Goal: Task Accomplishment & Management: Manage account settings

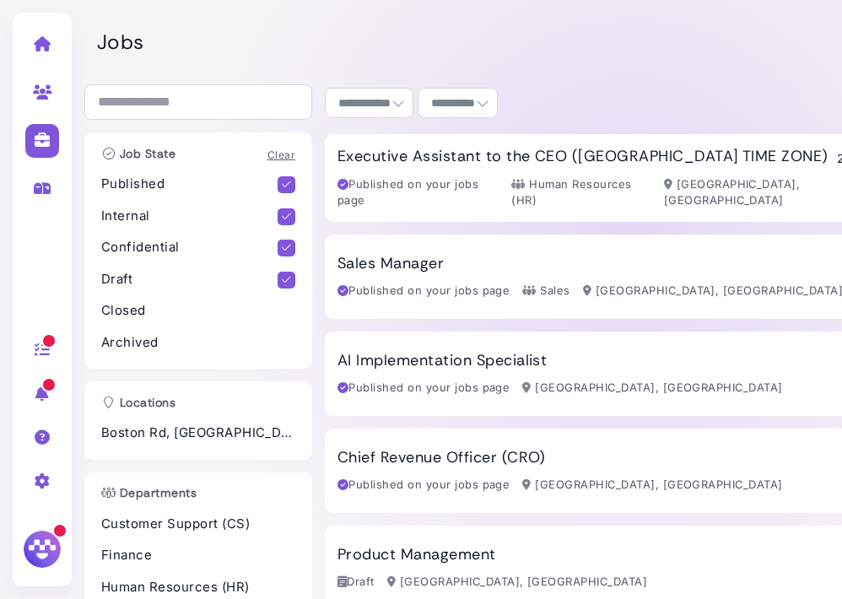
select select "**********"
select select "**"
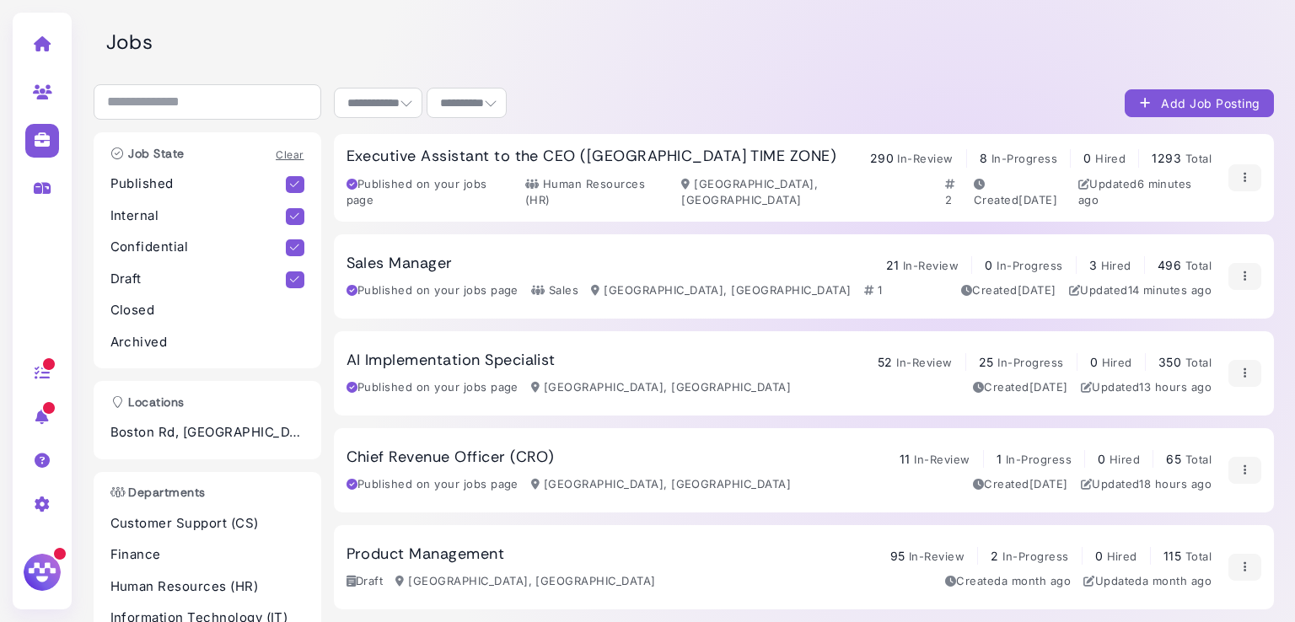
scroll to position [15340, 0]
click at [841, 271] on div "Sales Manager 21 In-Review 0 In-Progress 3 Hired 496 Total Published on your jo…" at bounding box center [780, 277] width 866 height 46
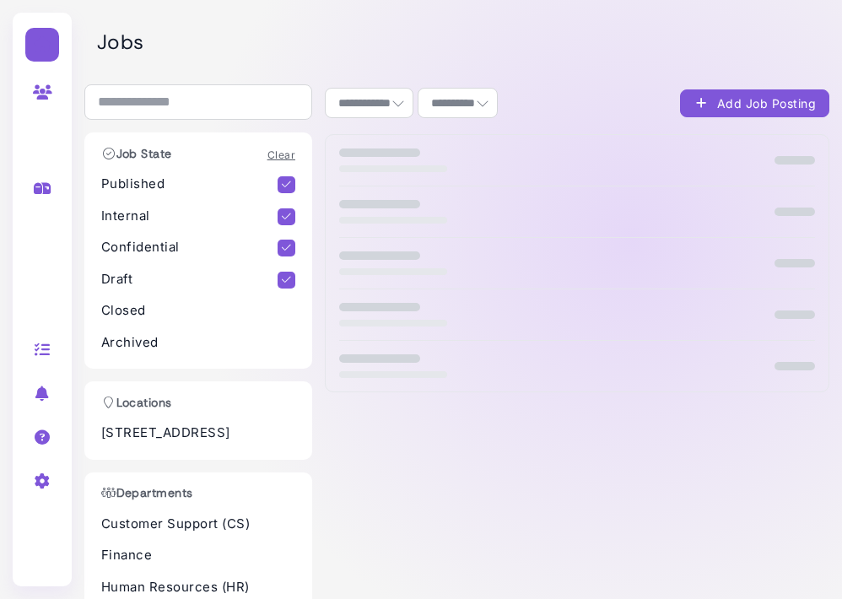
select select "**********"
select select "**"
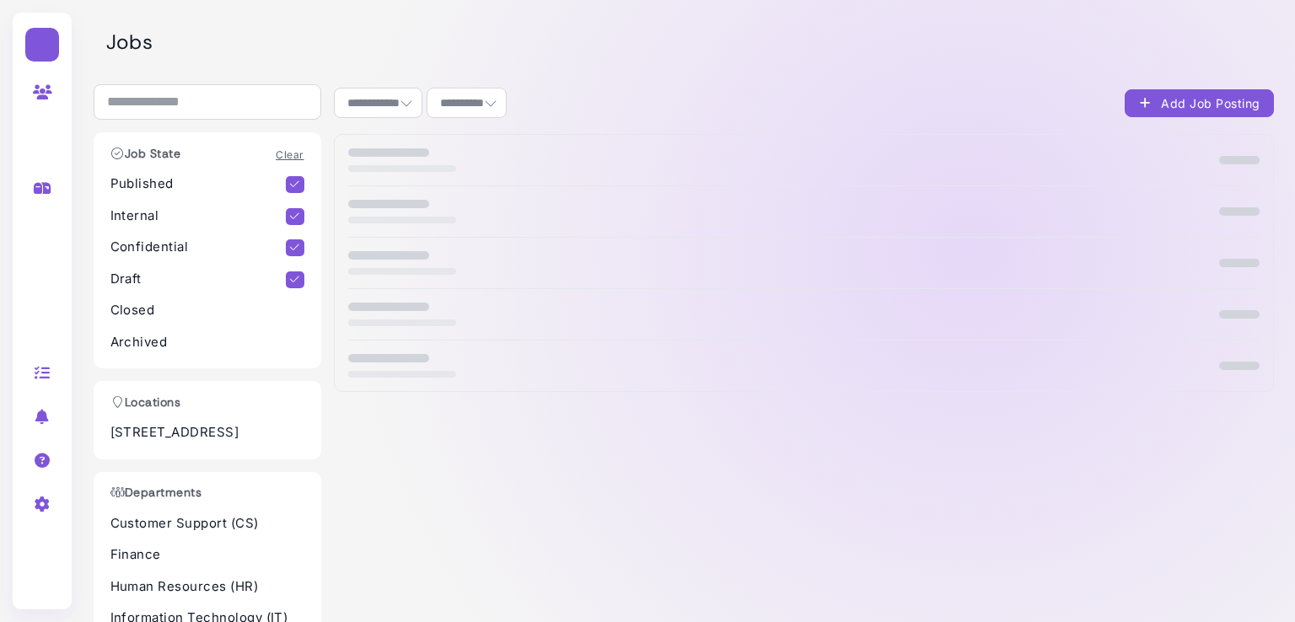
select select "**********"
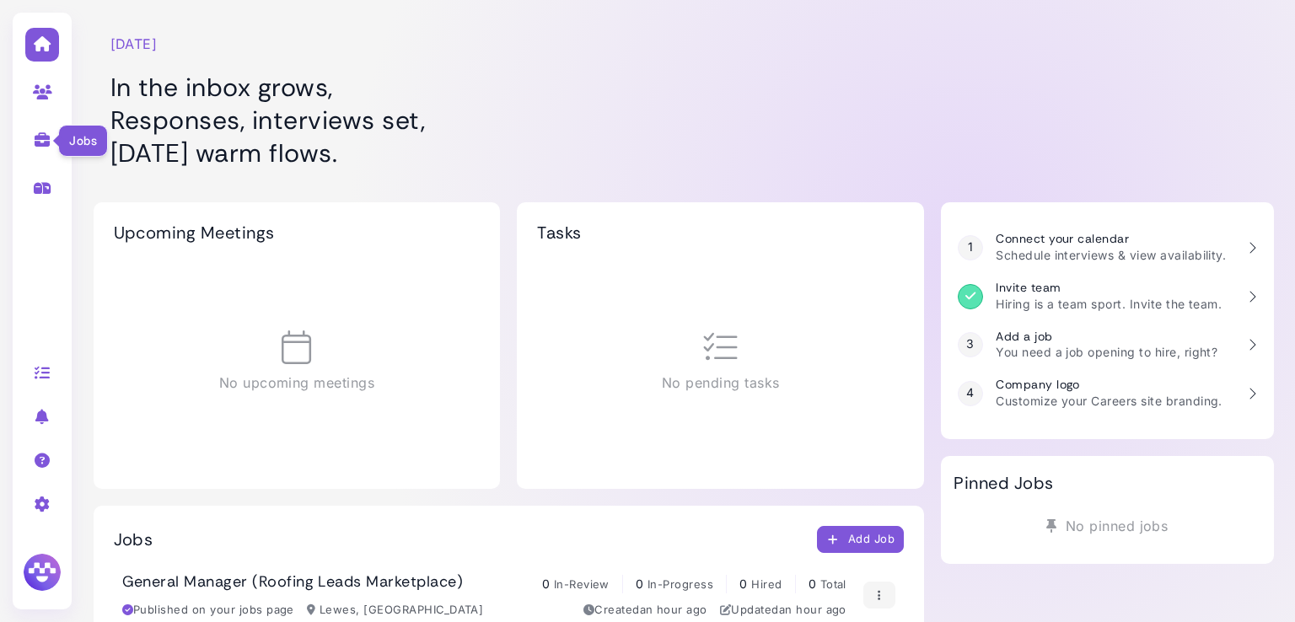
click at [37, 135] on icon at bounding box center [42, 139] width 19 height 15
select select "**********"
select select "**"
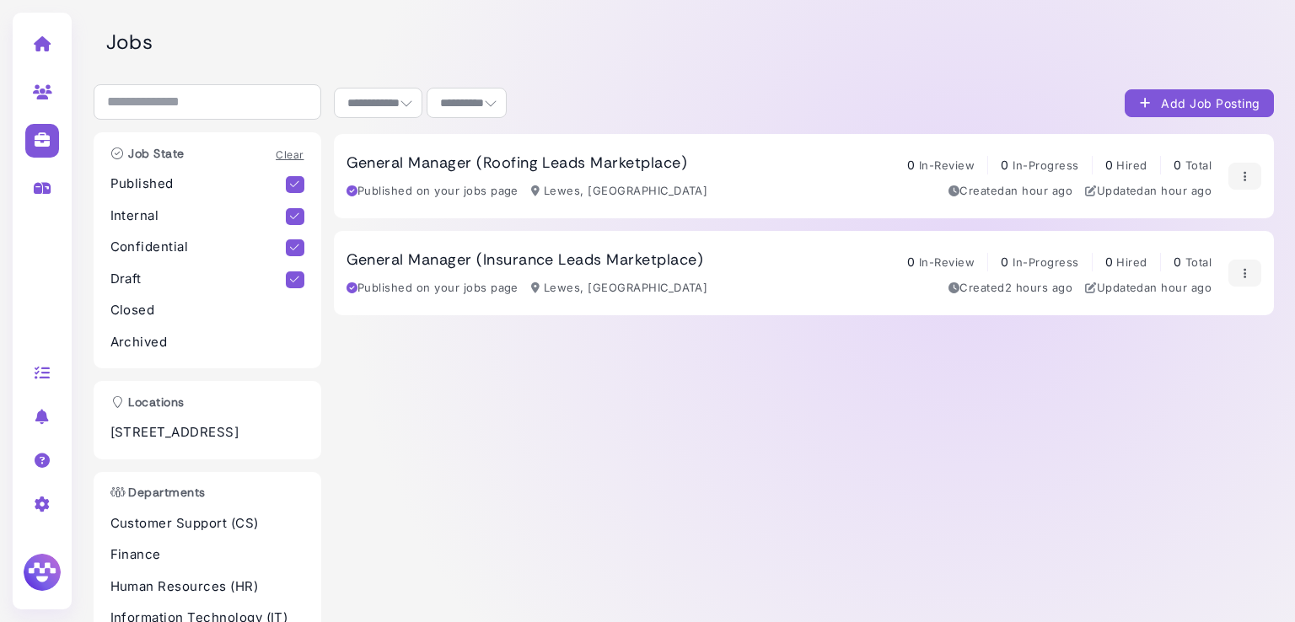
scroll to position [85, 0]
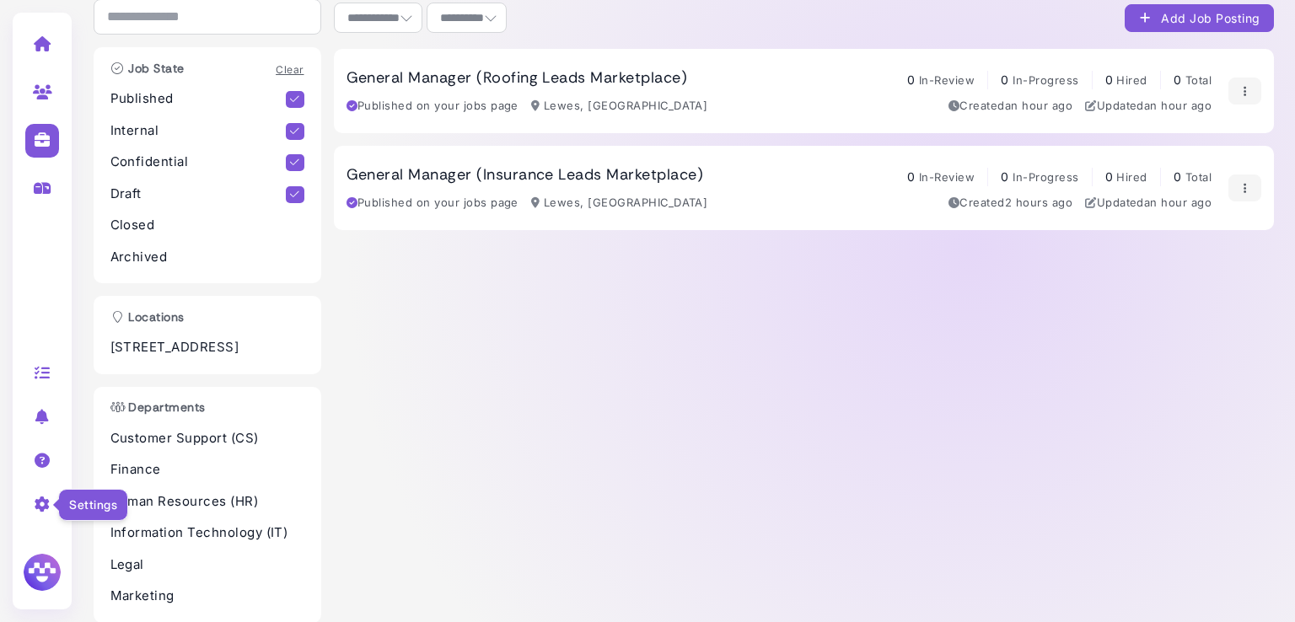
click at [39, 499] on icon at bounding box center [42, 504] width 19 height 15
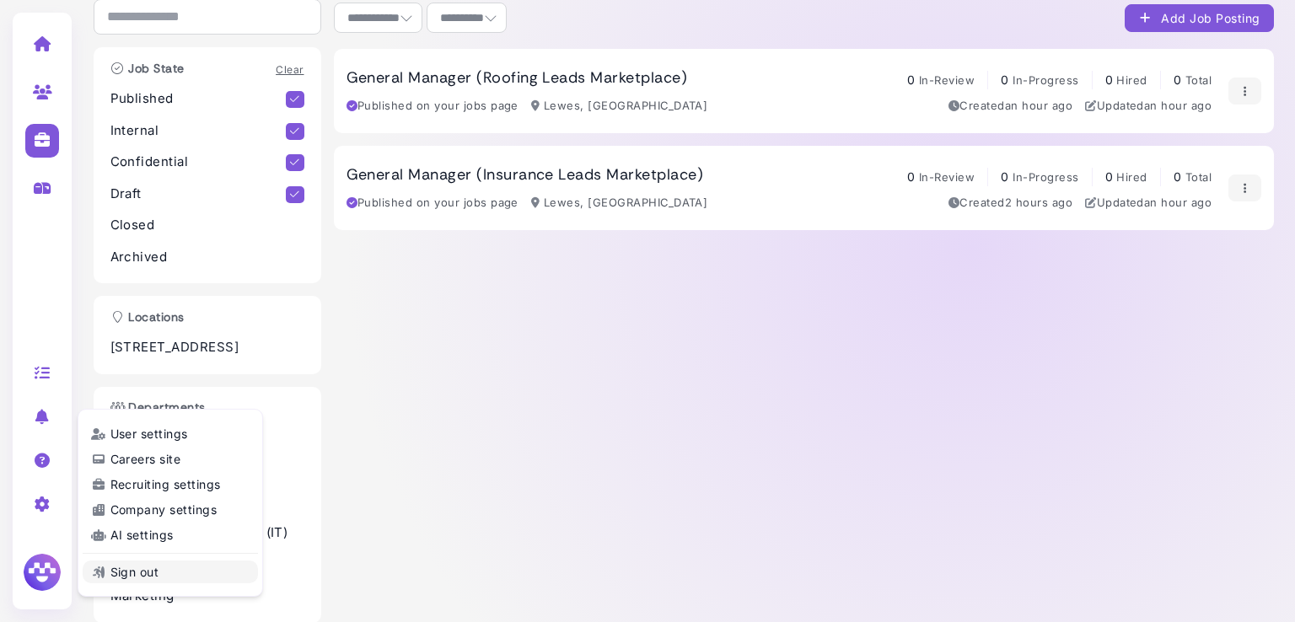
click at [138, 570] on link "Sign out" at bounding box center [170, 572] width 175 height 23
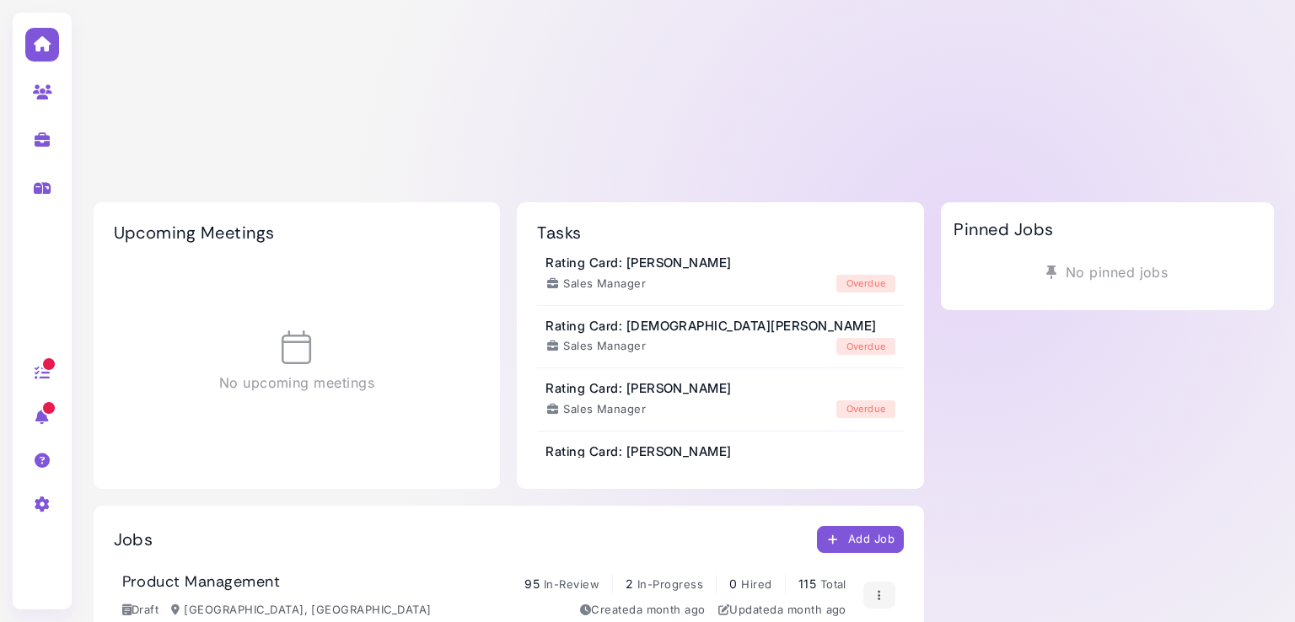
click at [51, 133] on link at bounding box center [42, 139] width 53 height 44
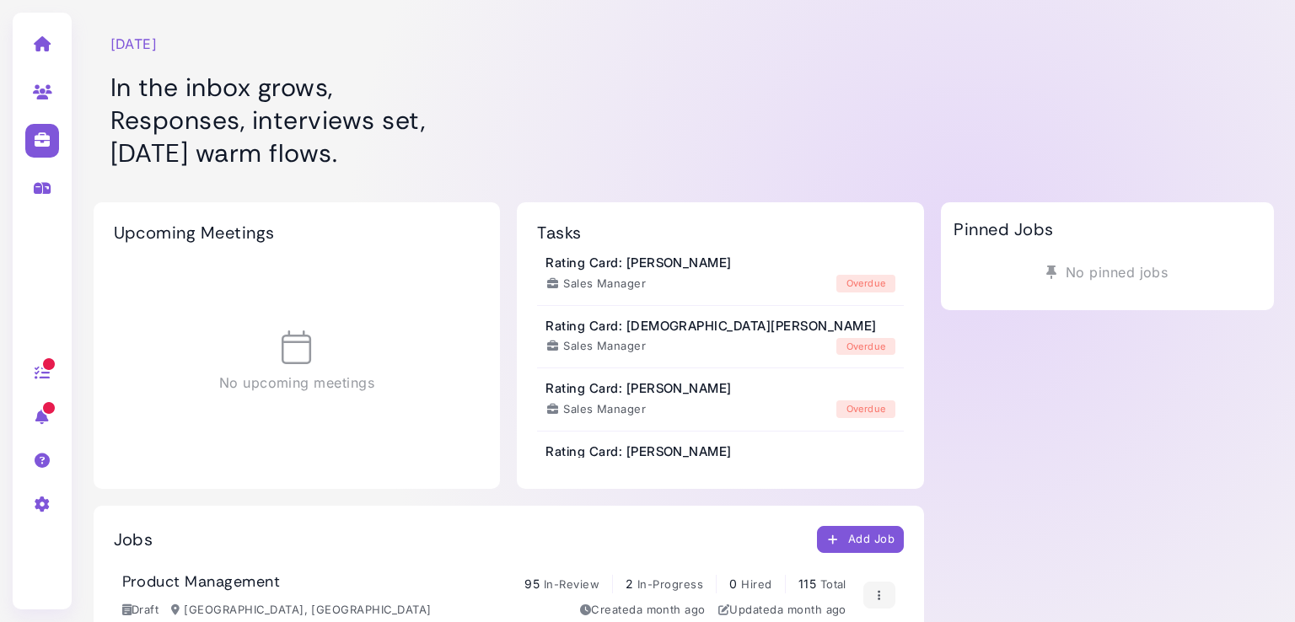
select select "**********"
select select "**"
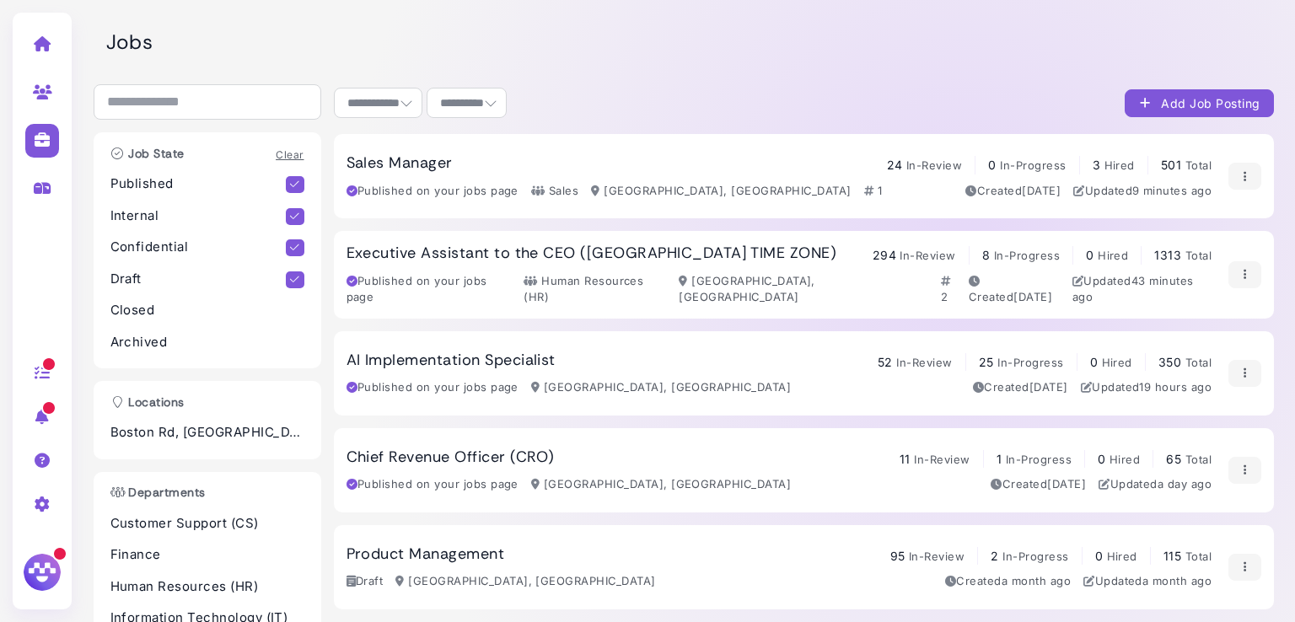
click at [418, 169] on h3 "Sales Manager" at bounding box center [400, 163] width 106 height 19
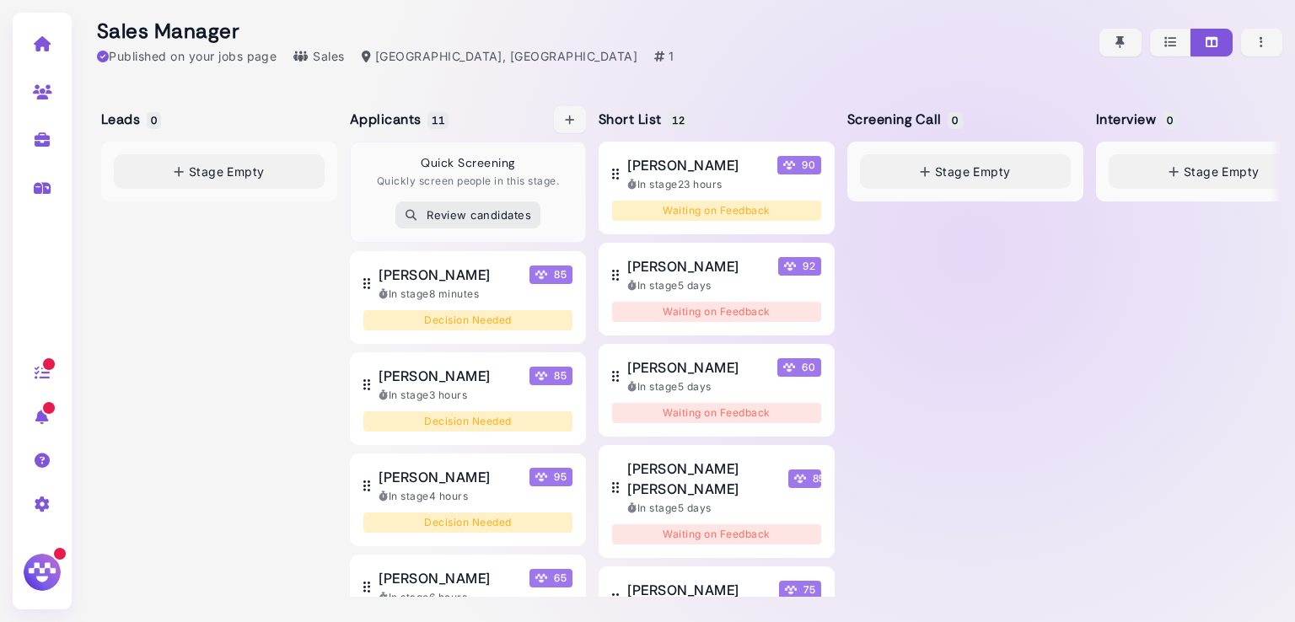
click at [413, 116] on h5 "Applicants 11" at bounding box center [398, 119] width 96 height 16
click at [460, 274] on span "[PERSON_NAME]" at bounding box center [434, 275] width 111 height 20
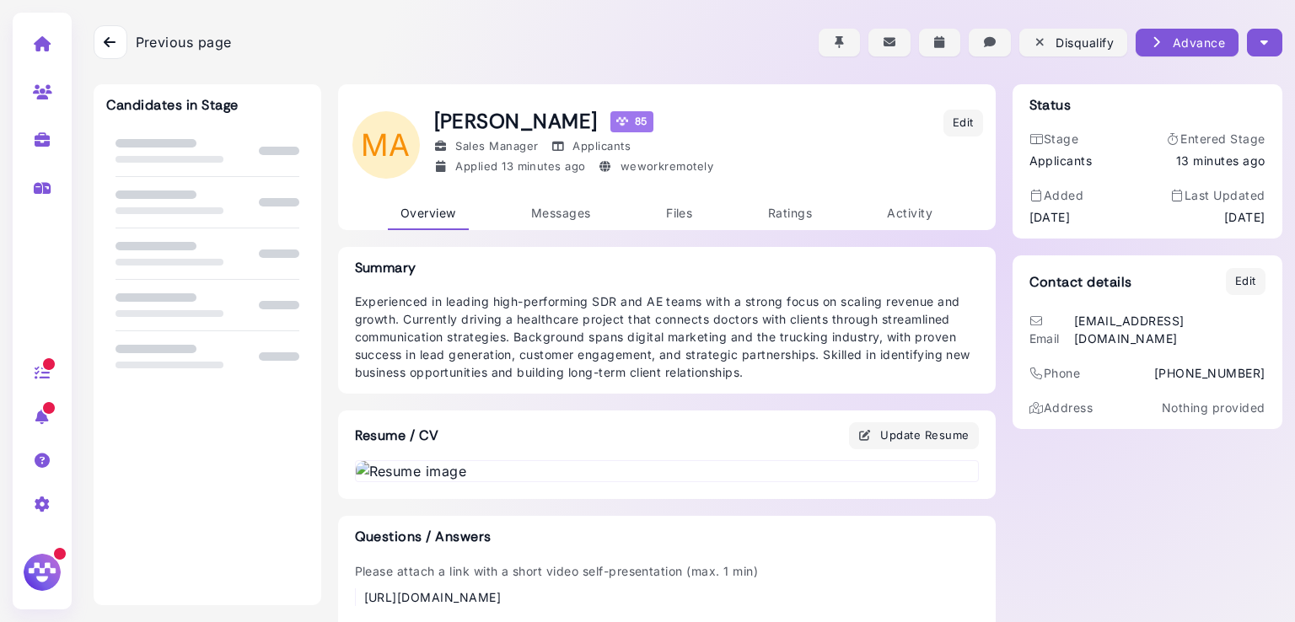
click at [460, 274] on h3 "Summary" at bounding box center [667, 268] width 624 height 16
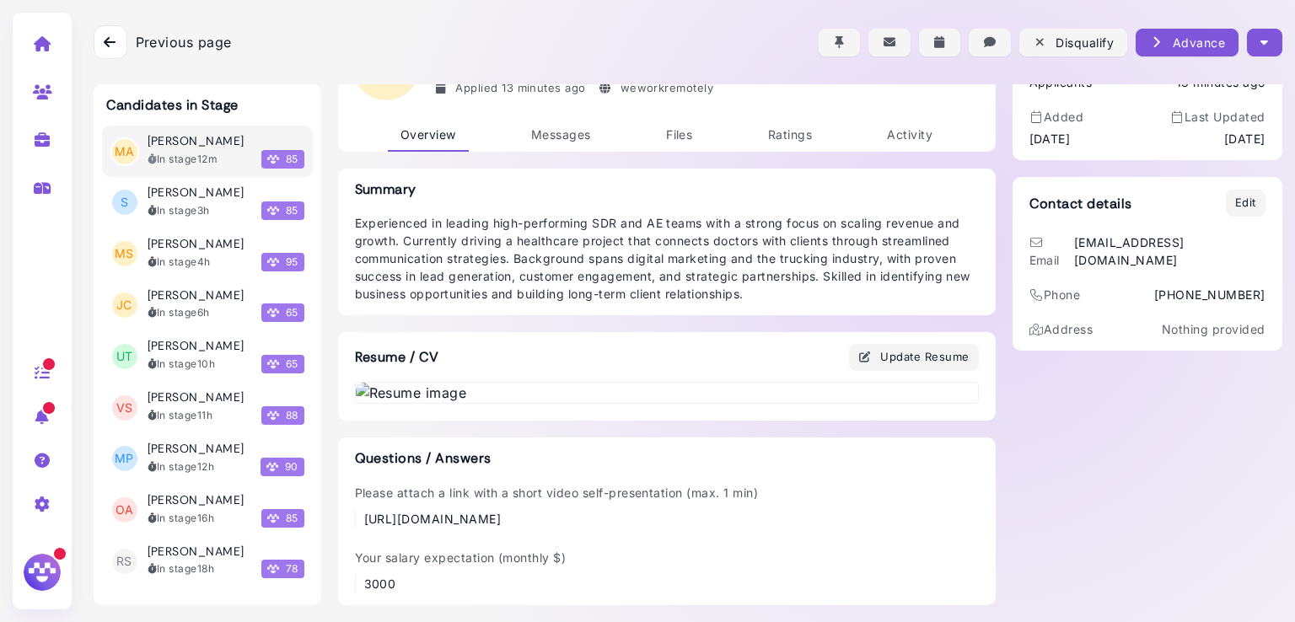
scroll to position [955, 0]
drag, startPoint x: 493, startPoint y: 517, endPoint x: 366, endPoint y: 501, distance: 128.3
click at [366, 510] on div "[URL][DOMAIN_NAME]" at bounding box center [561, 519] width 395 height 18
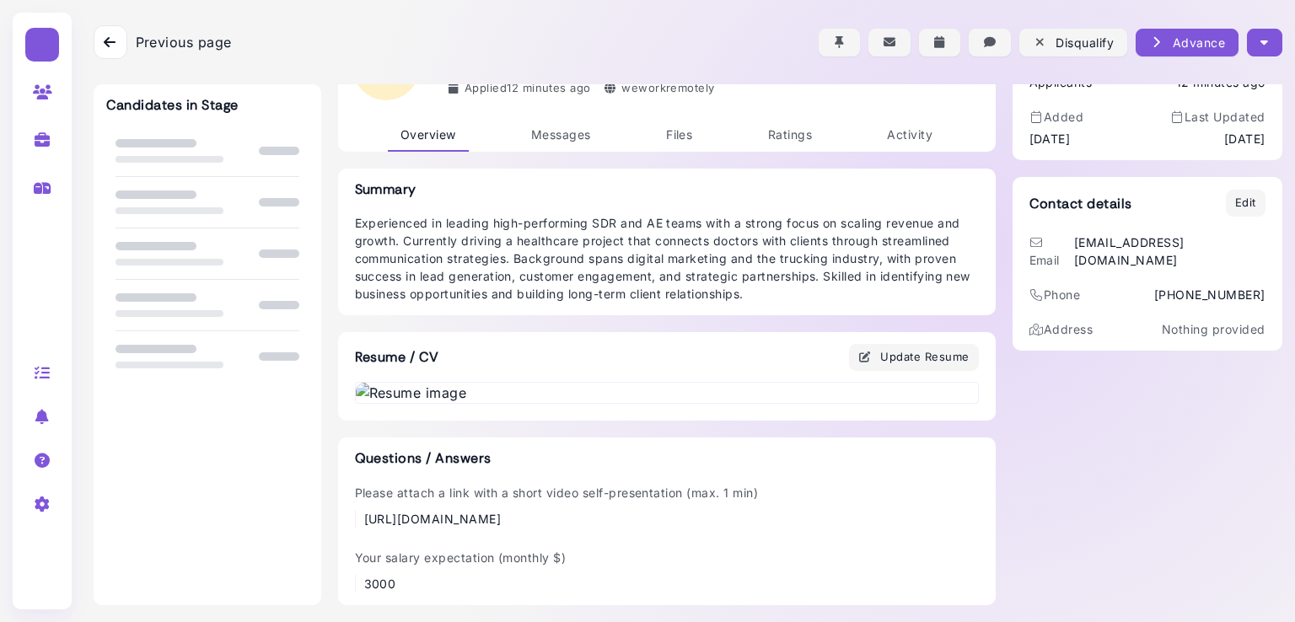
scroll to position [955, 0]
drag, startPoint x: 492, startPoint y: 519, endPoint x: 349, endPoint y: 498, distance: 144.9
click at [355, 510] on div "[URL][DOMAIN_NAME]" at bounding box center [557, 519] width 404 height 18
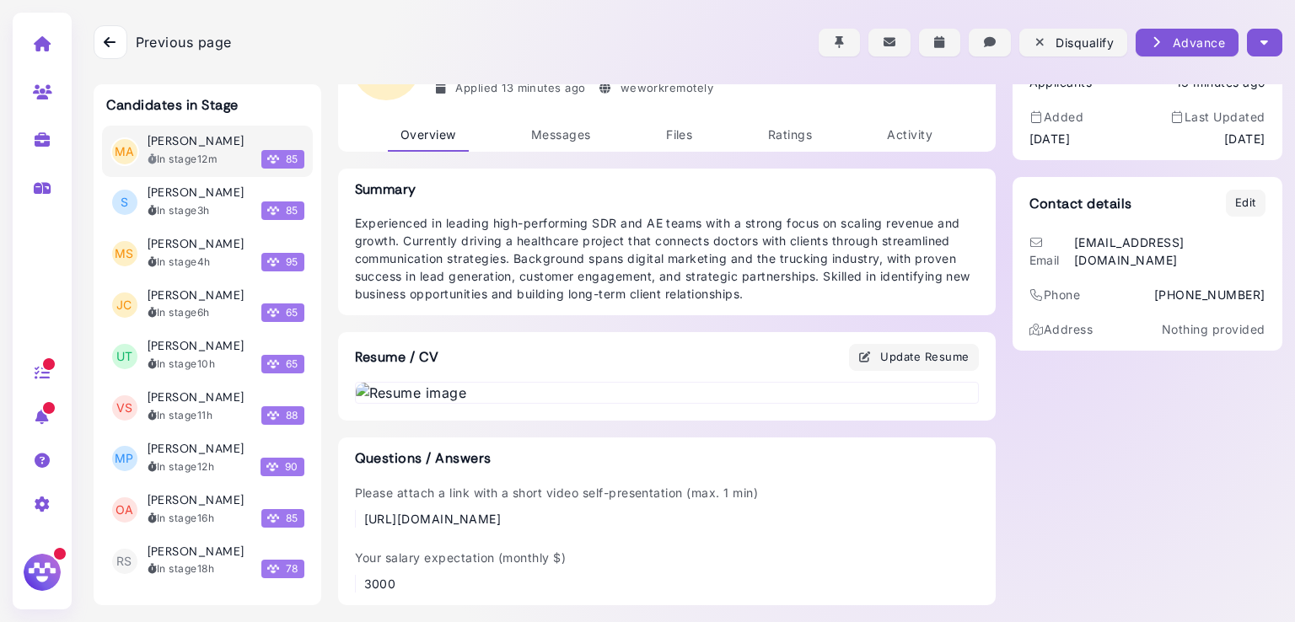
scroll to position [290, 0]
drag, startPoint x: 1251, startPoint y: 46, endPoint x: 1265, endPoint y: 48, distance: 13.6
click at [1265, 48] on button "button" at bounding box center [1264, 43] width 35 height 28
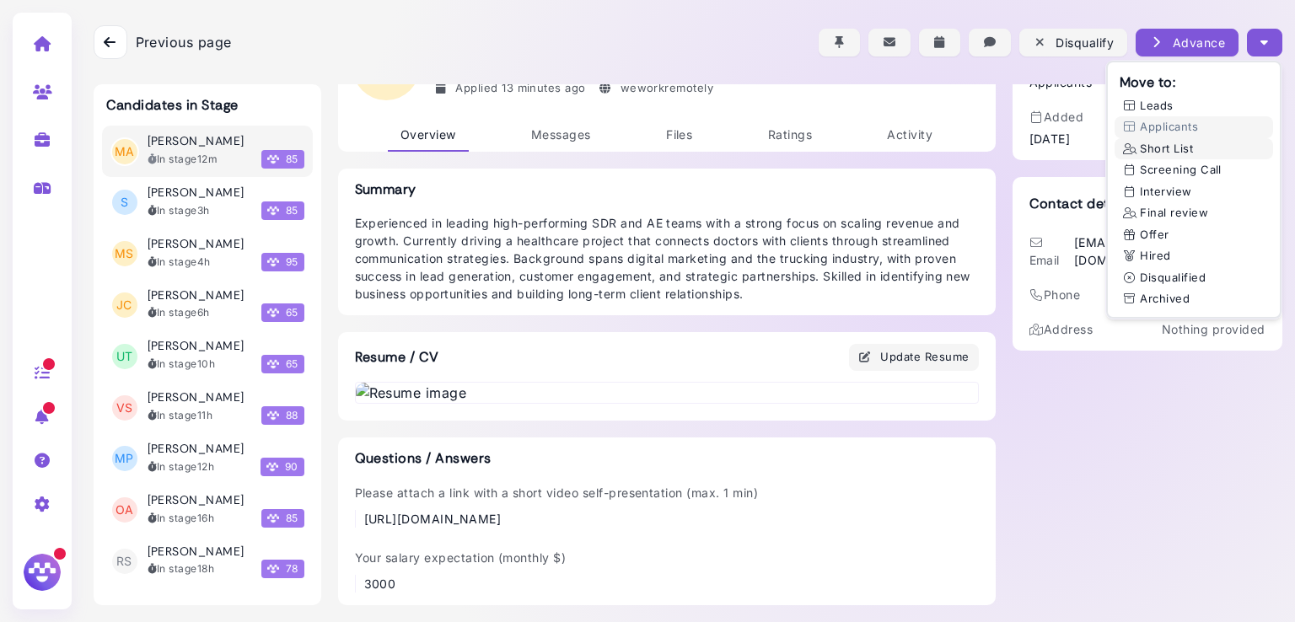
click at [1170, 148] on button "Short List" at bounding box center [1194, 149] width 159 height 22
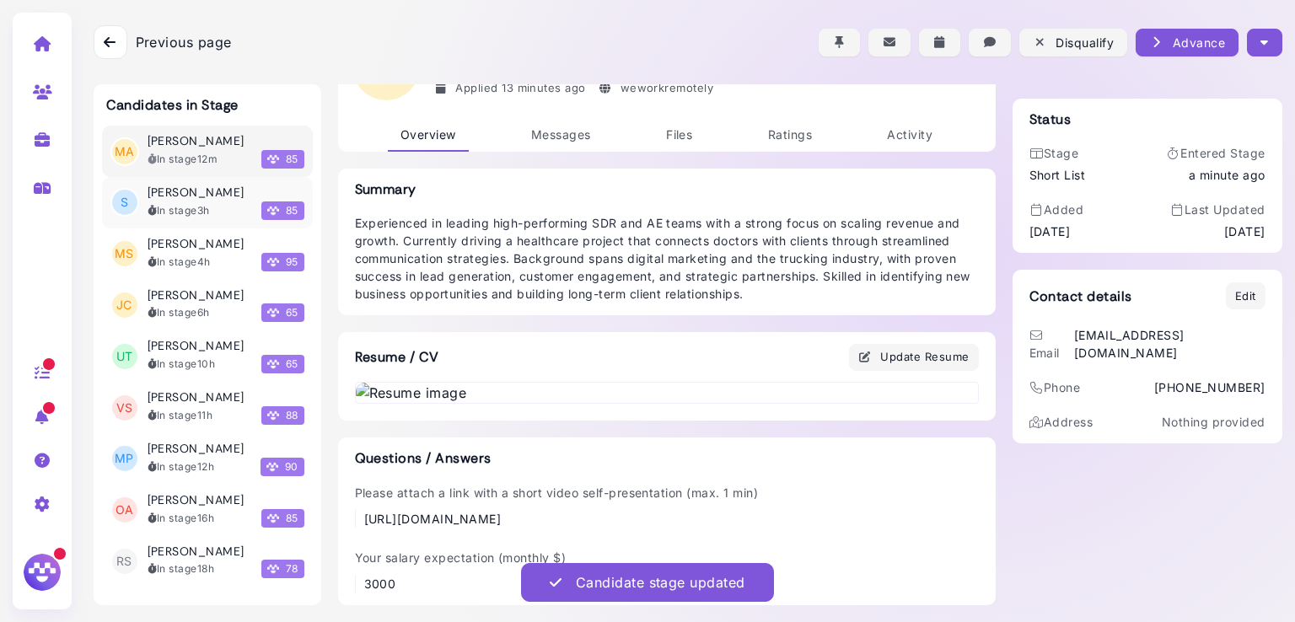
click at [168, 195] on h3 "[PERSON_NAME]" at bounding box center [196, 193] width 97 height 14
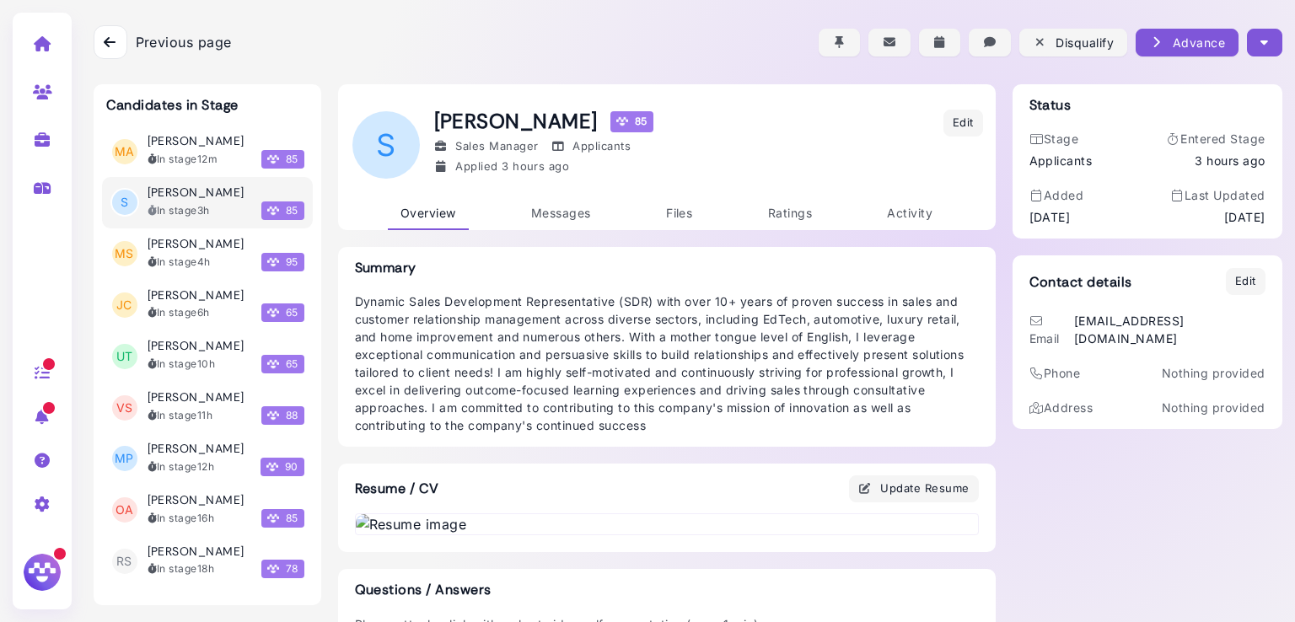
scroll to position [239, 0]
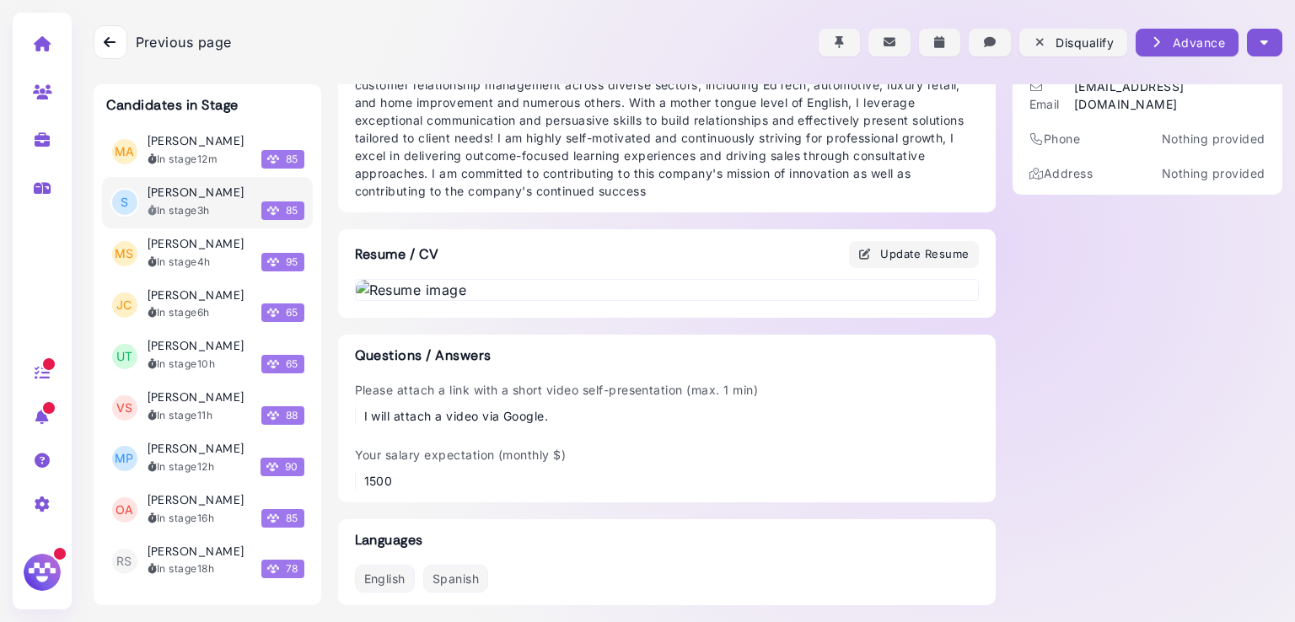
click at [653, 300] on img at bounding box center [667, 290] width 622 height 20
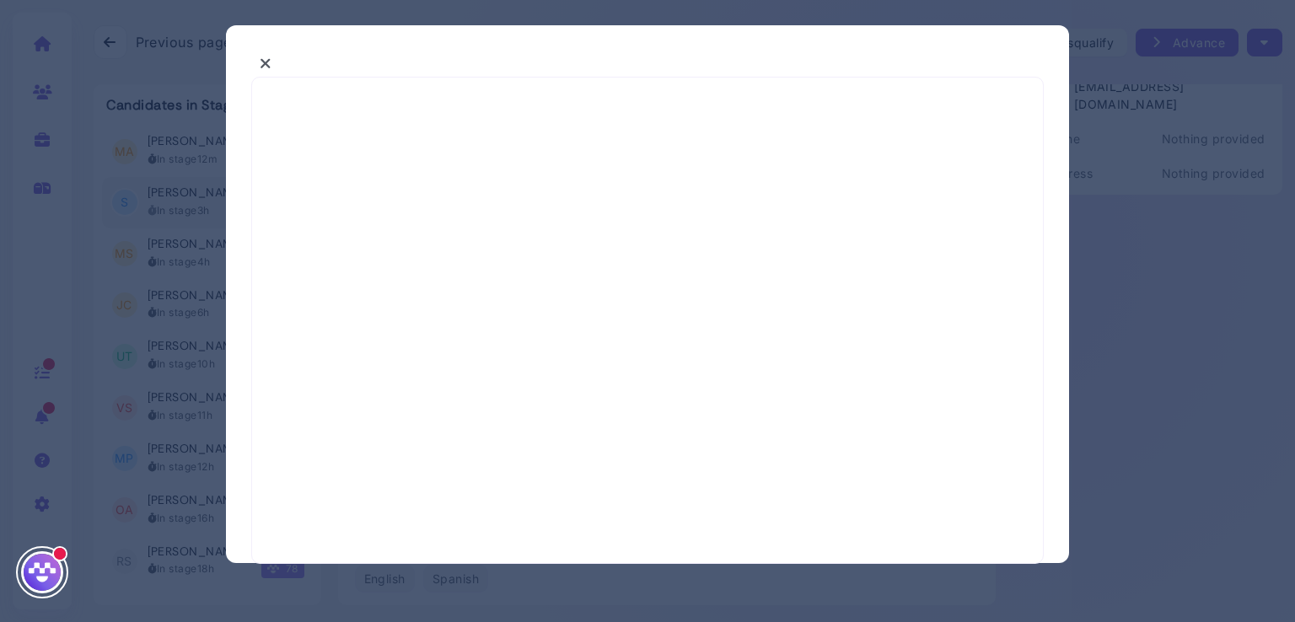
select select "*"
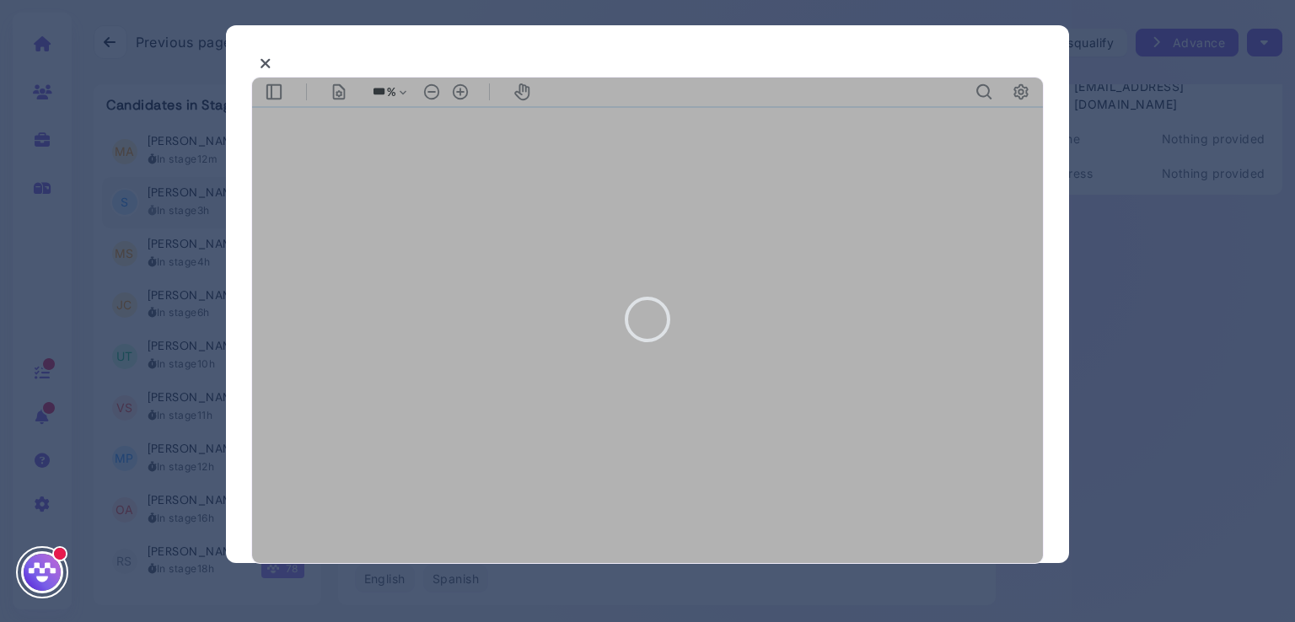
type input "***"
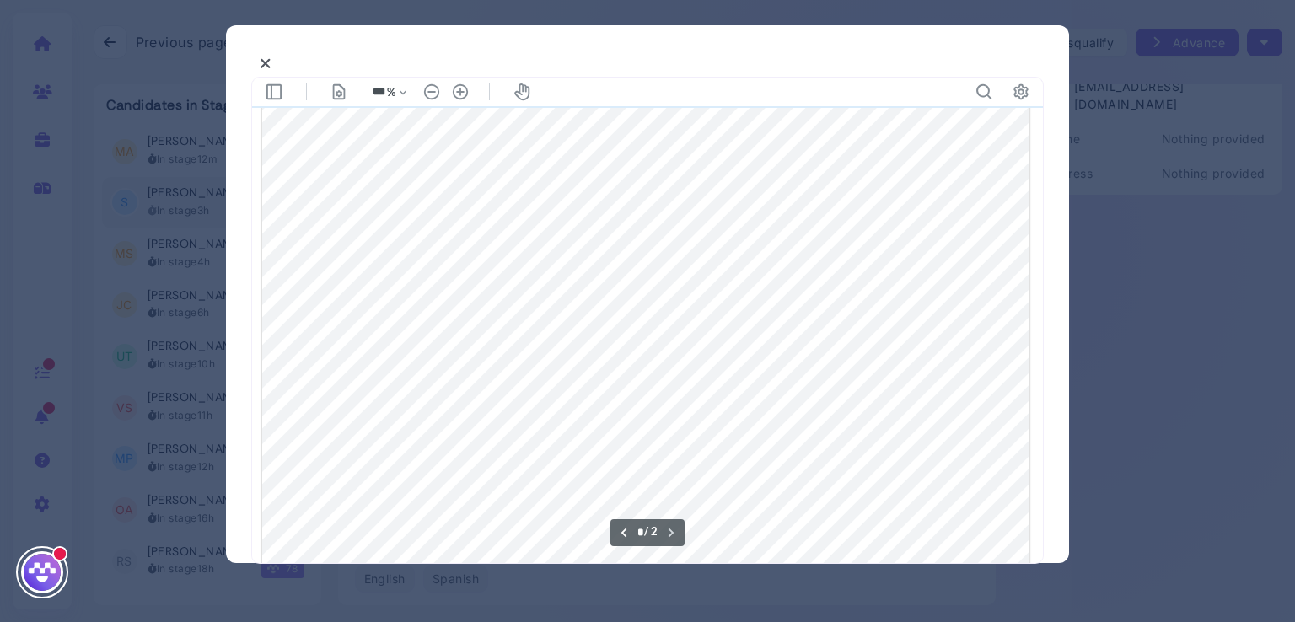
scroll to position [1508, 0]
type input "*"
click at [266, 58] on icon at bounding box center [266, 64] width 12 height 18
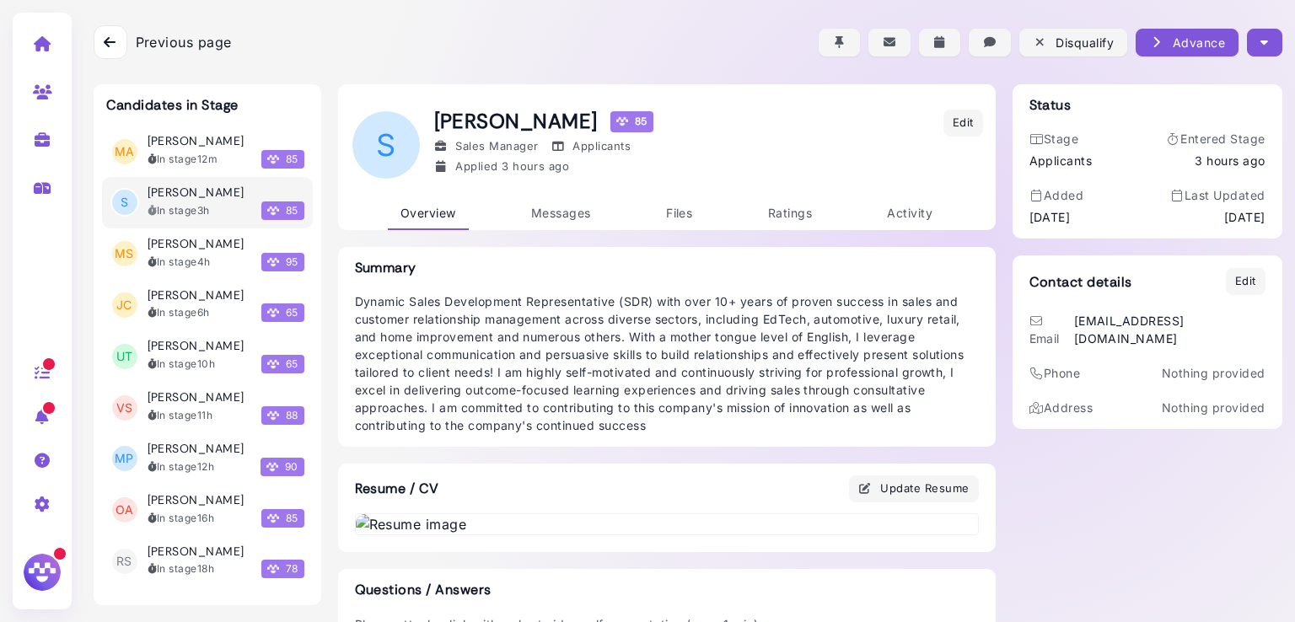
click at [1273, 34] on button "button" at bounding box center [1264, 43] width 35 height 28
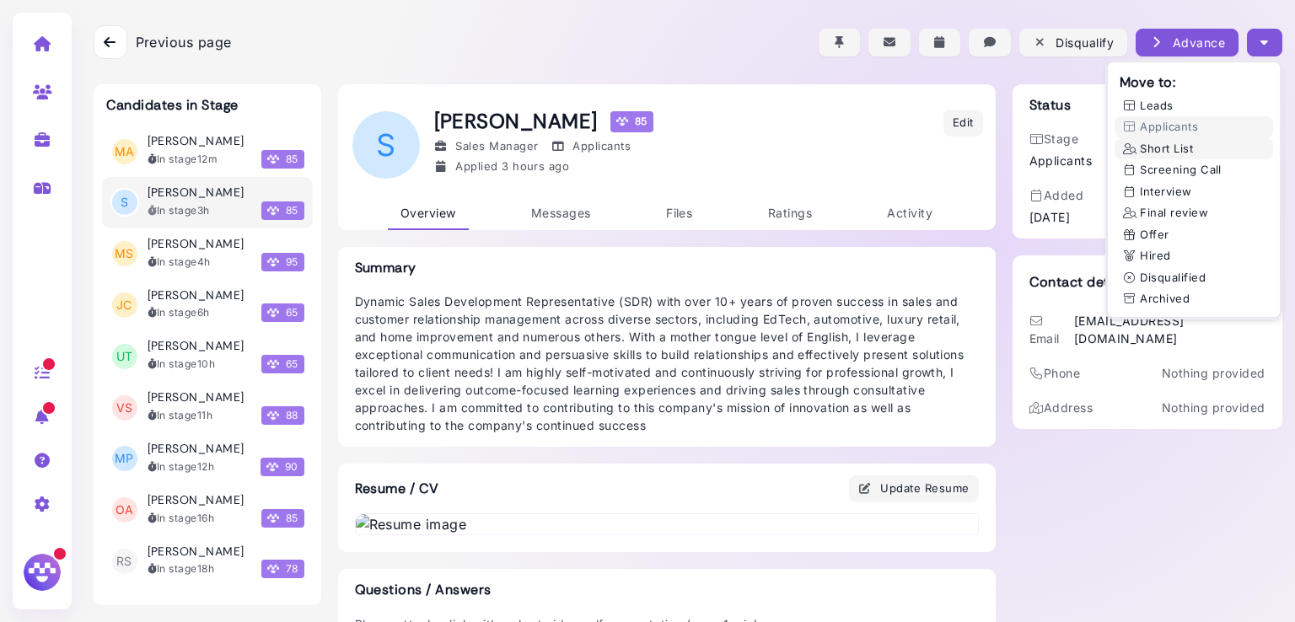
click at [1127, 143] on icon at bounding box center [1129, 148] width 13 height 11
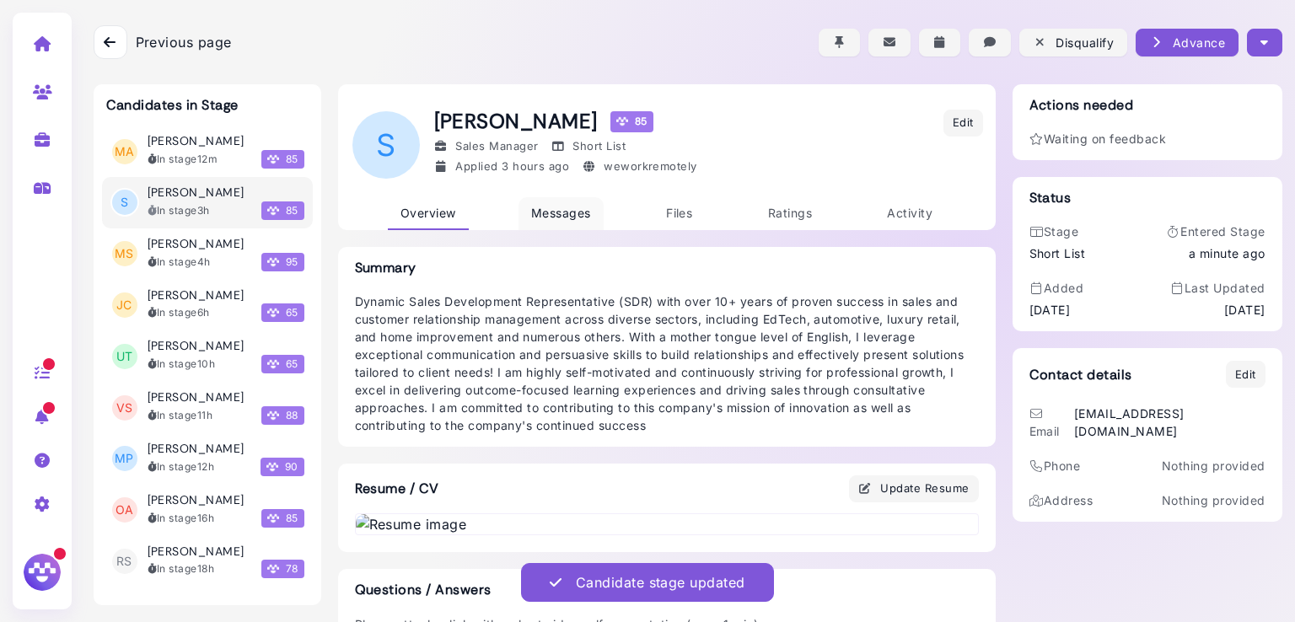
click at [557, 213] on span "Messages" at bounding box center [561, 213] width 60 height 14
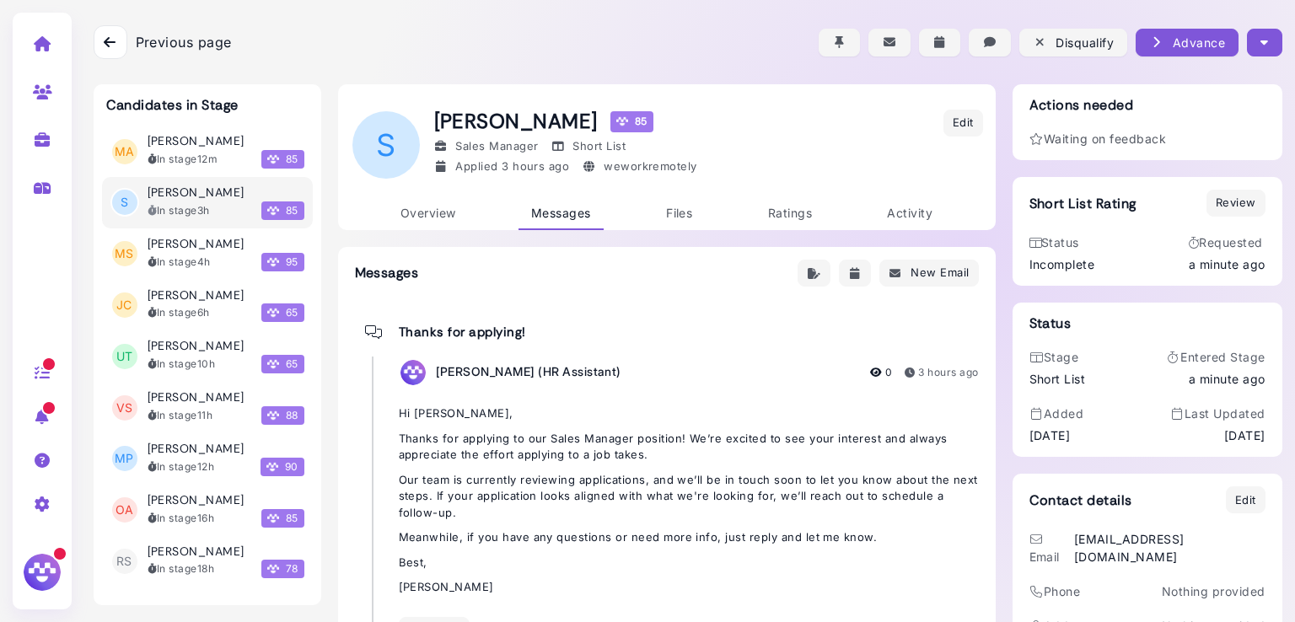
scroll to position [72, 0]
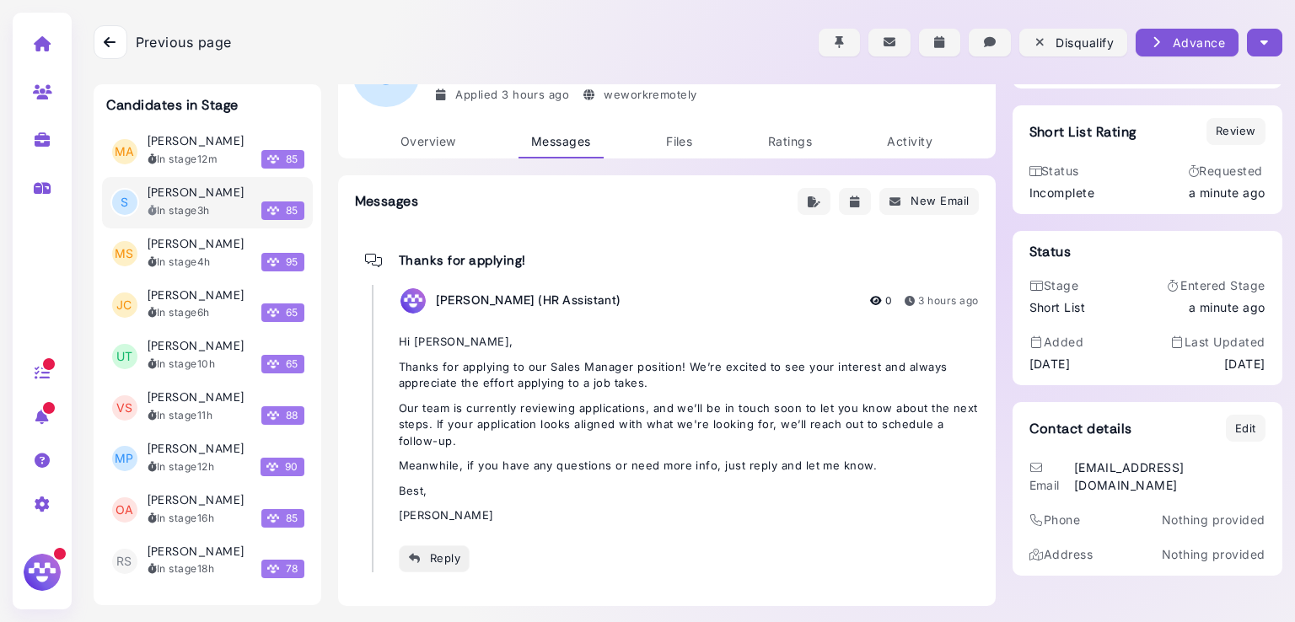
click at [431, 562] on div "Reply" at bounding box center [434, 559] width 53 height 18
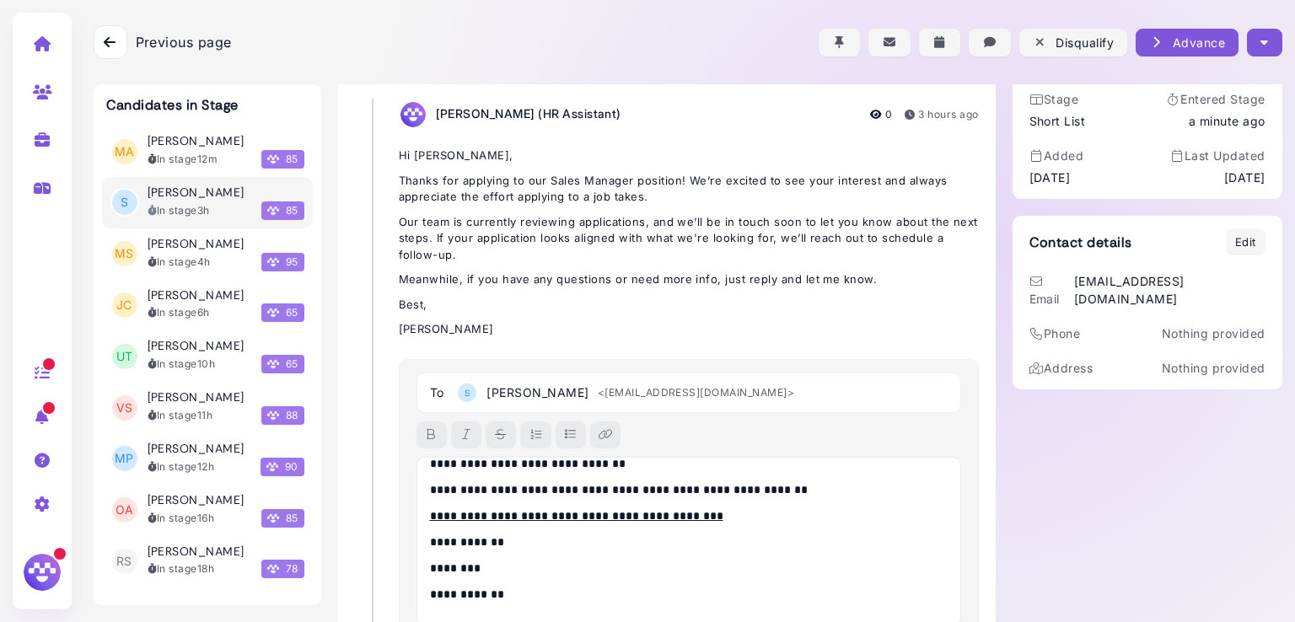
scroll to position [0, 0]
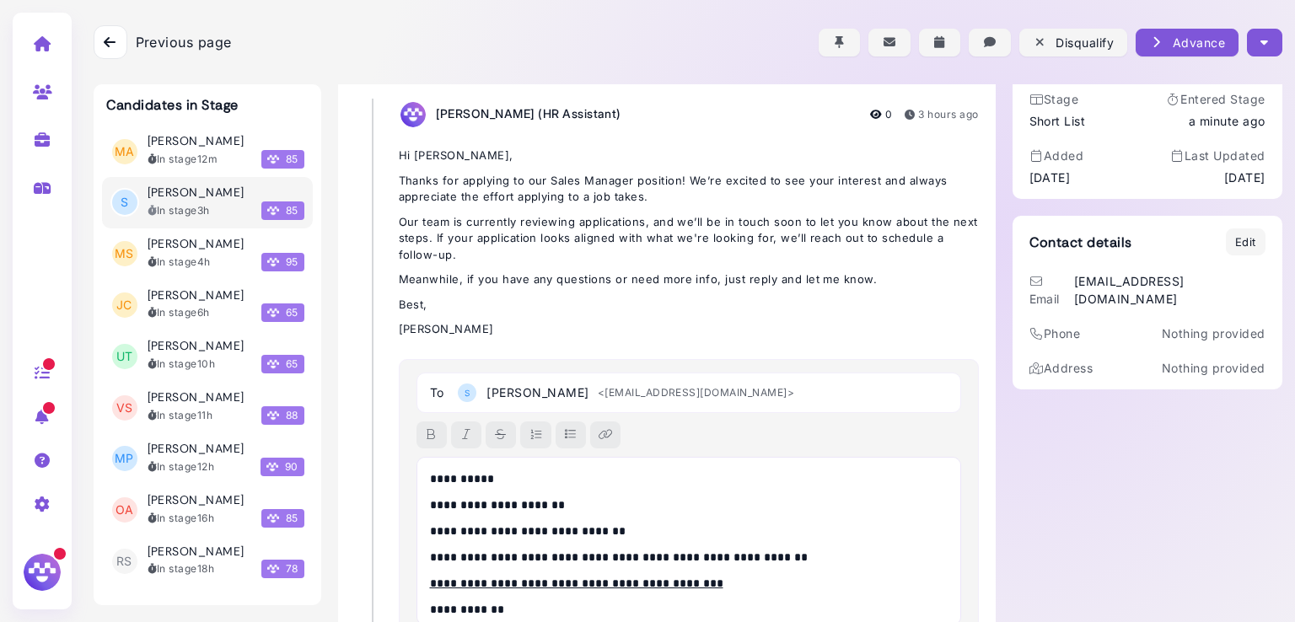
click at [479, 473] on p "**********" at bounding box center [685, 480] width 510 height 18
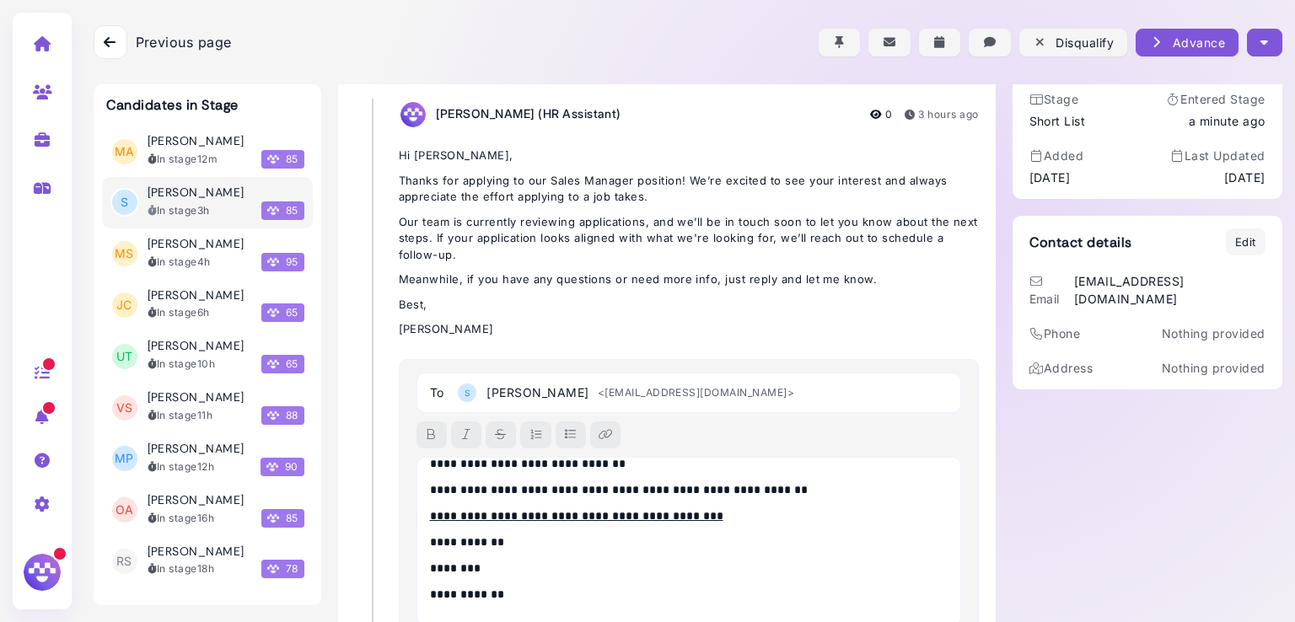
scroll to position [392, 0]
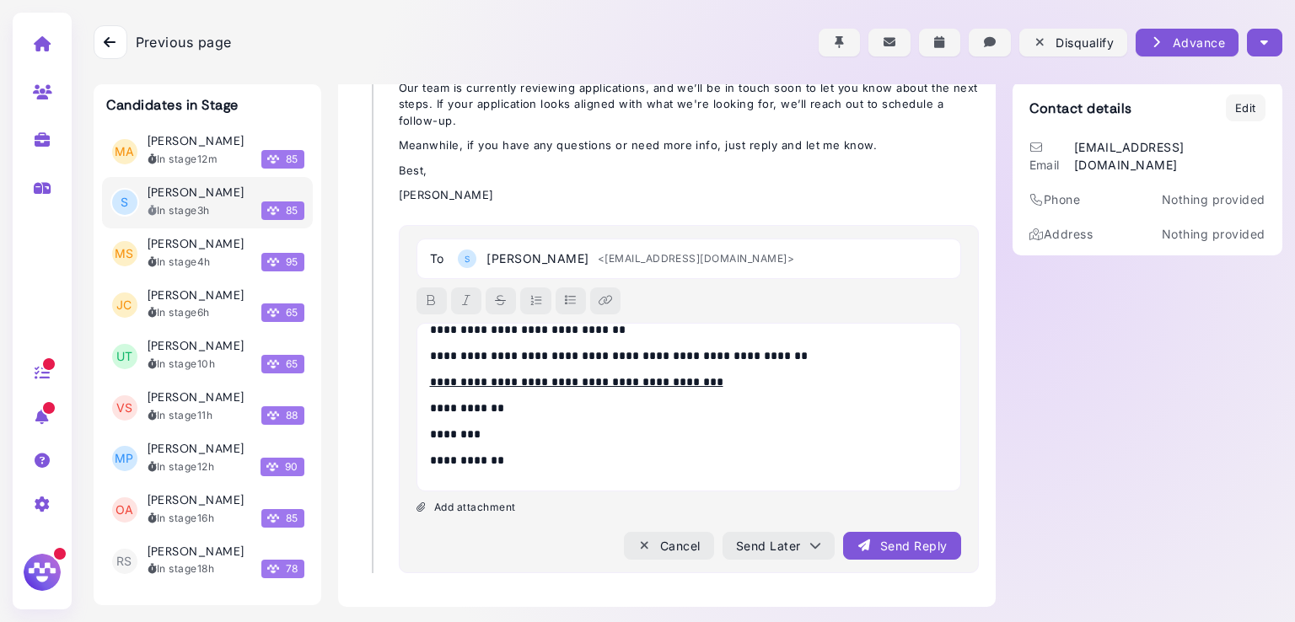
click at [895, 546] on div "Send Reply" at bounding box center [902, 546] width 90 height 18
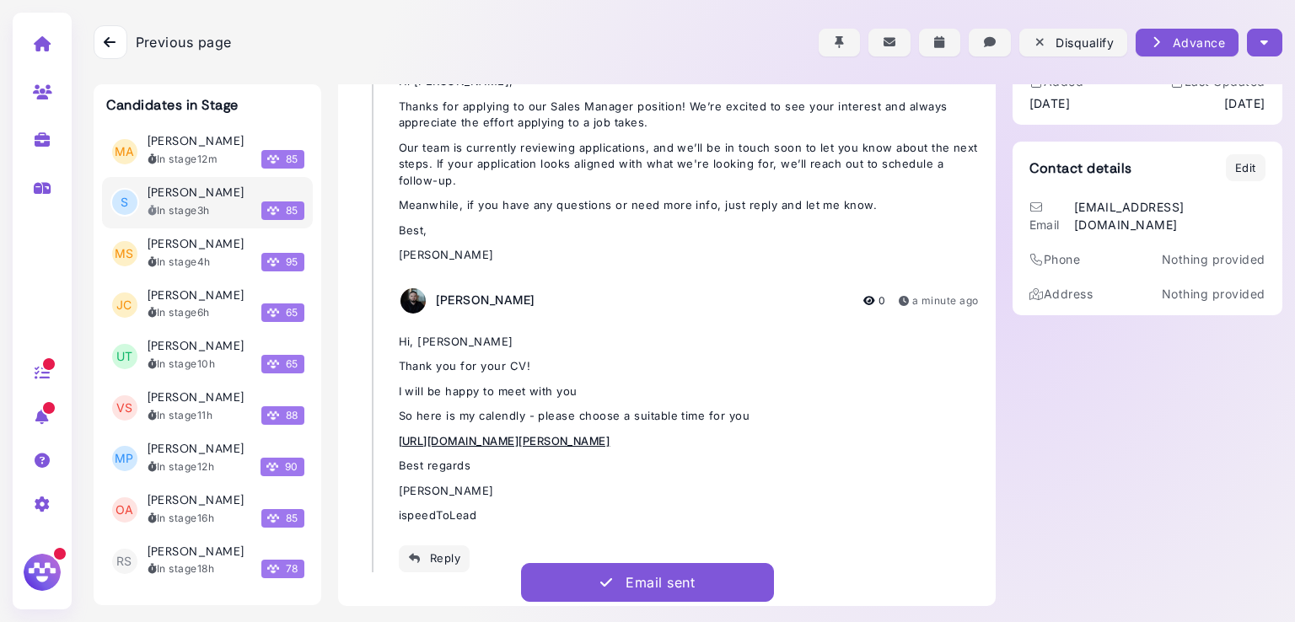
click at [1272, 46] on button "button" at bounding box center [1264, 43] width 35 height 28
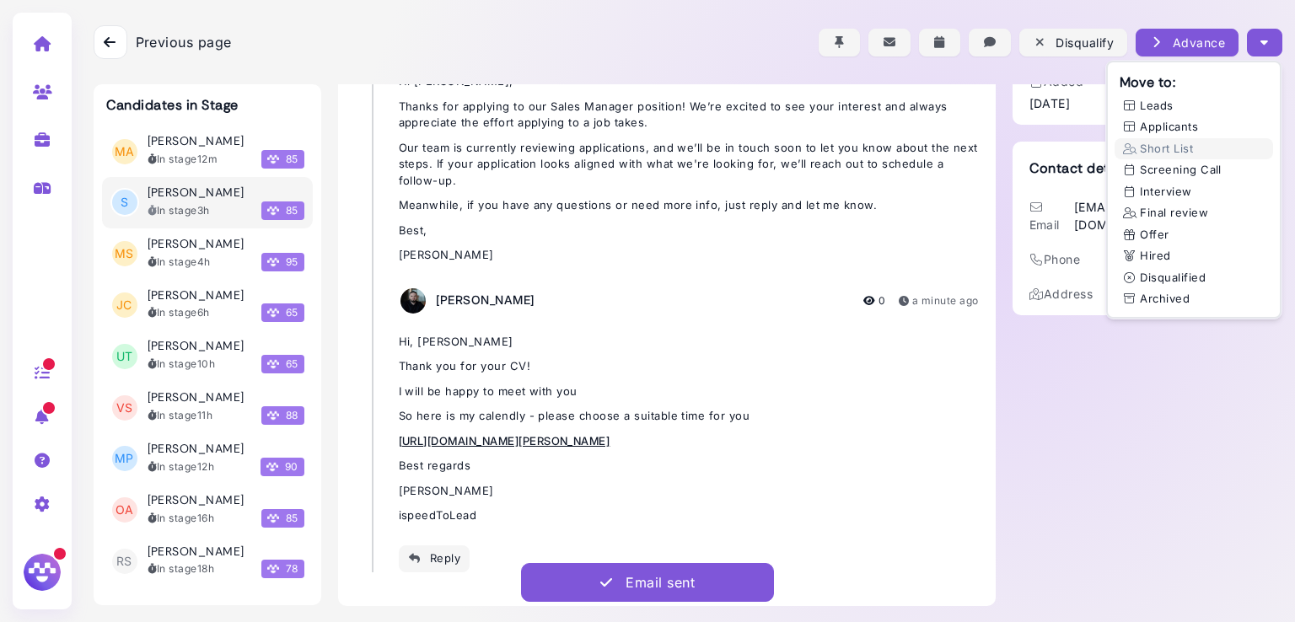
click at [1064, 439] on div "Actions needed Waiting on feedback Short List Rating Review Status Incomplete R…" at bounding box center [1148, 179] width 270 height 854
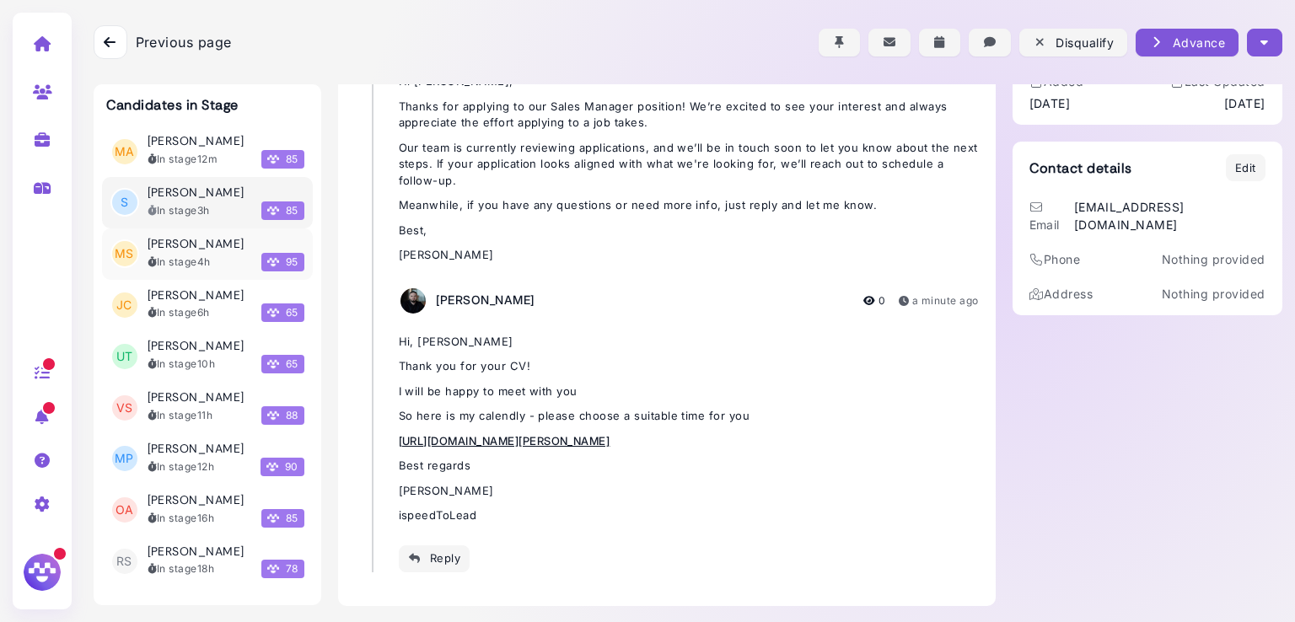
click at [189, 258] on div "In stage 4h" at bounding box center [179, 262] width 63 height 15
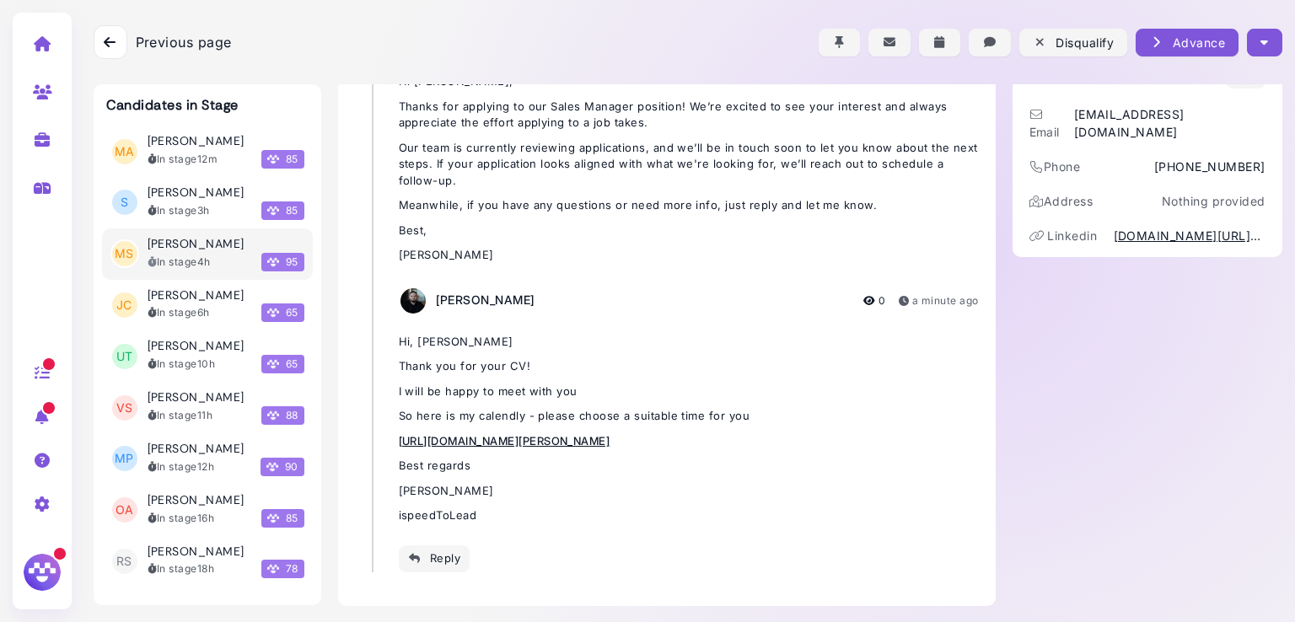
scroll to position [72, 0]
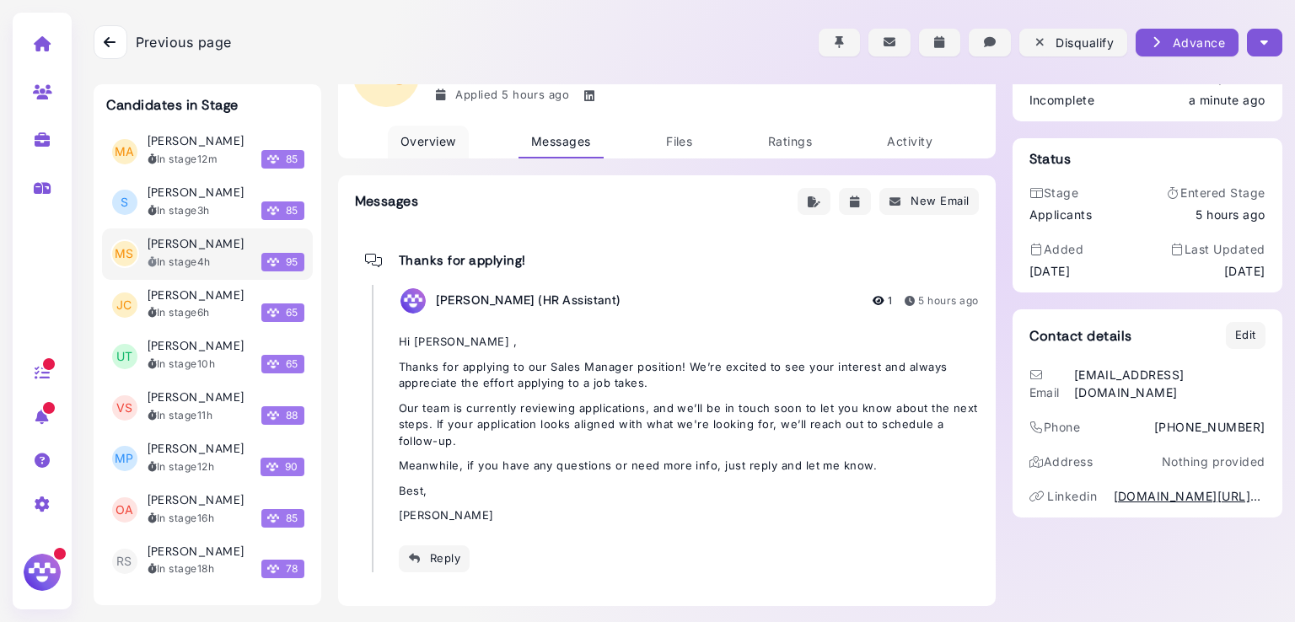
click at [417, 143] on span "Overview" at bounding box center [429, 141] width 56 height 14
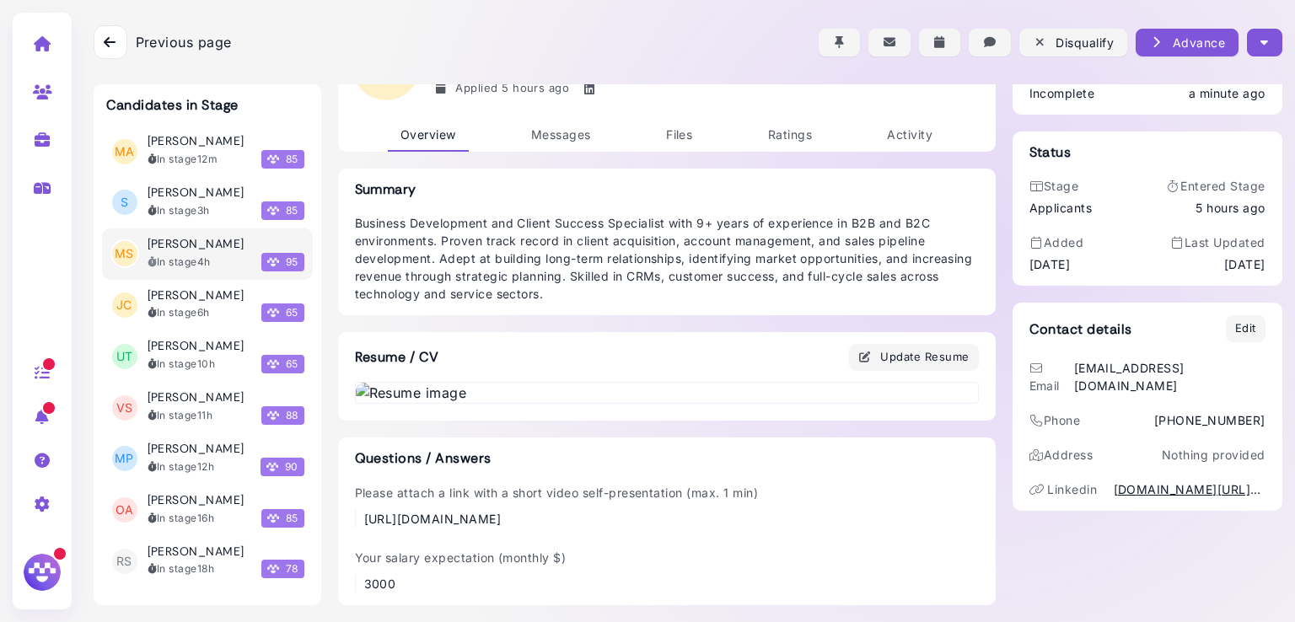
scroll to position [880, 0]
drag, startPoint x: 487, startPoint y: 521, endPoint x: 357, endPoint y: 500, distance: 132.4
click at [364, 510] on div "[URL][DOMAIN_NAME]" at bounding box center [561, 519] width 395 height 18
copy div "[URL][DOMAIN_NAME]"
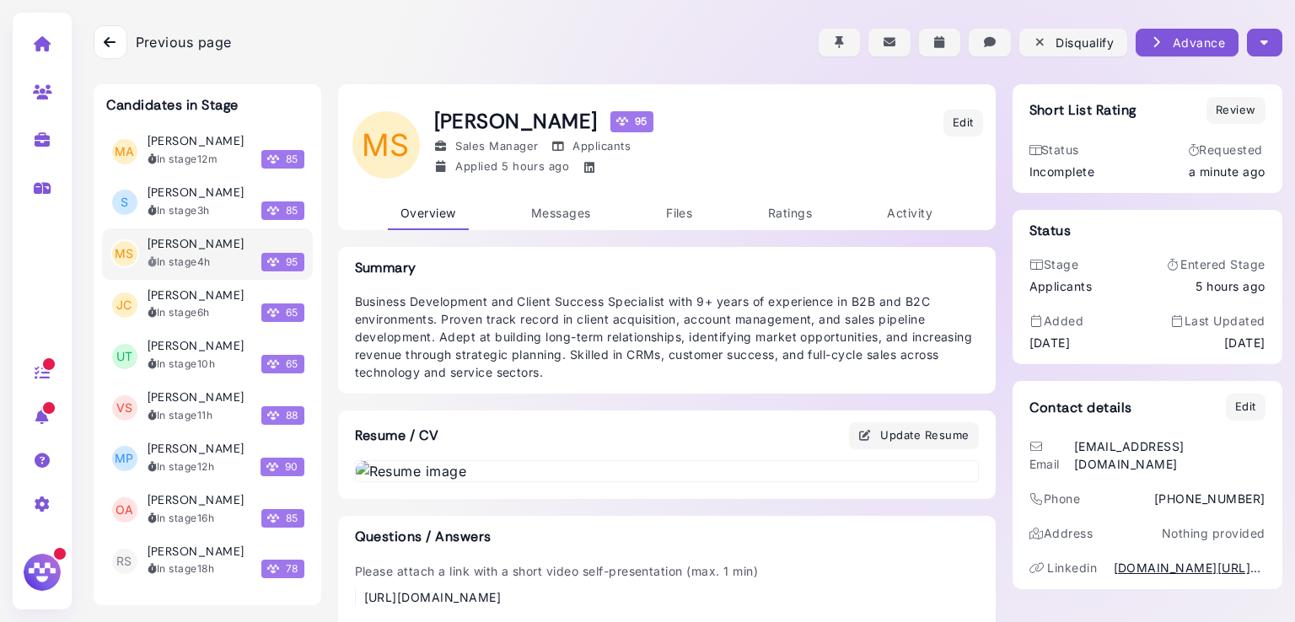
click at [1262, 48] on button "button" at bounding box center [1264, 43] width 35 height 28
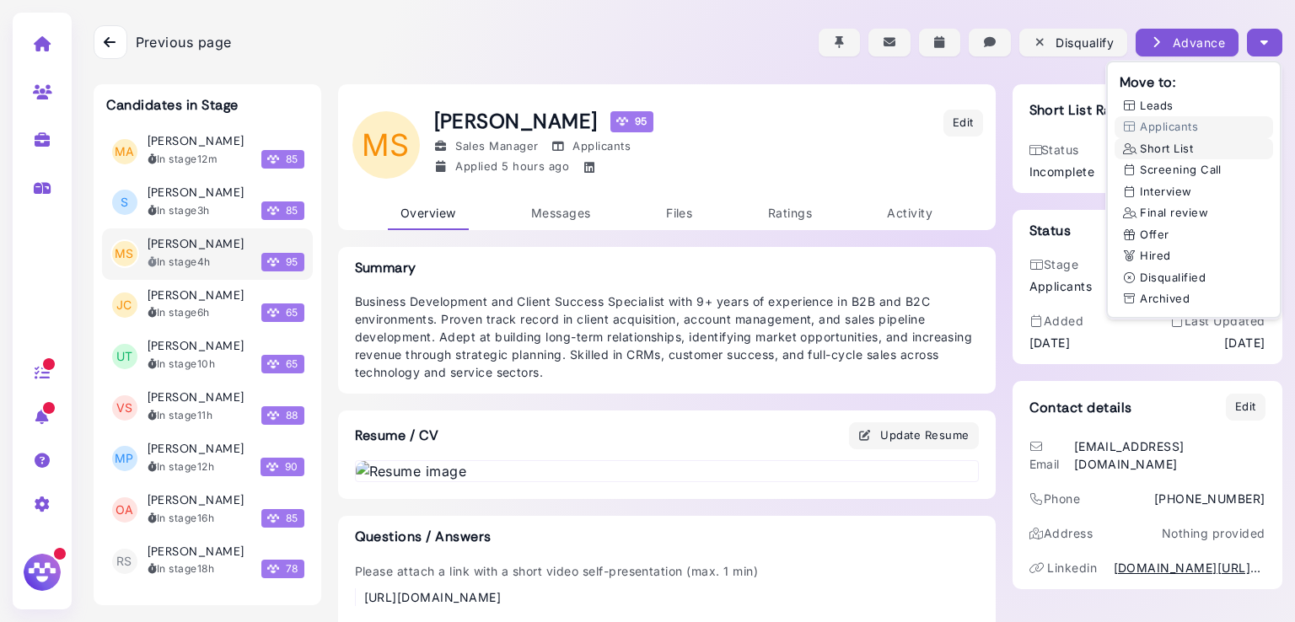
click at [1172, 146] on button "Short List" at bounding box center [1194, 149] width 159 height 22
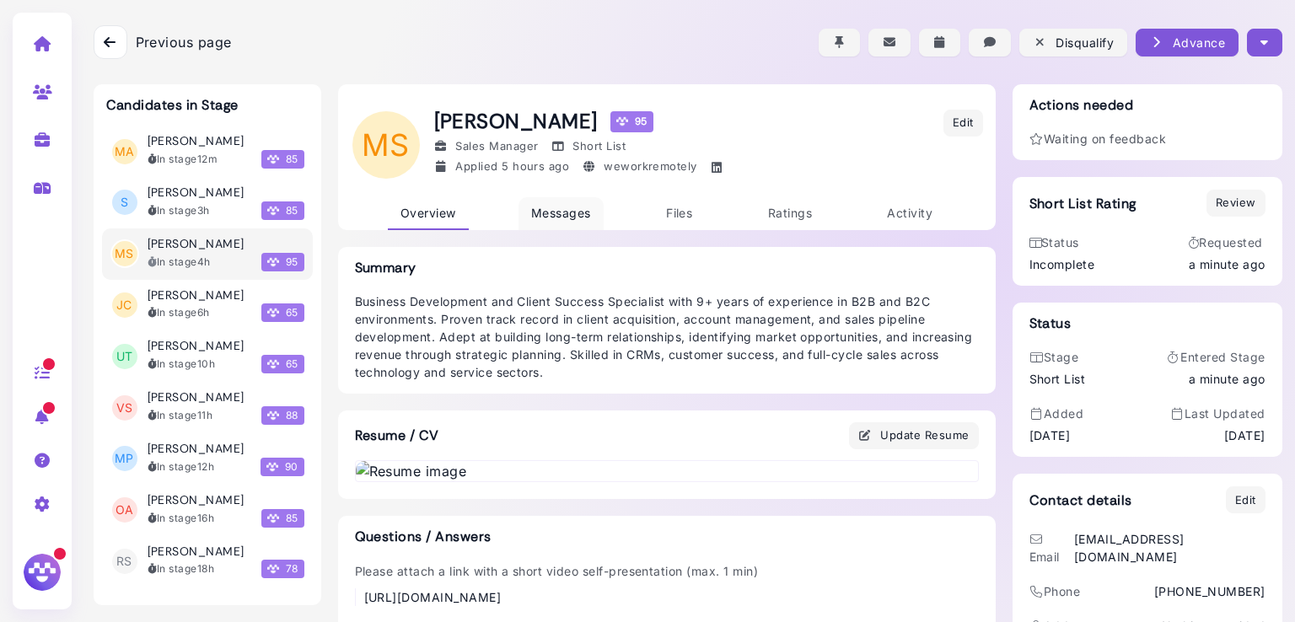
click at [558, 213] on span "Messages" at bounding box center [561, 213] width 60 height 14
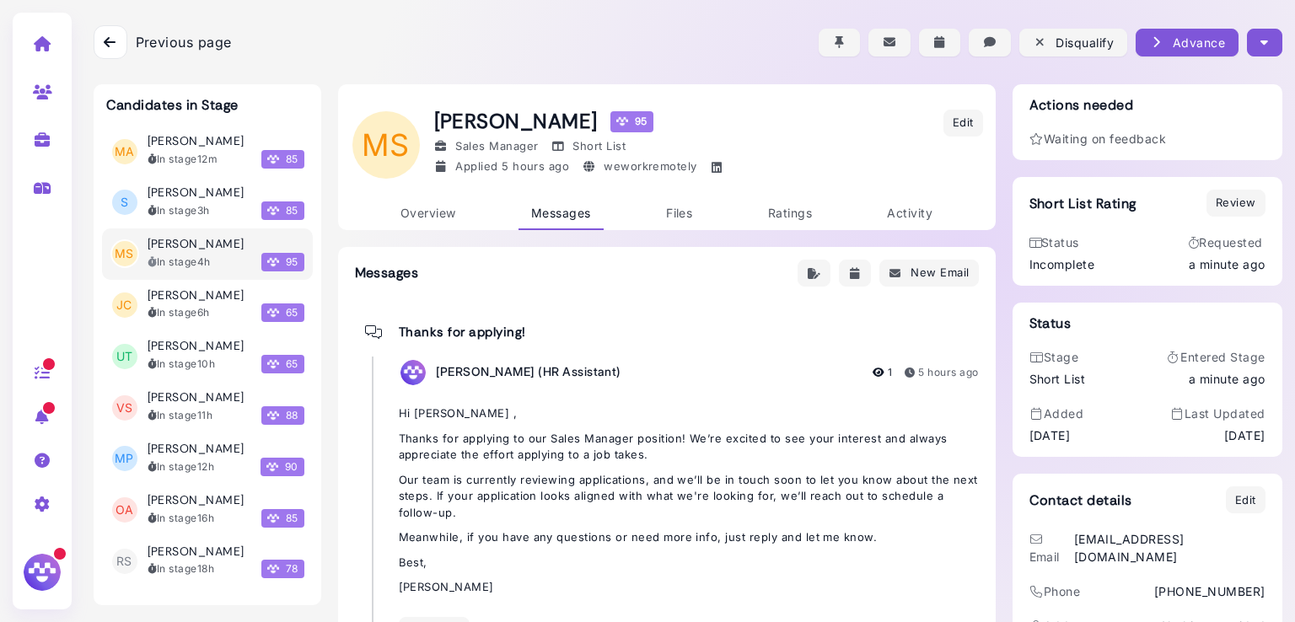
scroll to position [72, 0]
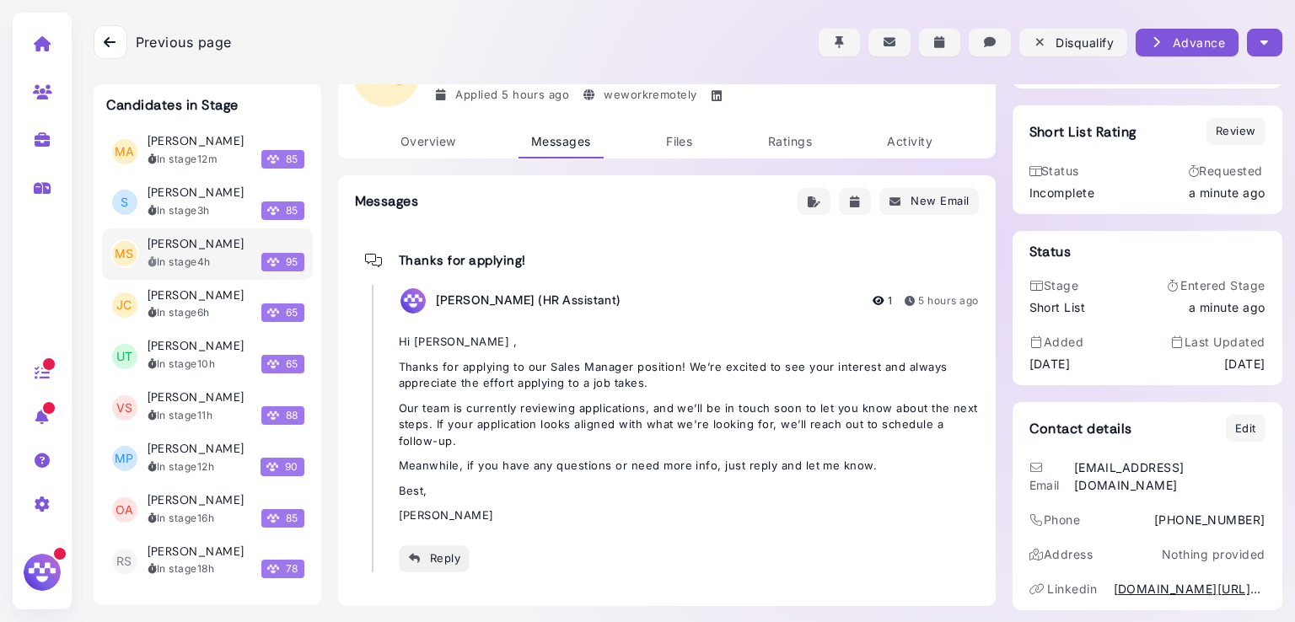
click at [435, 552] on div "Reply" at bounding box center [434, 559] width 53 height 18
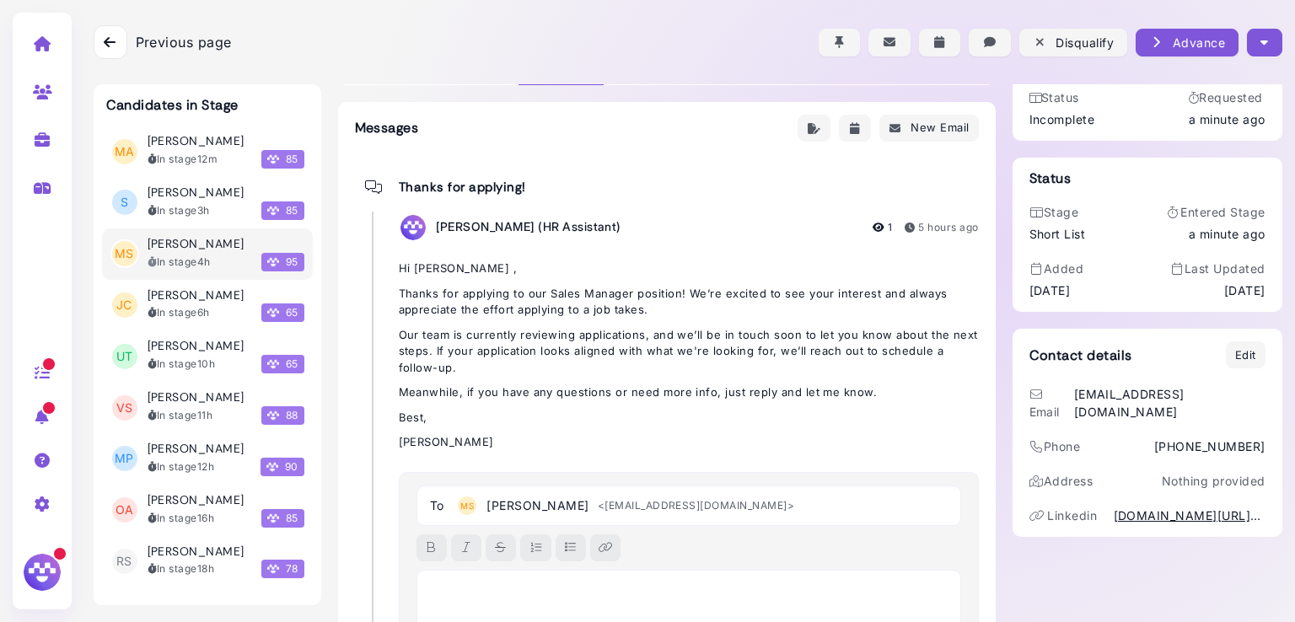
scroll to position [155, 0]
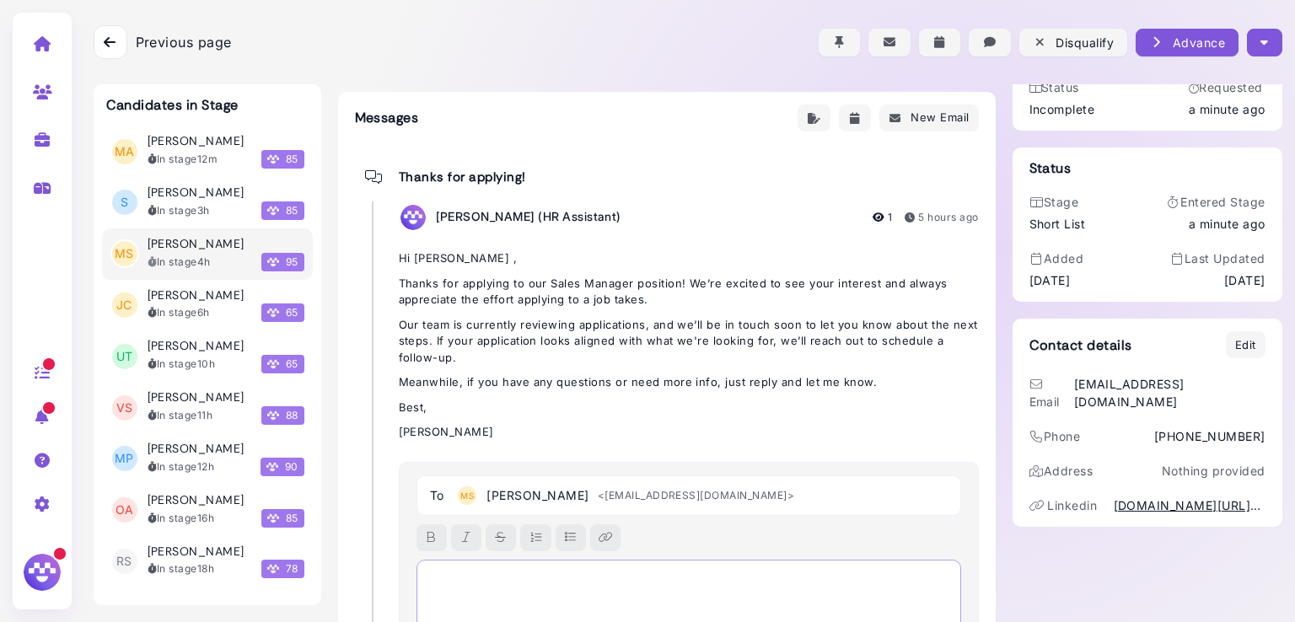
paste div
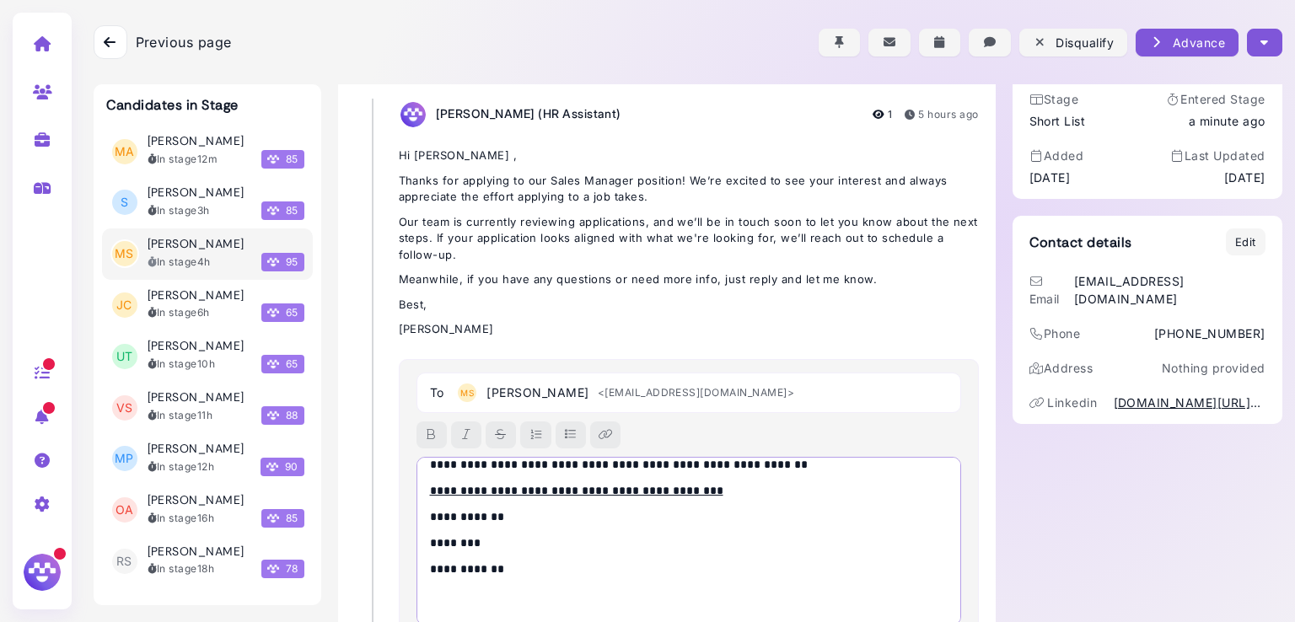
click at [542, 556] on div "**********" at bounding box center [690, 541] width 546 height 169
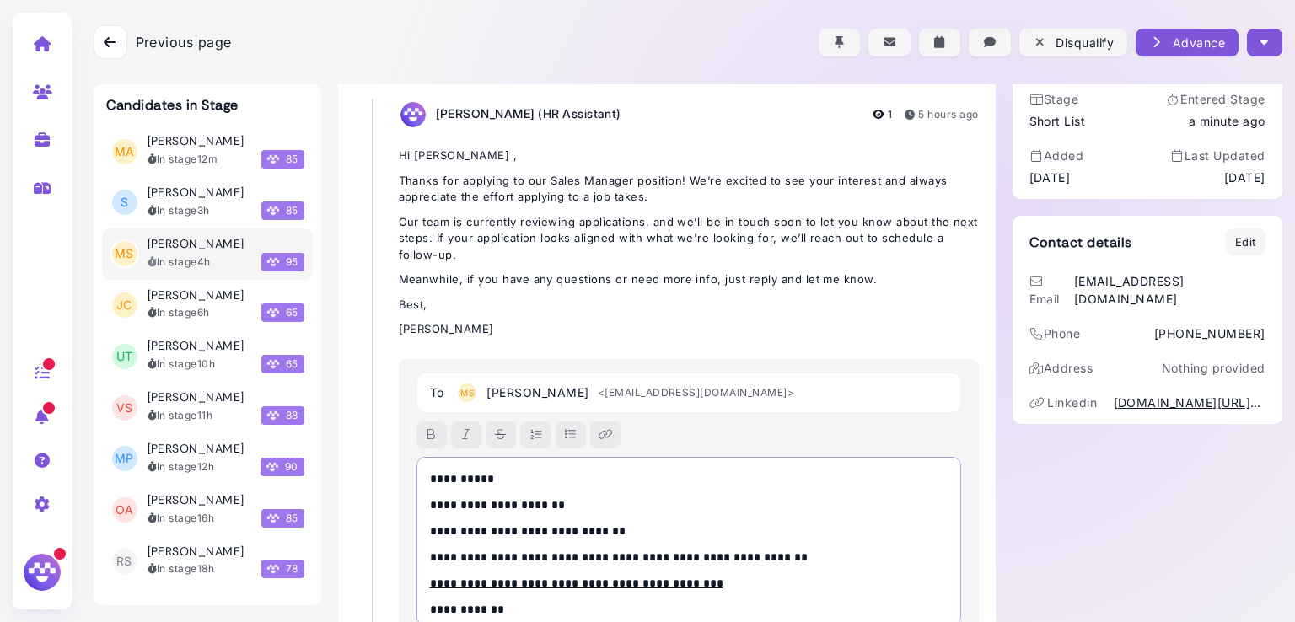
click at [519, 482] on p "**********" at bounding box center [685, 480] width 510 height 18
click at [574, 503] on p "**********" at bounding box center [685, 506] width 510 height 18
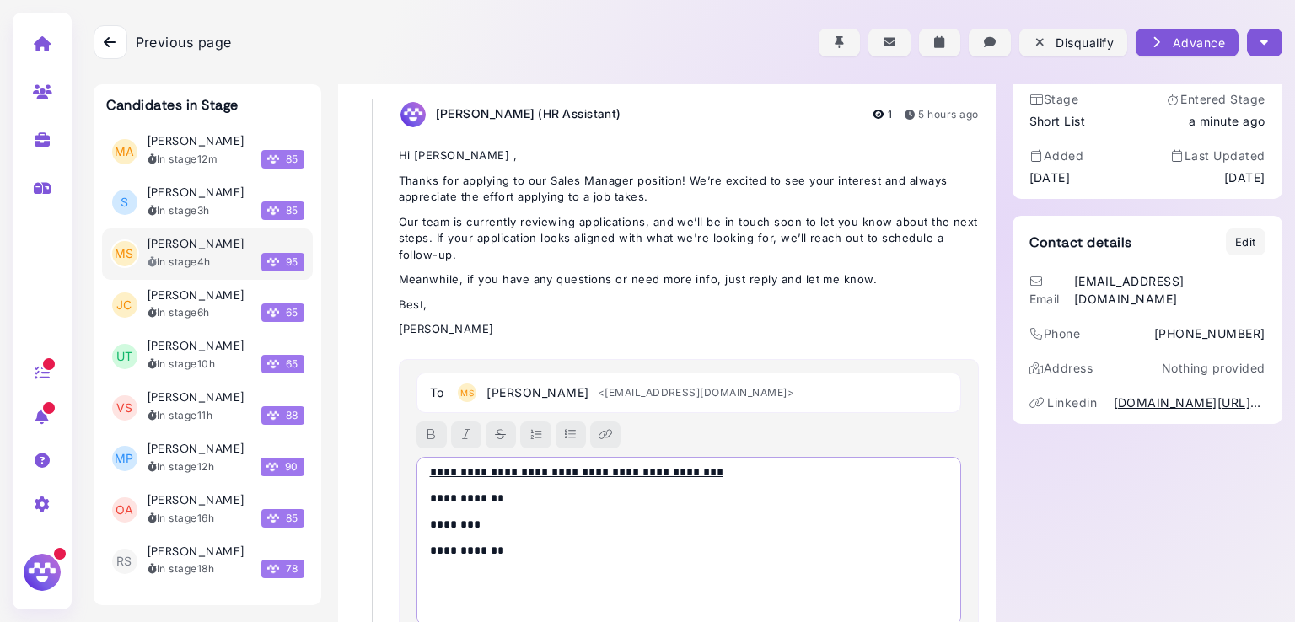
click at [550, 573] on p at bounding box center [689, 585] width 519 height 35
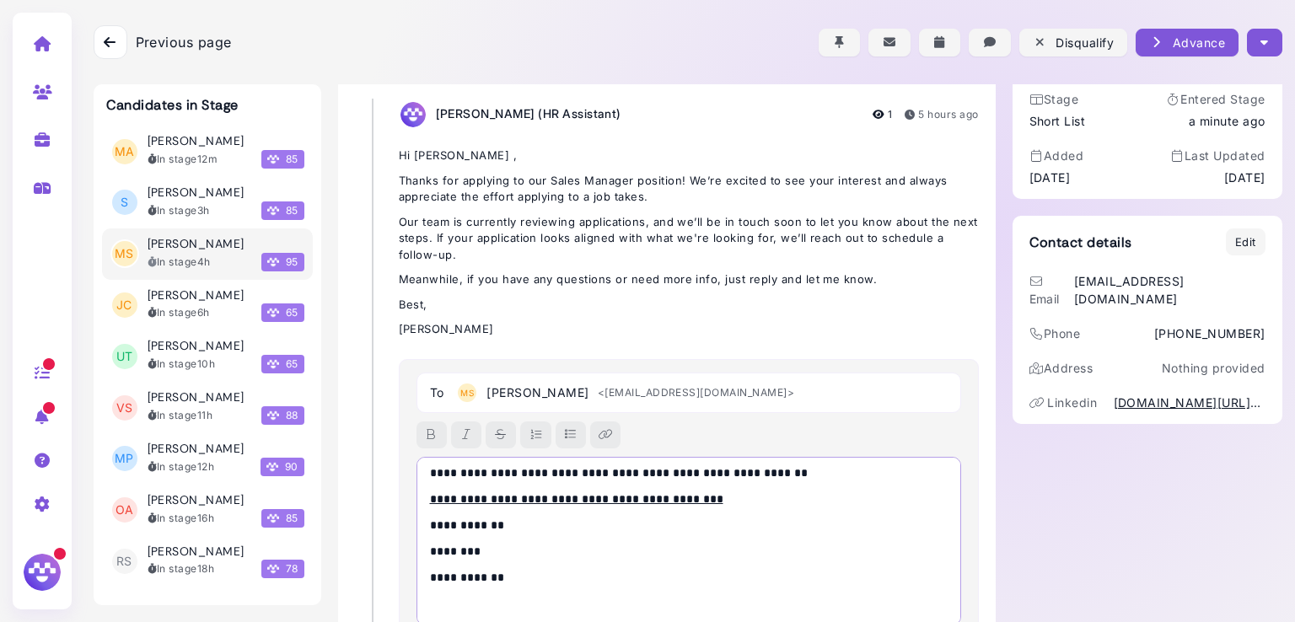
scroll to position [392, 0]
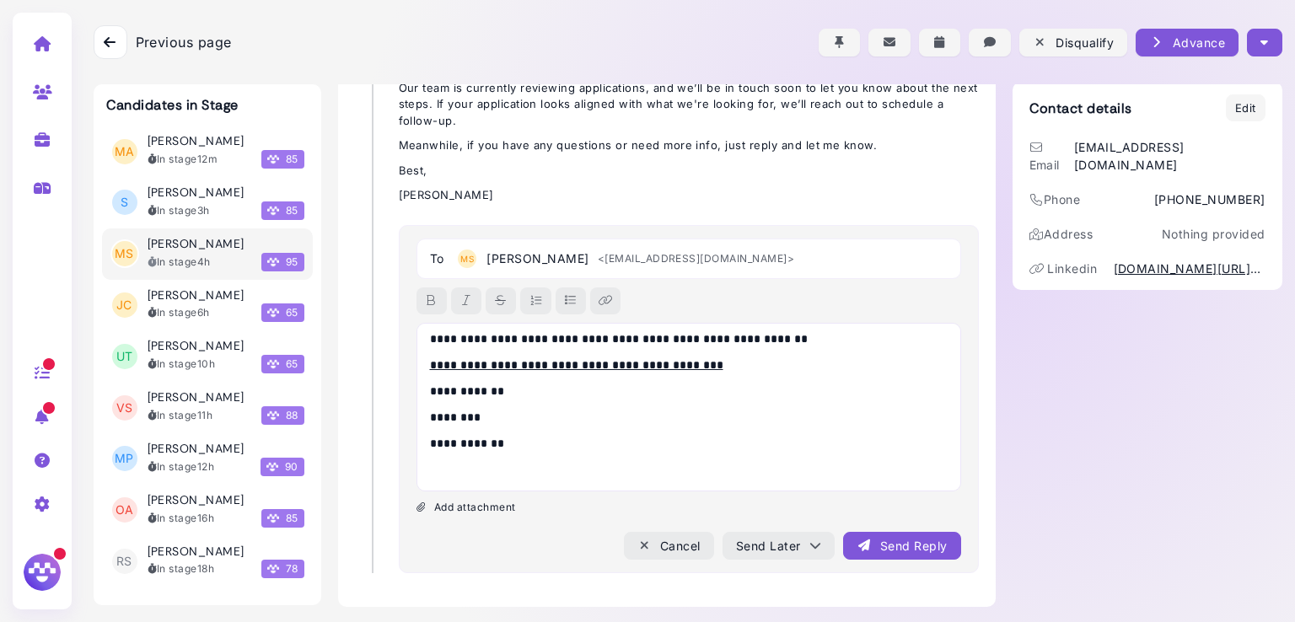
click at [872, 553] on button "Send Reply" at bounding box center [901, 546] width 117 height 28
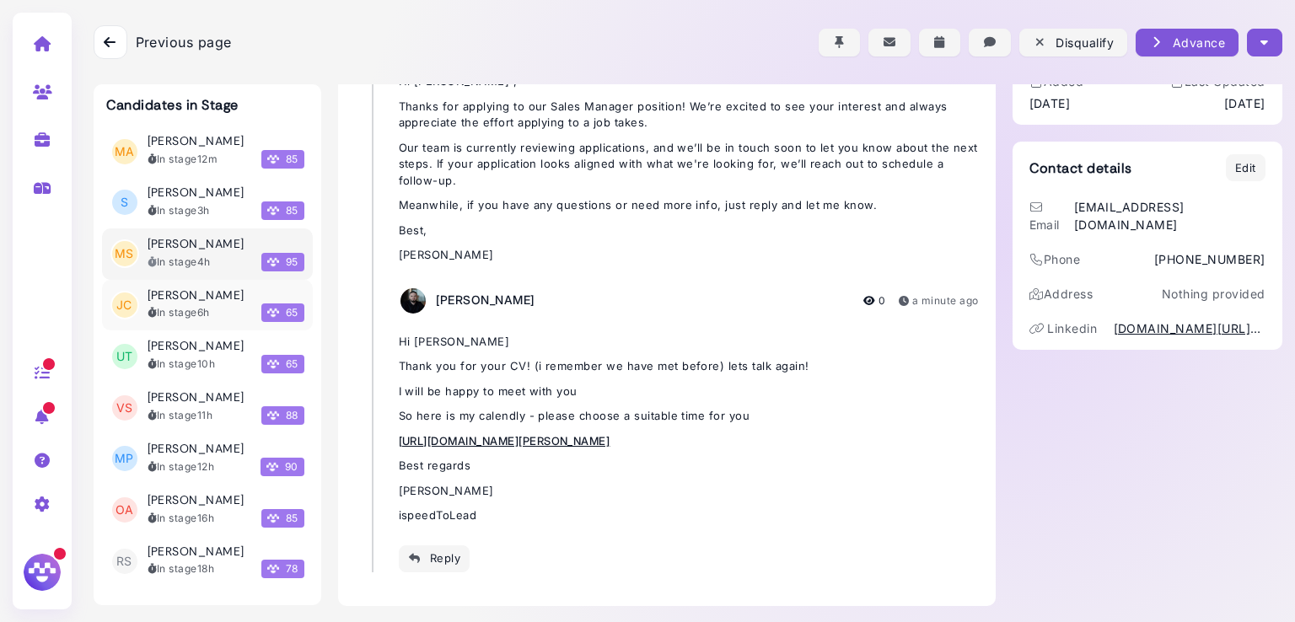
click at [172, 291] on h3 "[PERSON_NAME]" at bounding box center [196, 295] width 97 height 14
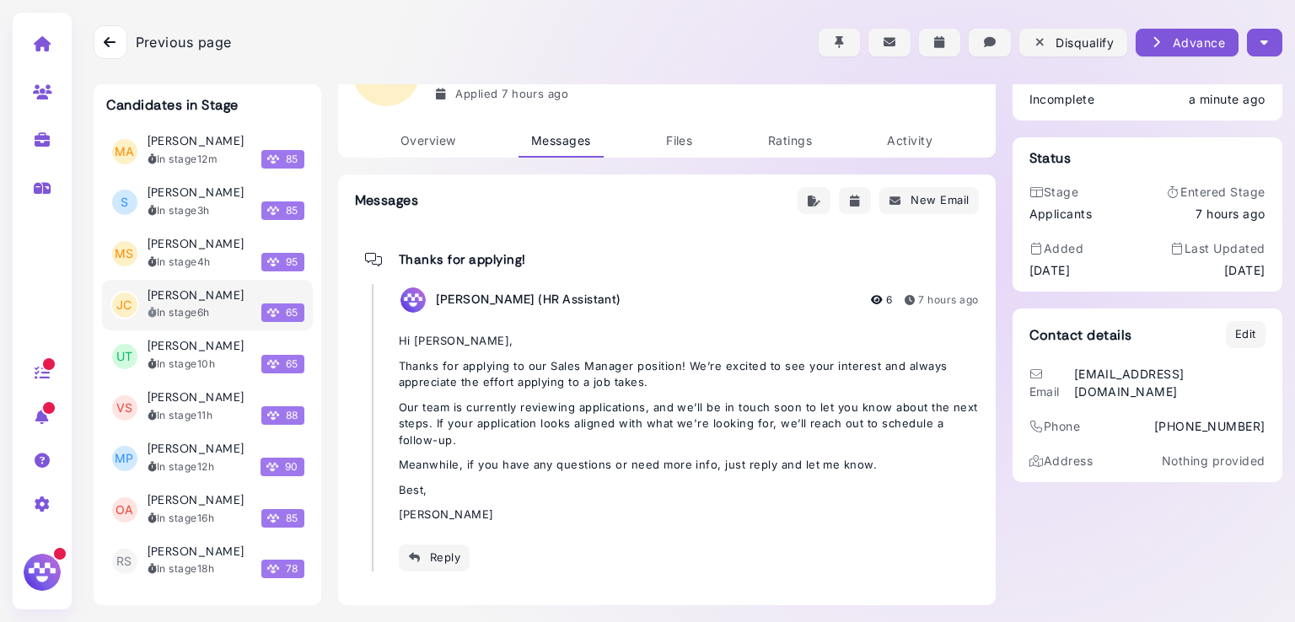
scroll to position [72, 0]
click at [419, 159] on div "[PERSON_NAME] [PERSON_NAME] 65 Sales Manager Applicants Applied 7 hours ago Edi…" at bounding box center [667, 310] width 658 height 594
click at [427, 149] on link "Overview" at bounding box center [428, 142] width 81 height 33
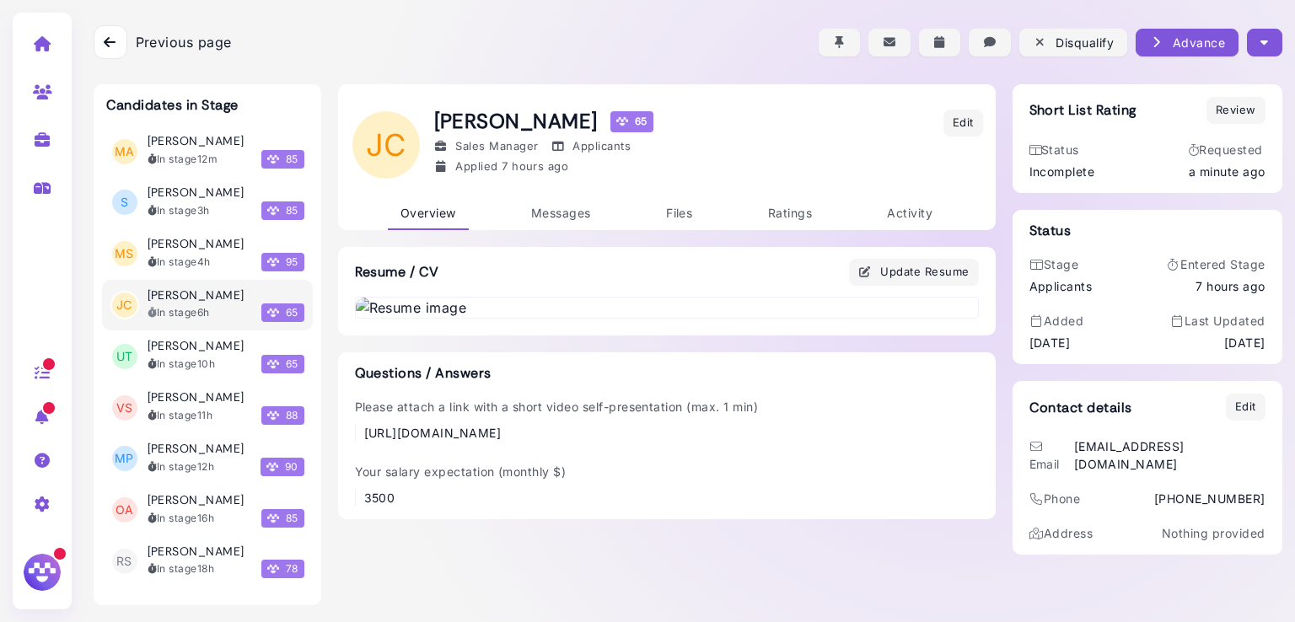
scroll to position [792, 0]
drag, startPoint x: 455, startPoint y: 516, endPoint x: 358, endPoint y: 493, distance: 99.6
click at [364, 442] on div "[URL][DOMAIN_NAME]" at bounding box center [561, 433] width 395 height 18
copy div "[URL][DOMAIN_NAME]"
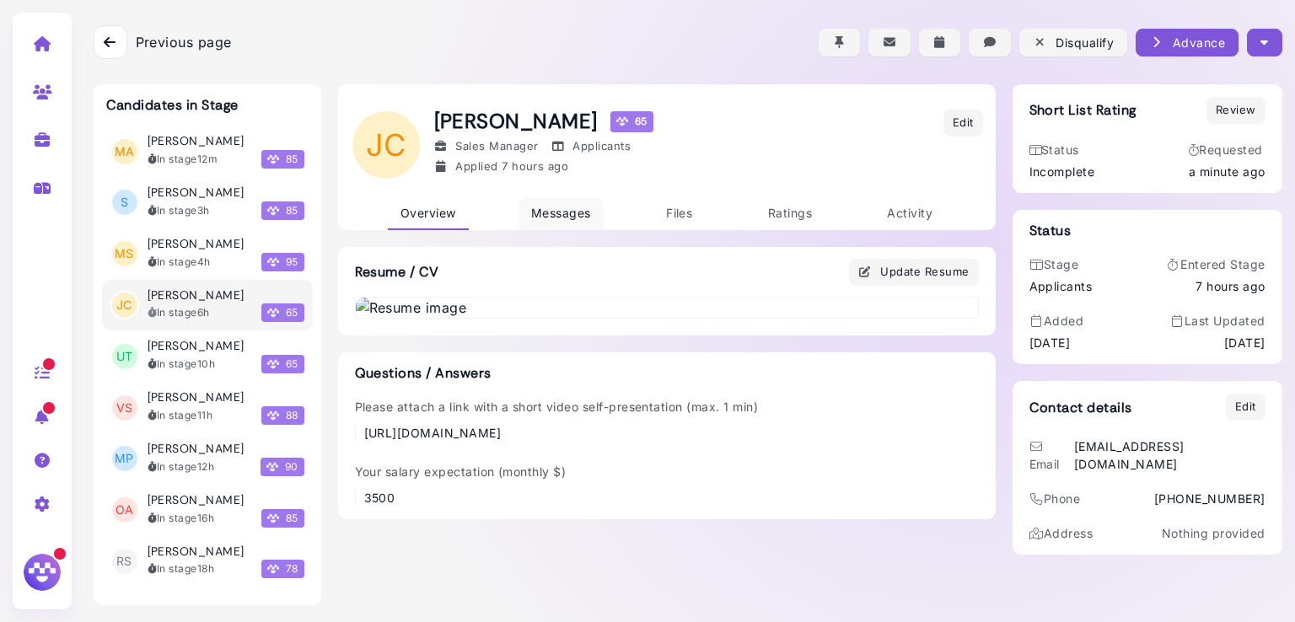
click at [540, 200] on link "Messages" at bounding box center [561, 213] width 85 height 33
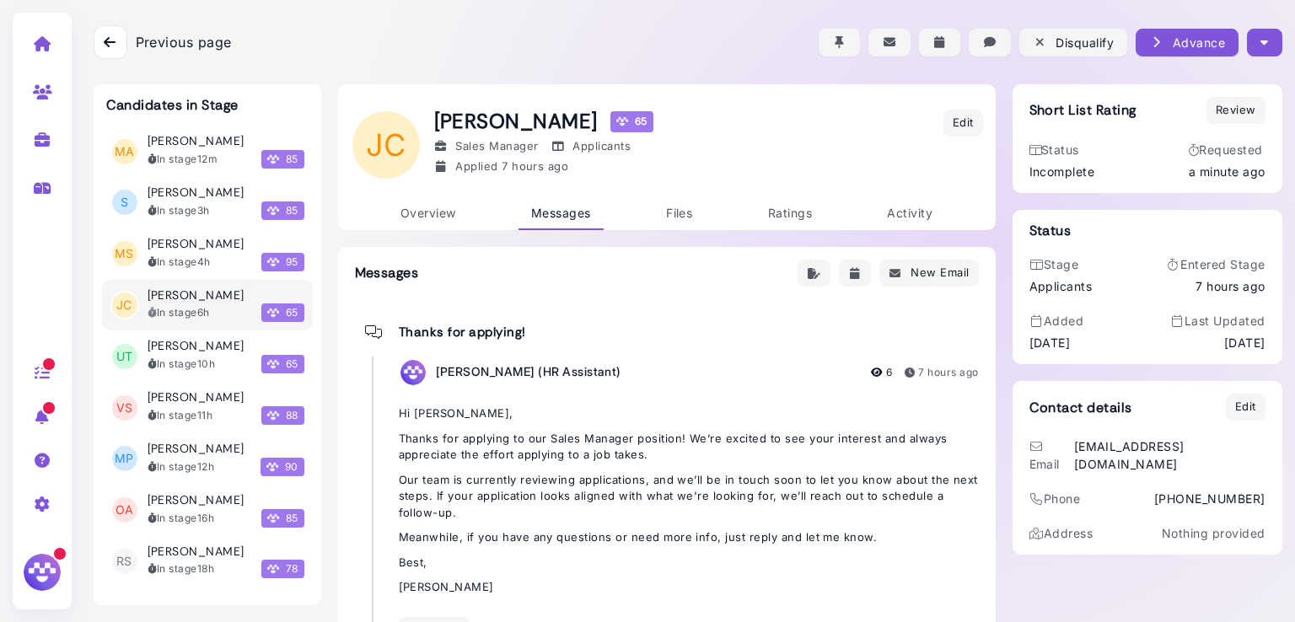
scroll to position [72, 0]
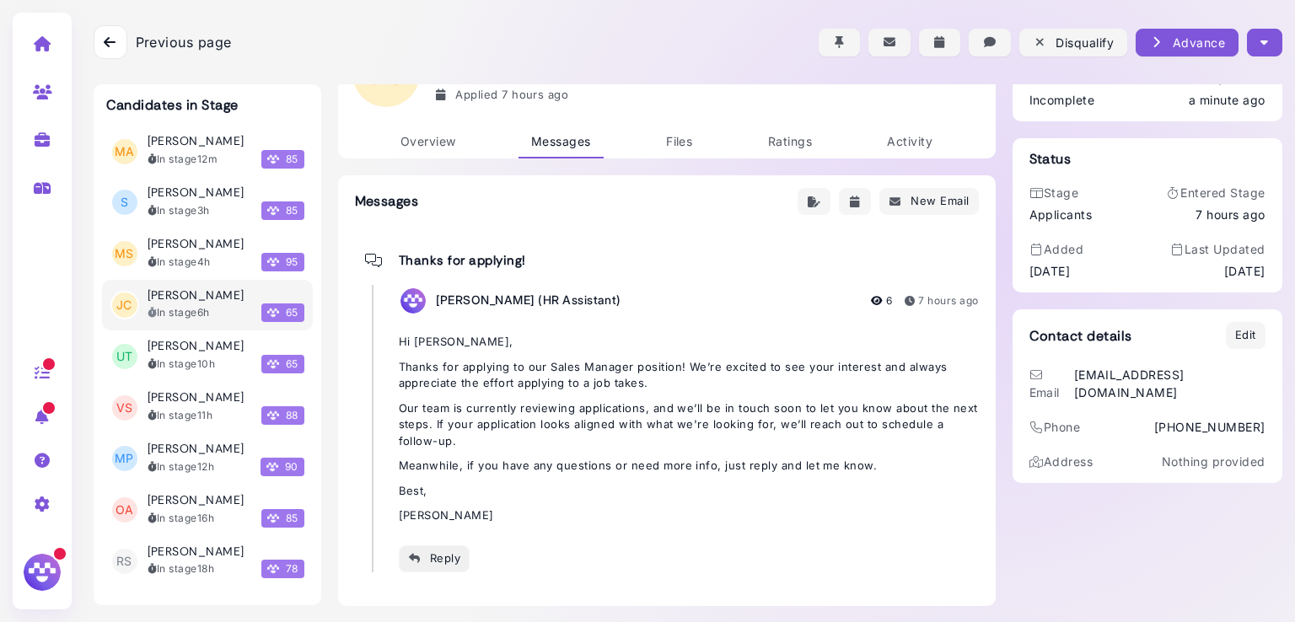
click at [424, 550] on div "Reply" at bounding box center [434, 559] width 53 height 18
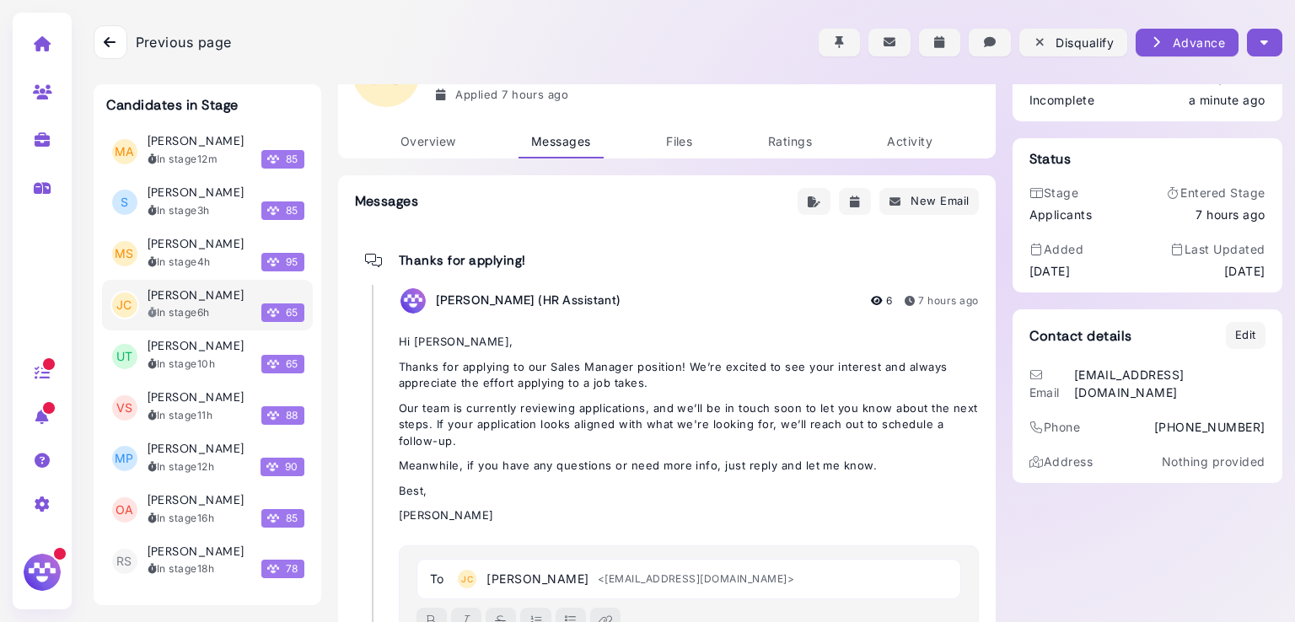
scroll to position [125, 0]
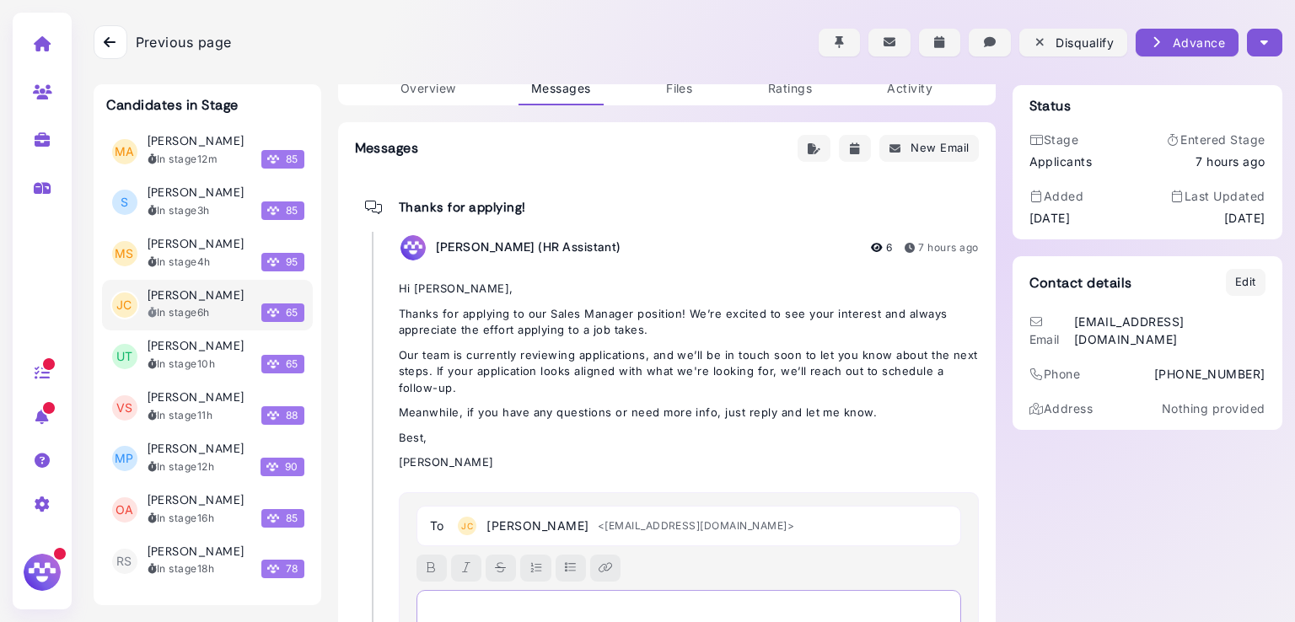
paste div
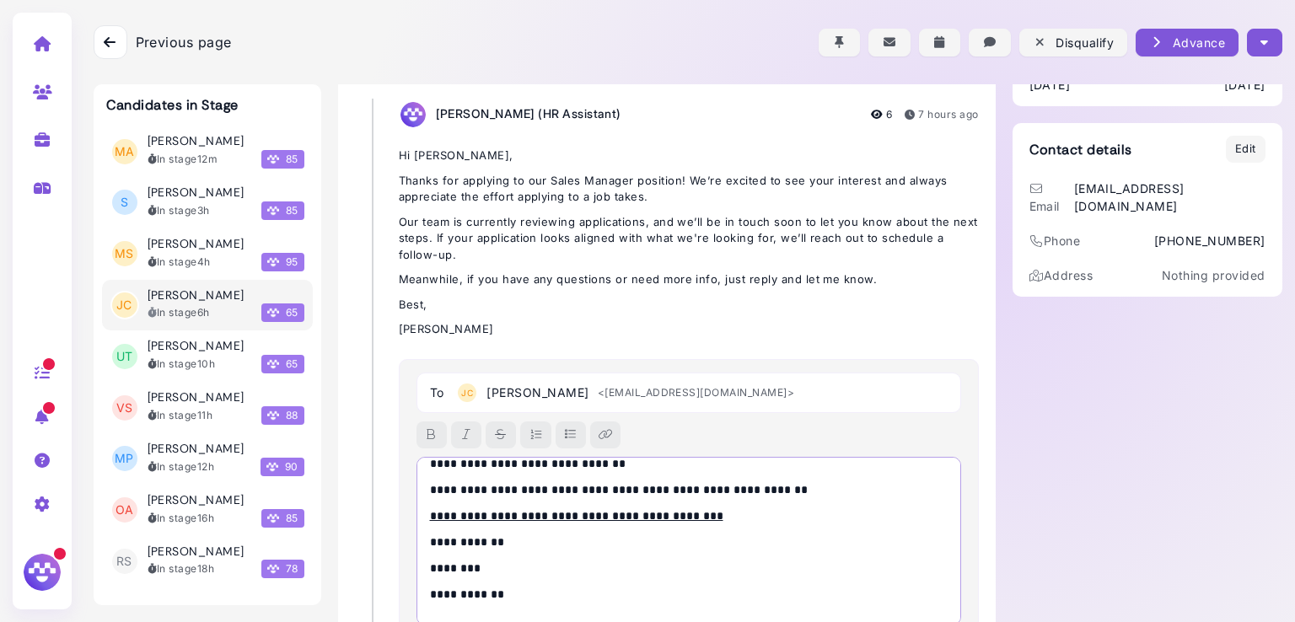
scroll to position [0, 0]
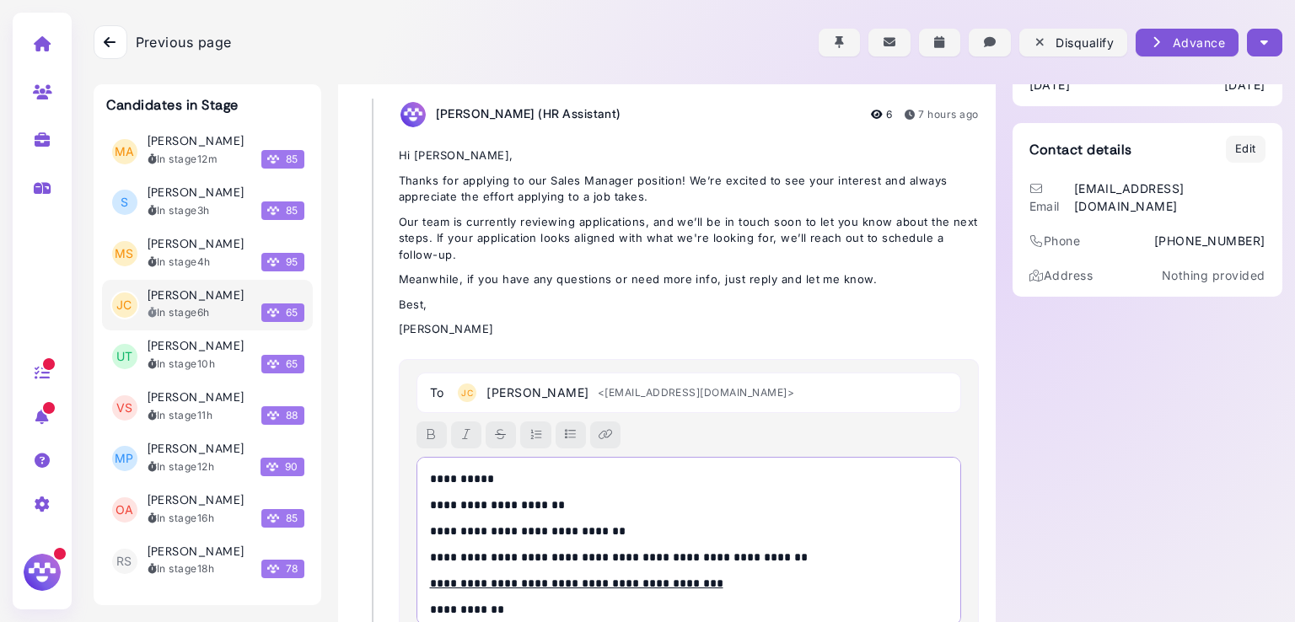
click at [479, 476] on p "**********" at bounding box center [685, 480] width 510 height 18
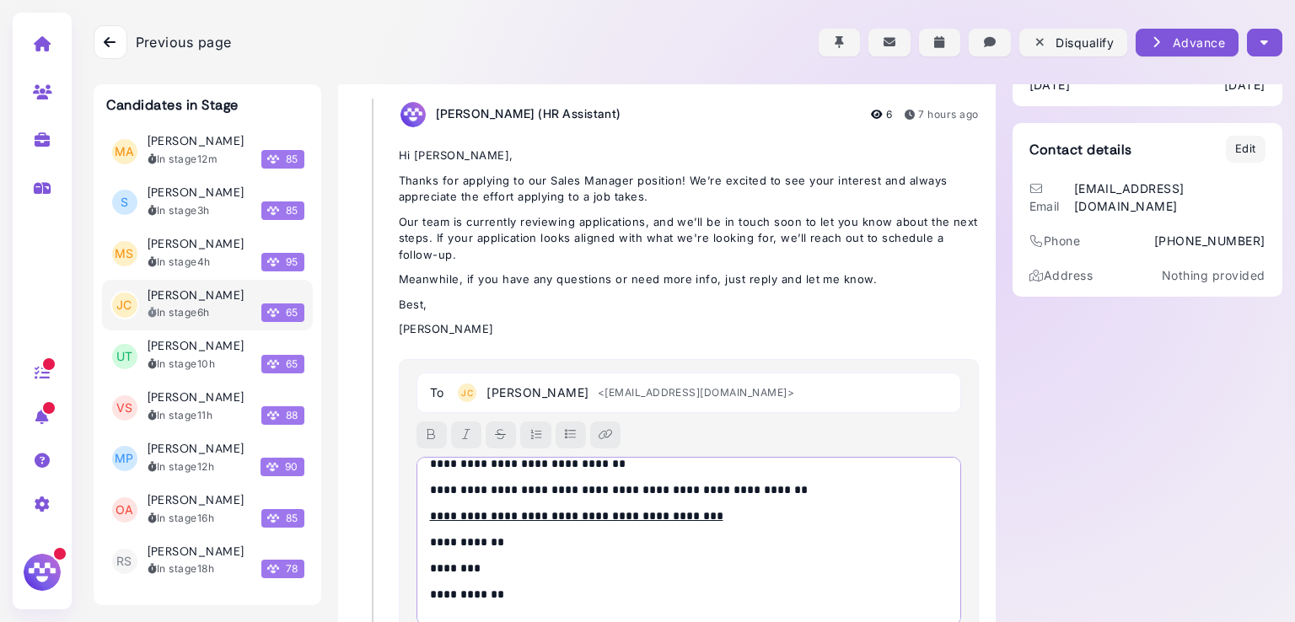
scroll to position [392, 0]
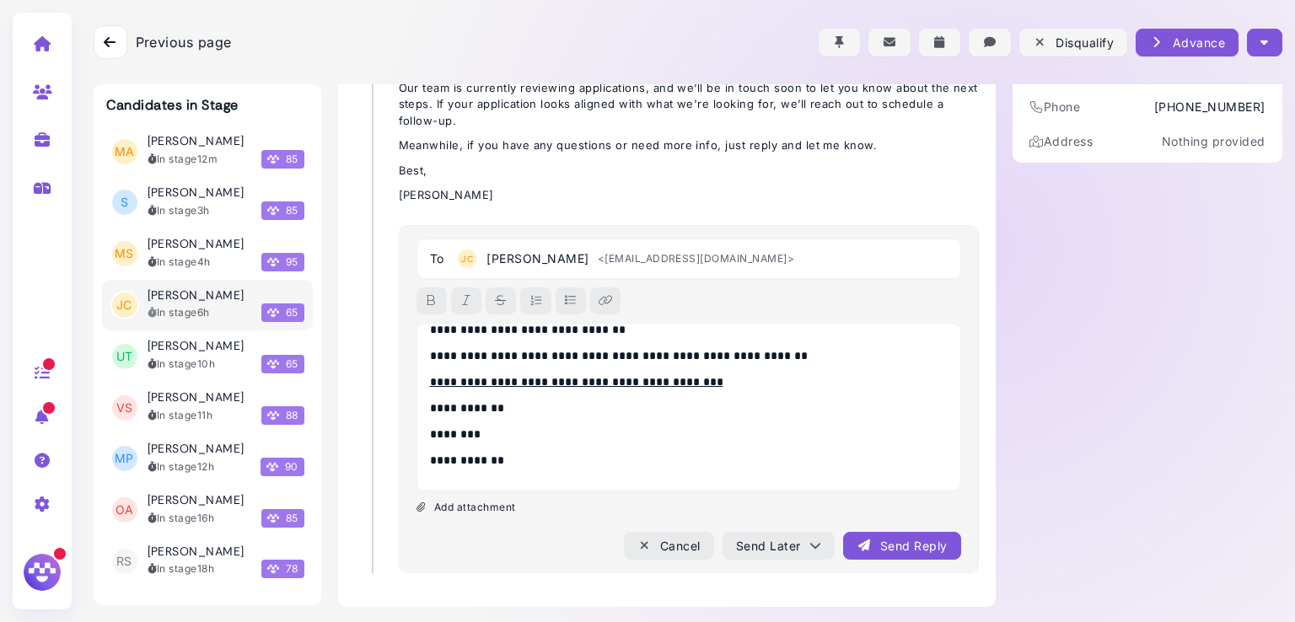
click at [890, 538] on div "Send Reply" at bounding box center [902, 546] width 90 height 18
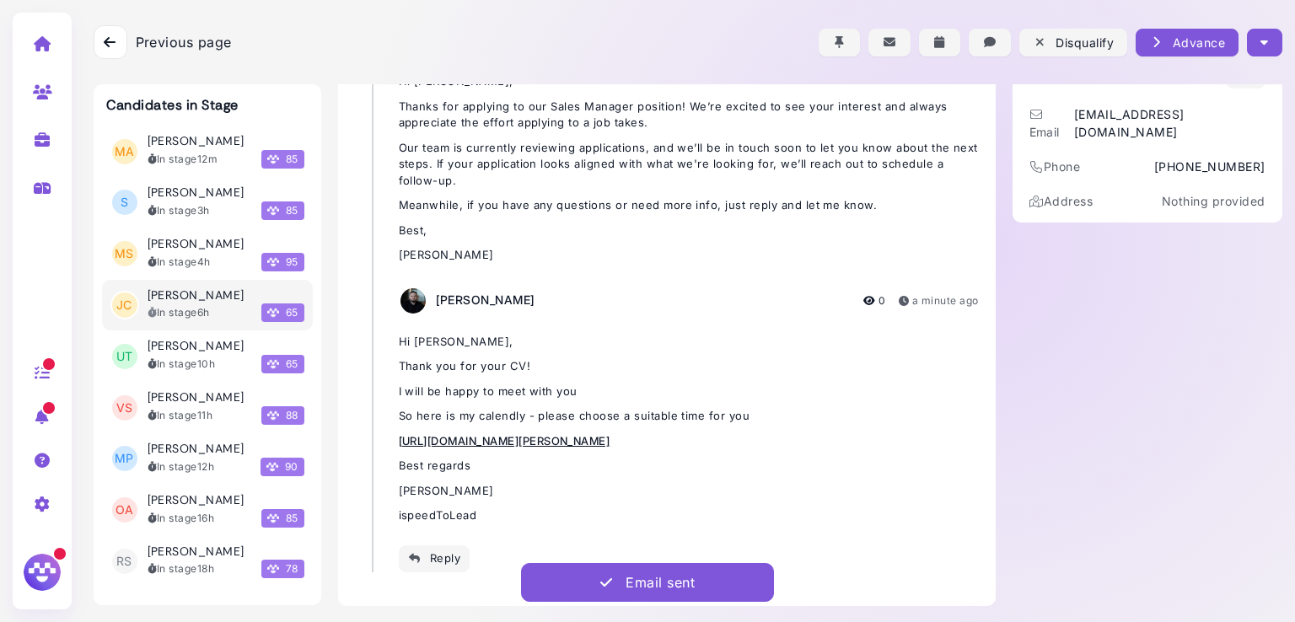
click at [1261, 40] on icon "button" at bounding box center [1265, 43] width 8 height 18
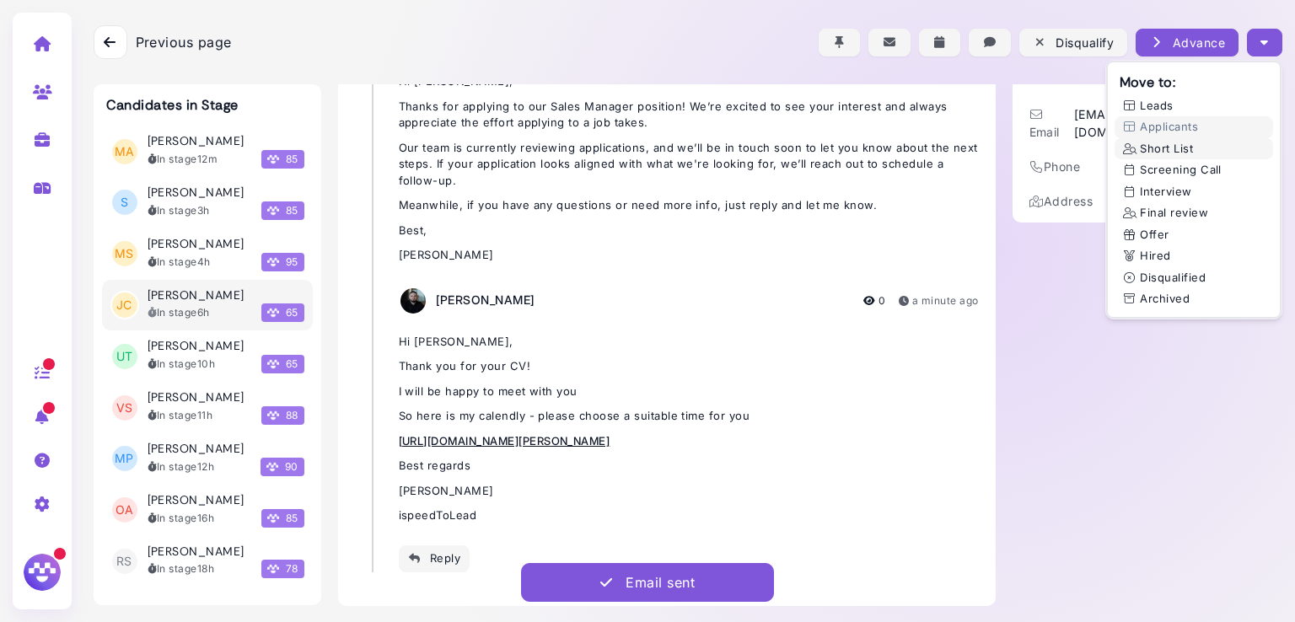
click at [1158, 146] on button "Short List" at bounding box center [1194, 149] width 159 height 22
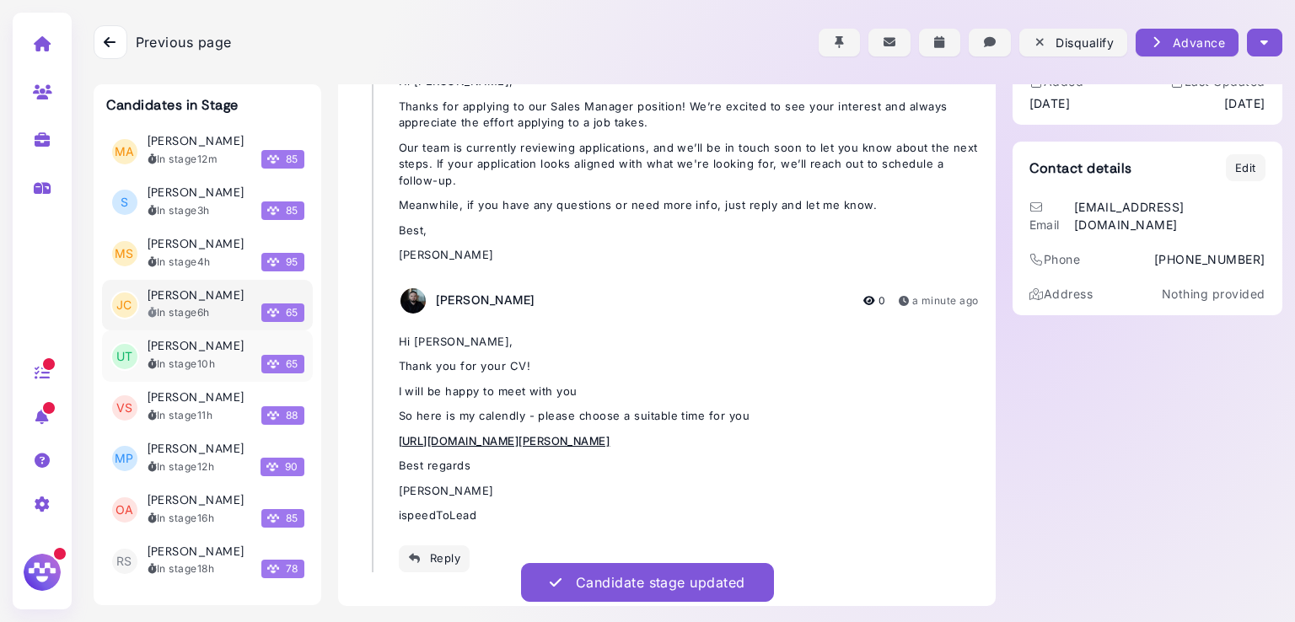
click at [191, 339] on h3 "[PERSON_NAME]" at bounding box center [196, 346] width 97 height 14
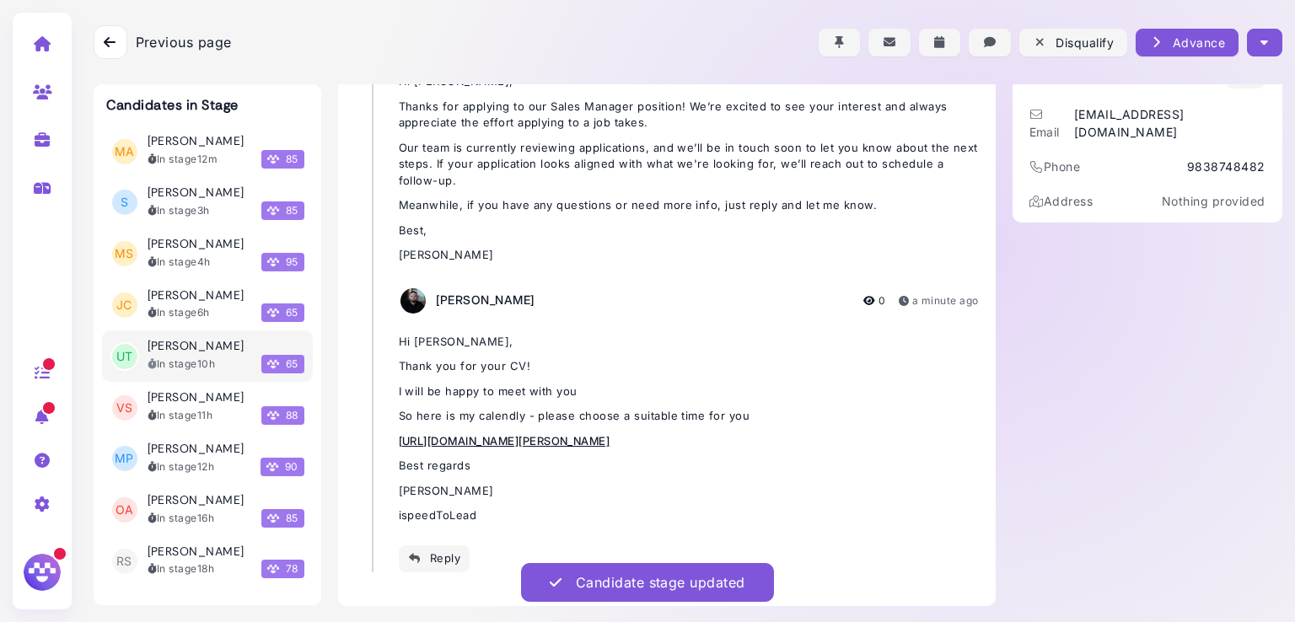
scroll to position [72, 0]
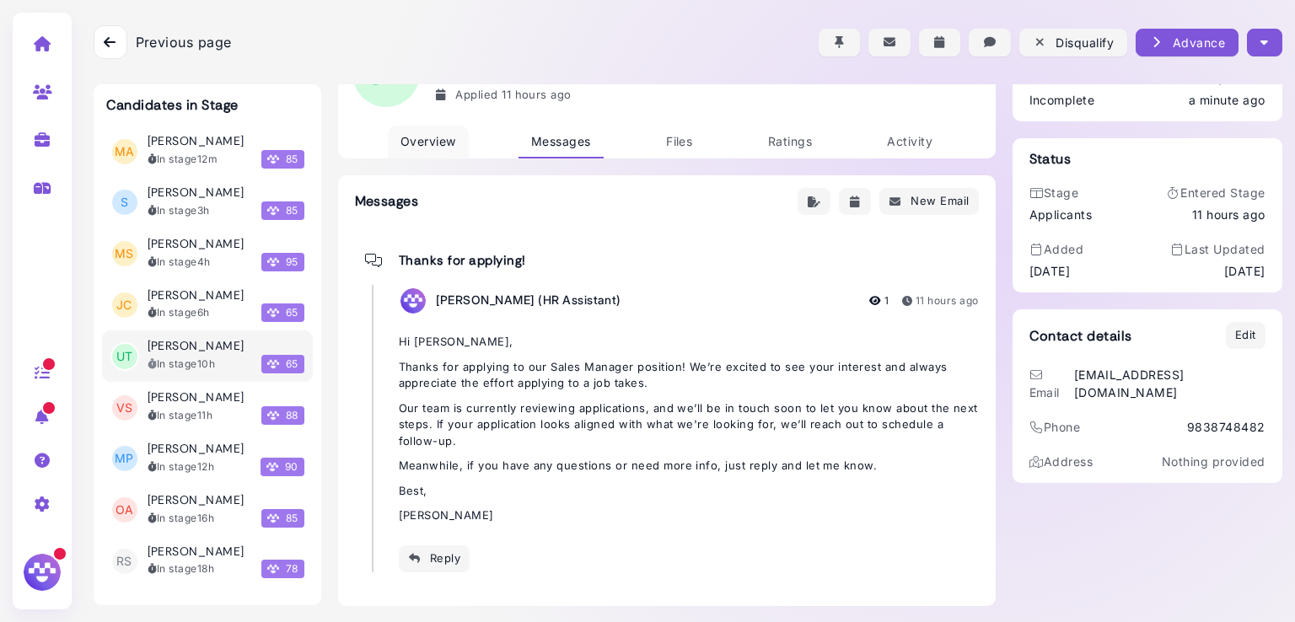
click at [431, 138] on span "Overview" at bounding box center [429, 141] width 56 height 14
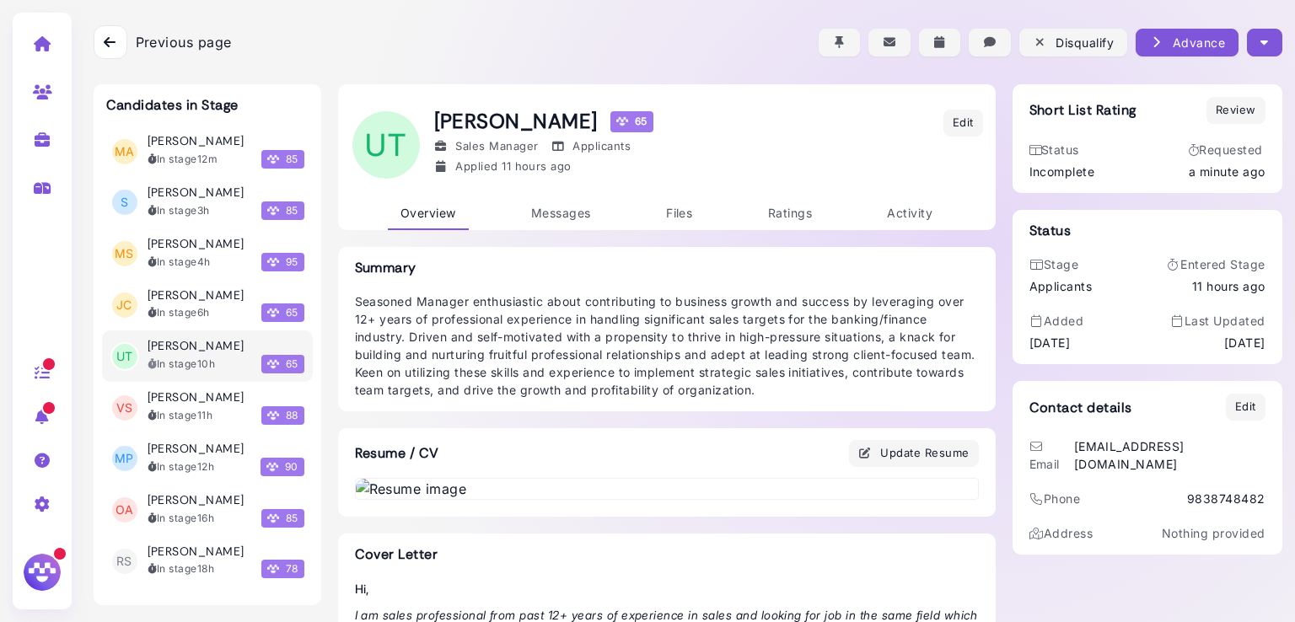
click at [1248, 38] on button "button" at bounding box center [1264, 43] width 35 height 28
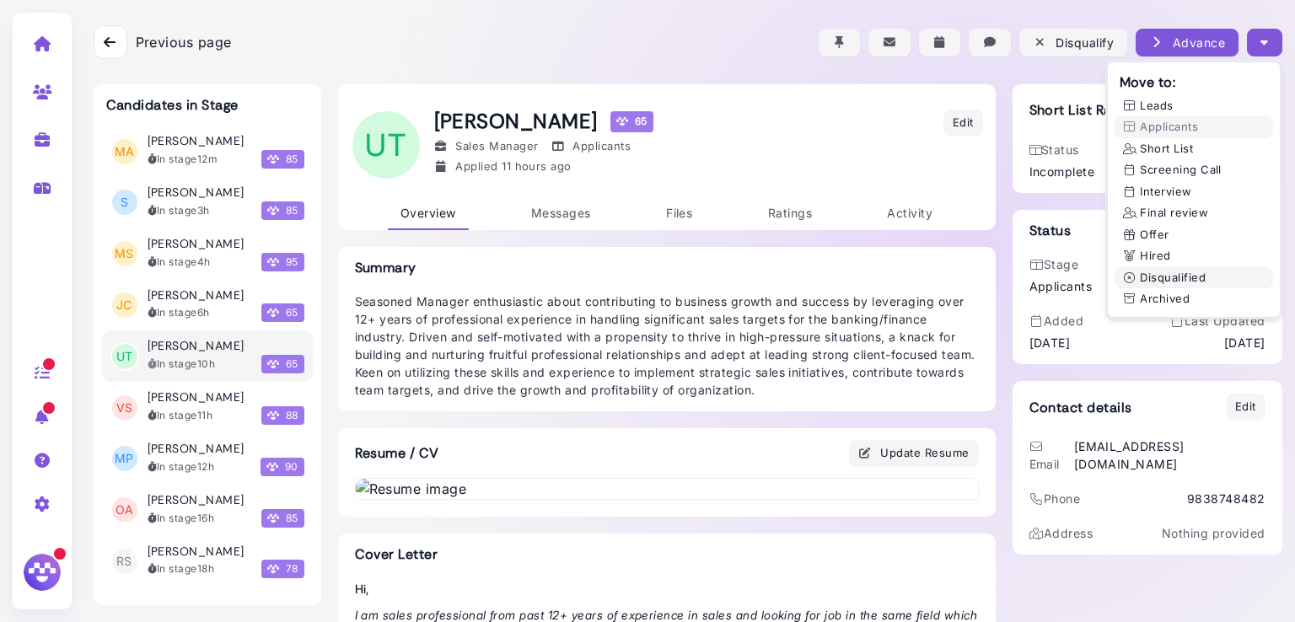
click at [1177, 274] on button "Disqualified" at bounding box center [1194, 278] width 159 height 22
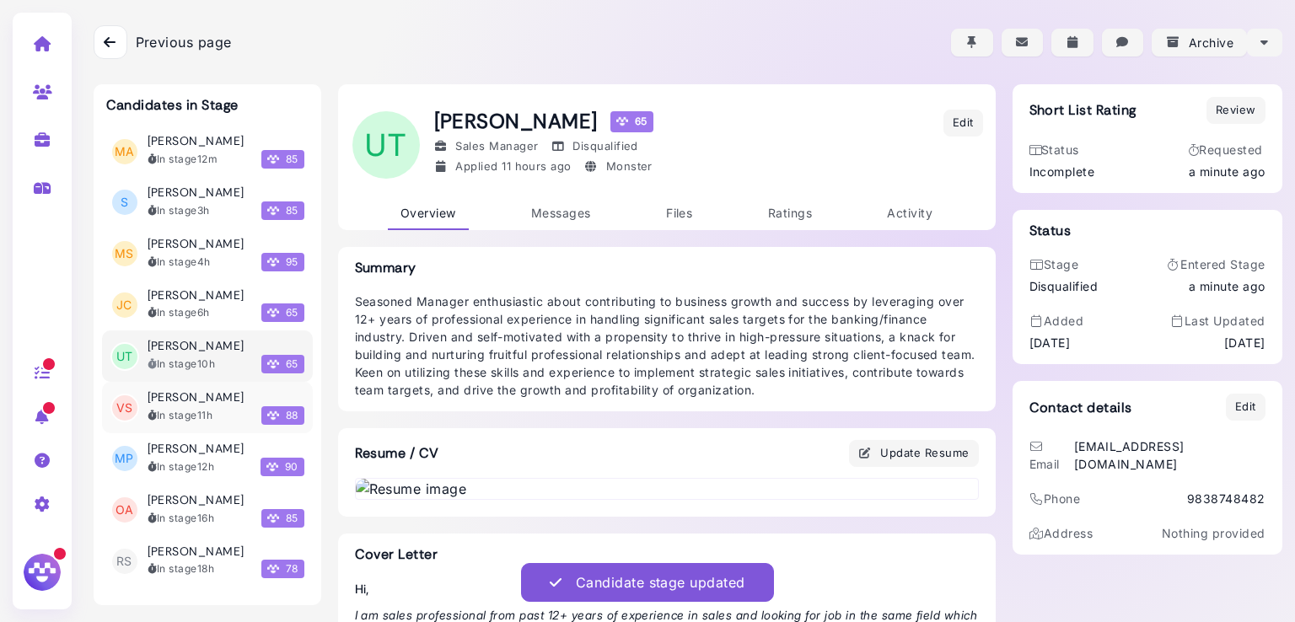
click at [187, 405] on div "[PERSON_NAME] In stage 11h 88" at bounding box center [226, 407] width 157 height 35
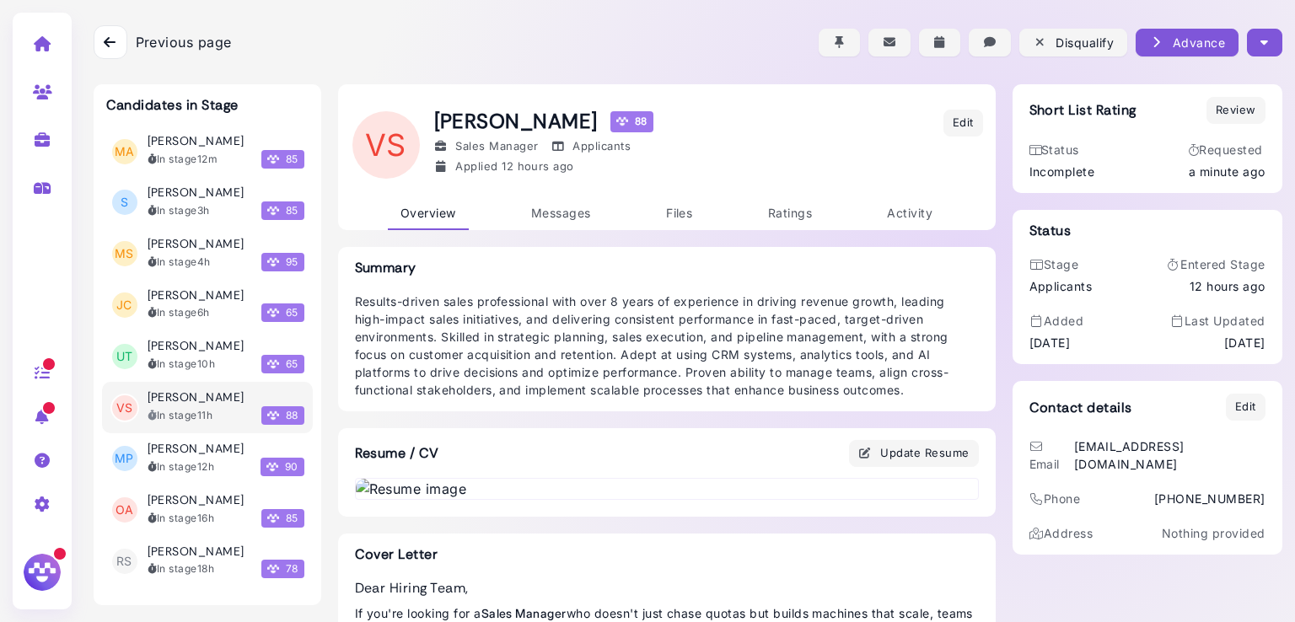
click at [1261, 39] on icon "button" at bounding box center [1265, 43] width 8 height 18
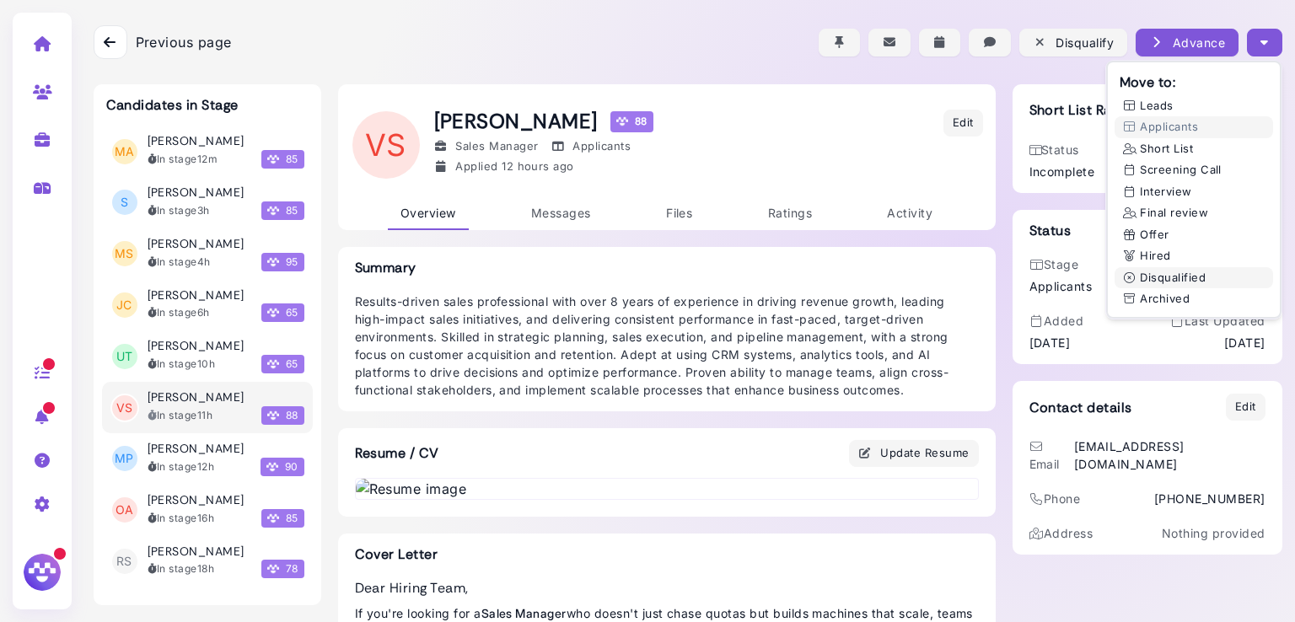
click at [1168, 279] on button "Disqualified" at bounding box center [1194, 278] width 159 height 22
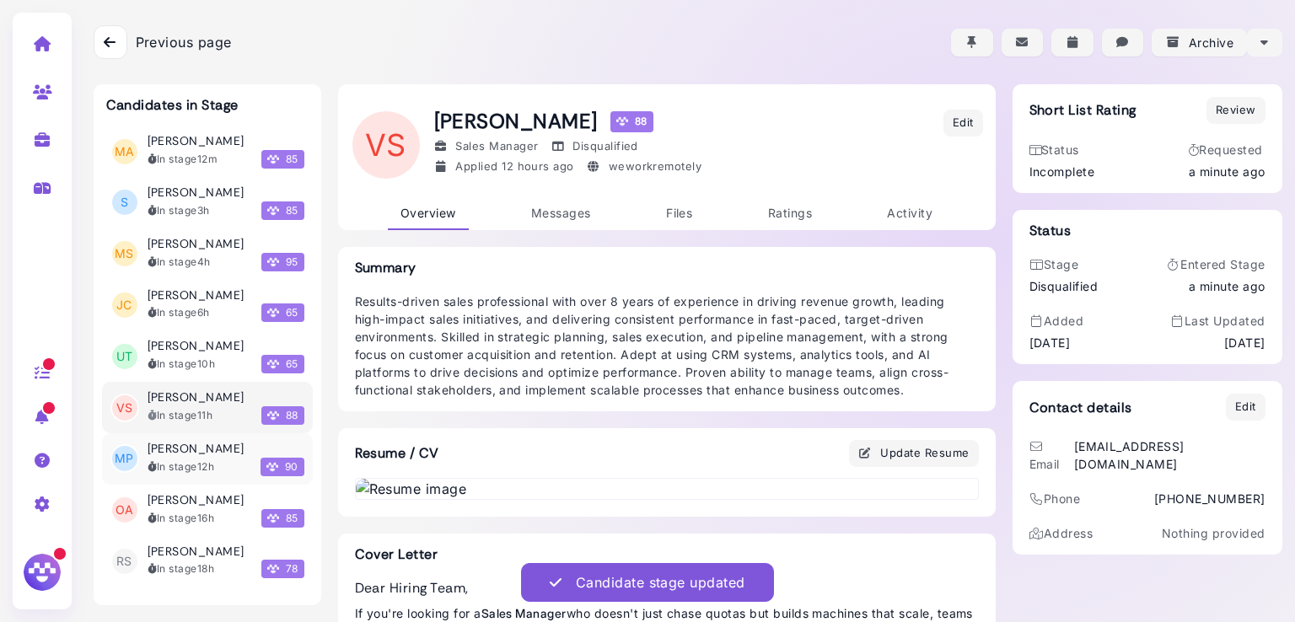
click at [195, 444] on h3 "[PERSON_NAME]" at bounding box center [196, 449] width 97 height 14
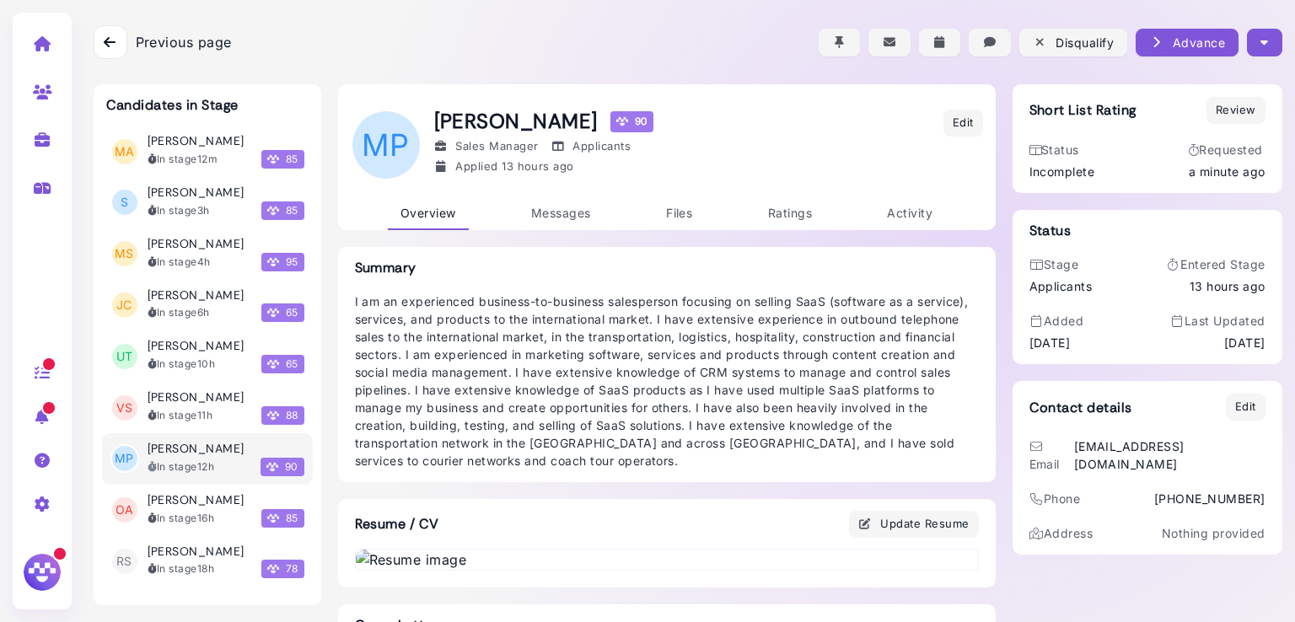
click at [1247, 41] on button "button" at bounding box center [1264, 43] width 35 height 28
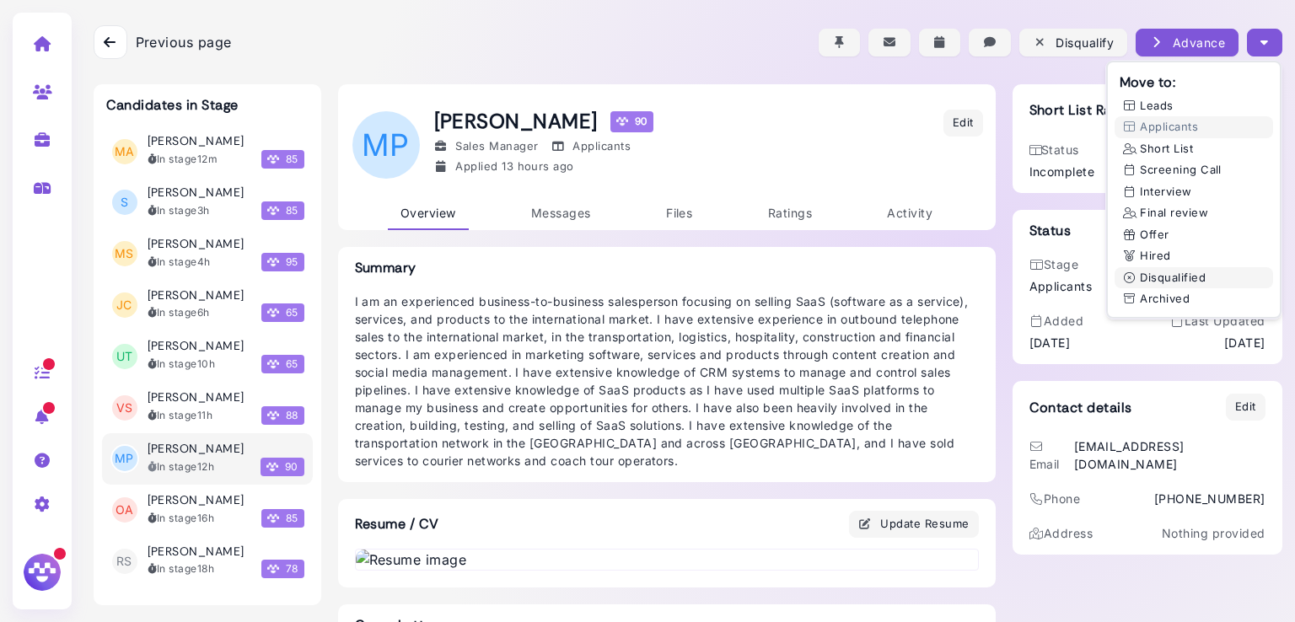
click at [1157, 279] on button "Disqualified" at bounding box center [1194, 278] width 159 height 22
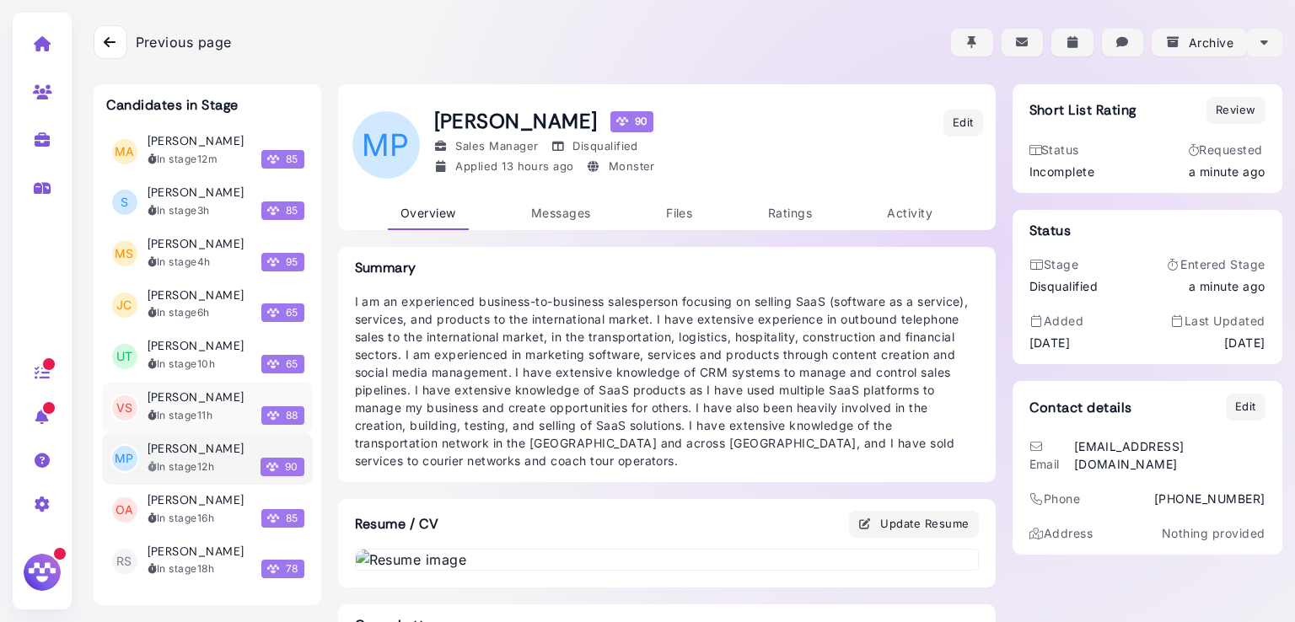
scroll to position [110, 0]
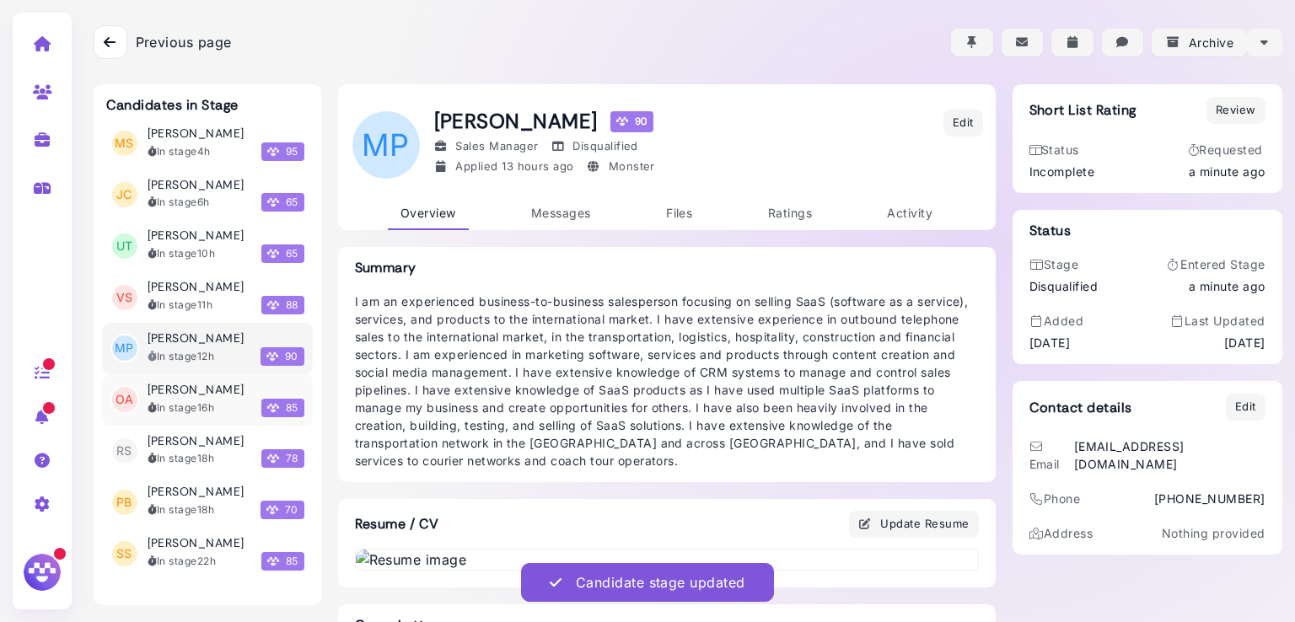
click at [189, 395] on h3 "[PERSON_NAME]" at bounding box center [196, 390] width 97 height 14
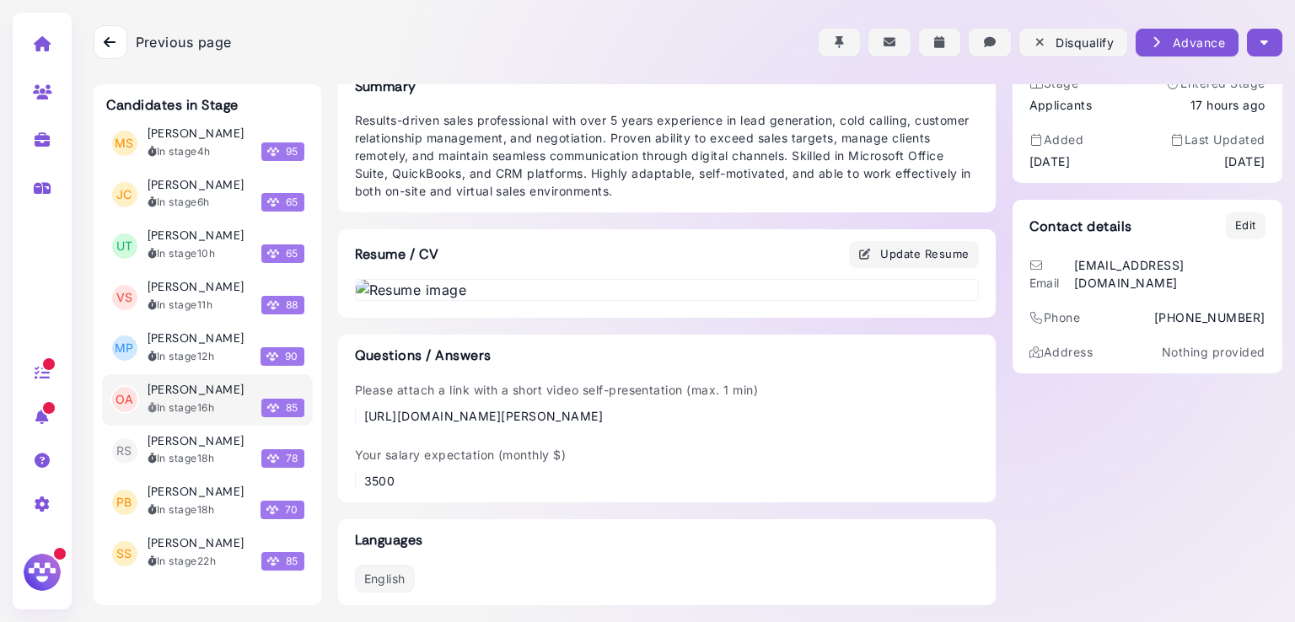
scroll to position [983, 0]
drag, startPoint x: 884, startPoint y: 431, endPoint x: 324, endPoint y: 403, distance: 560.6
click at [324, 403] on div "Candidates in Stage MA [PERSON_NAME] In stage 12m 85 S [PERSON_NAME] In stage 3…" at bounding box center [688, 262] width 1189 height 719
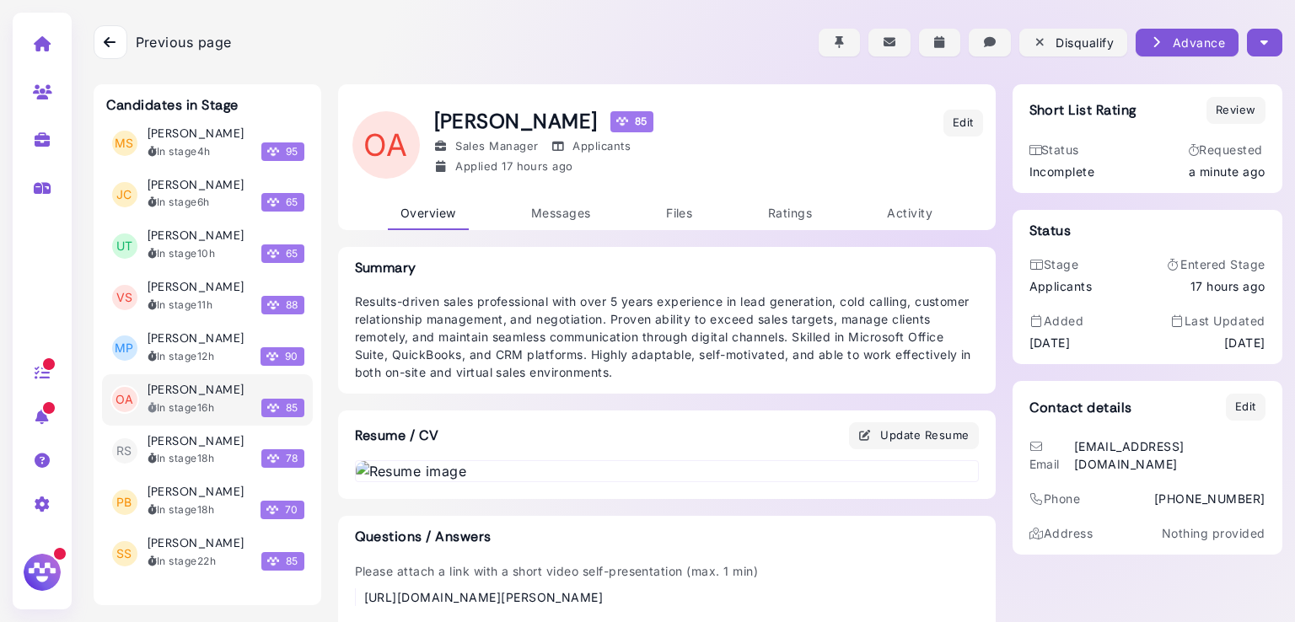
click at [1261, 42] on icon "button" at bounding box center [1265, 43] width 8 height 18
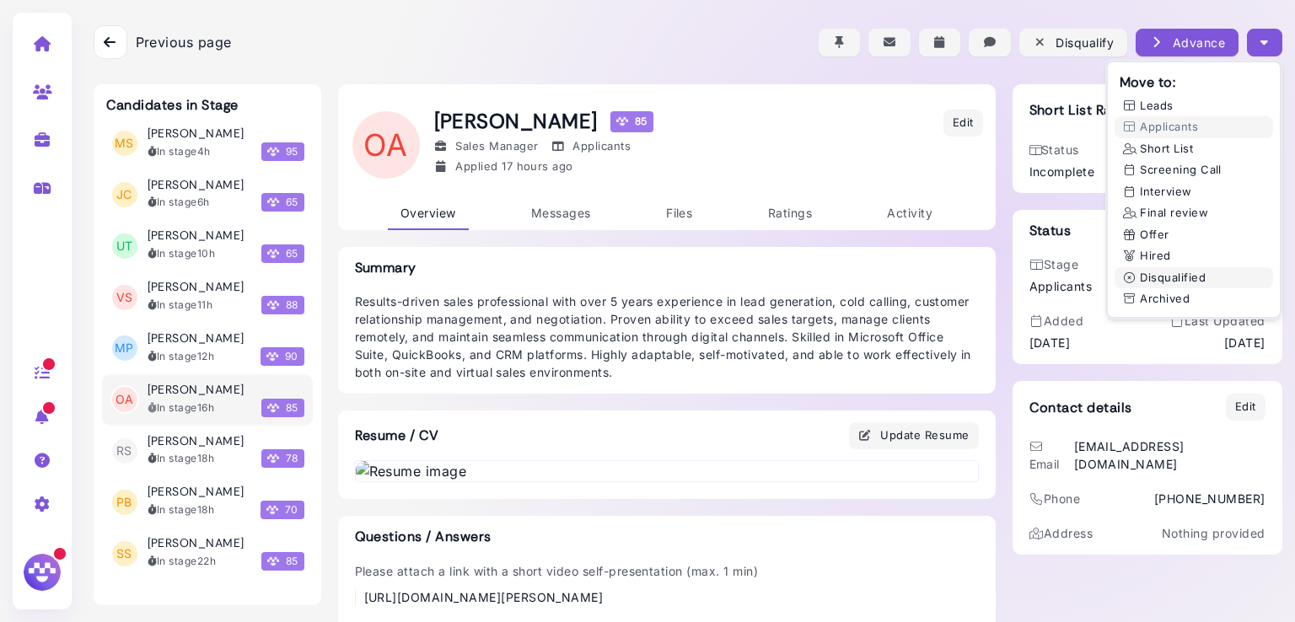
click at [1170, 271] on button "Disqualified" at bounding box center [1194, 278] width 159 height 22
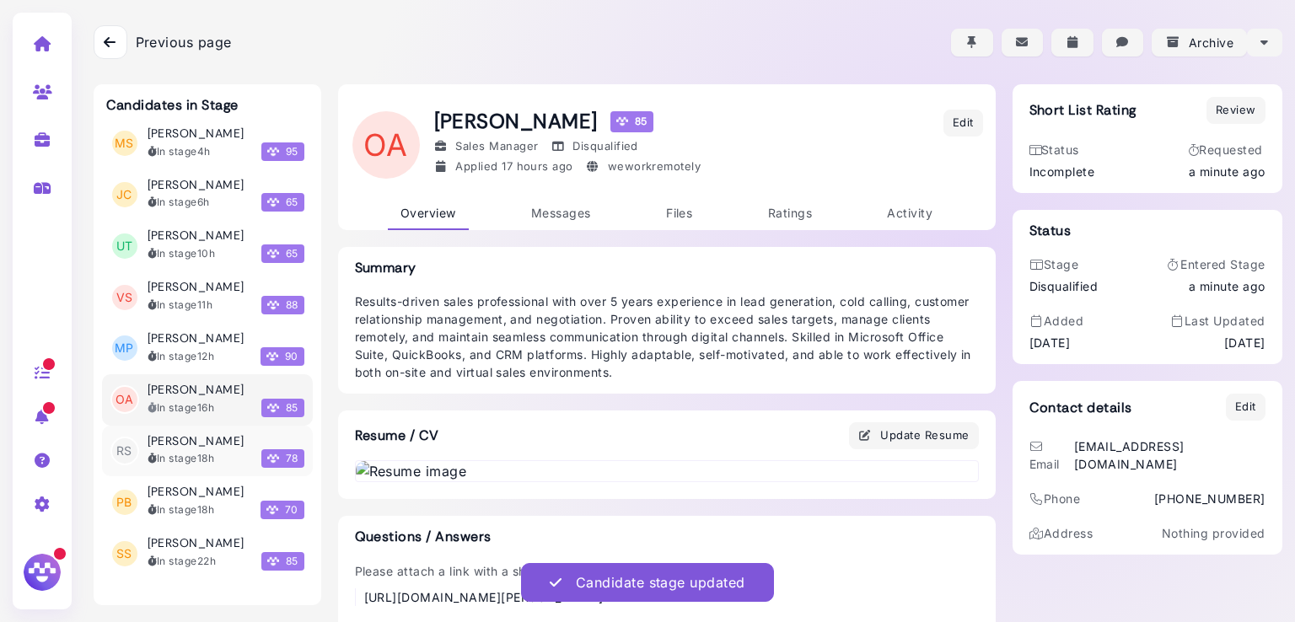
click at [199, 445] on div "[PERSON_NAME]" at bounding box center [226, 441] width 157 height 14
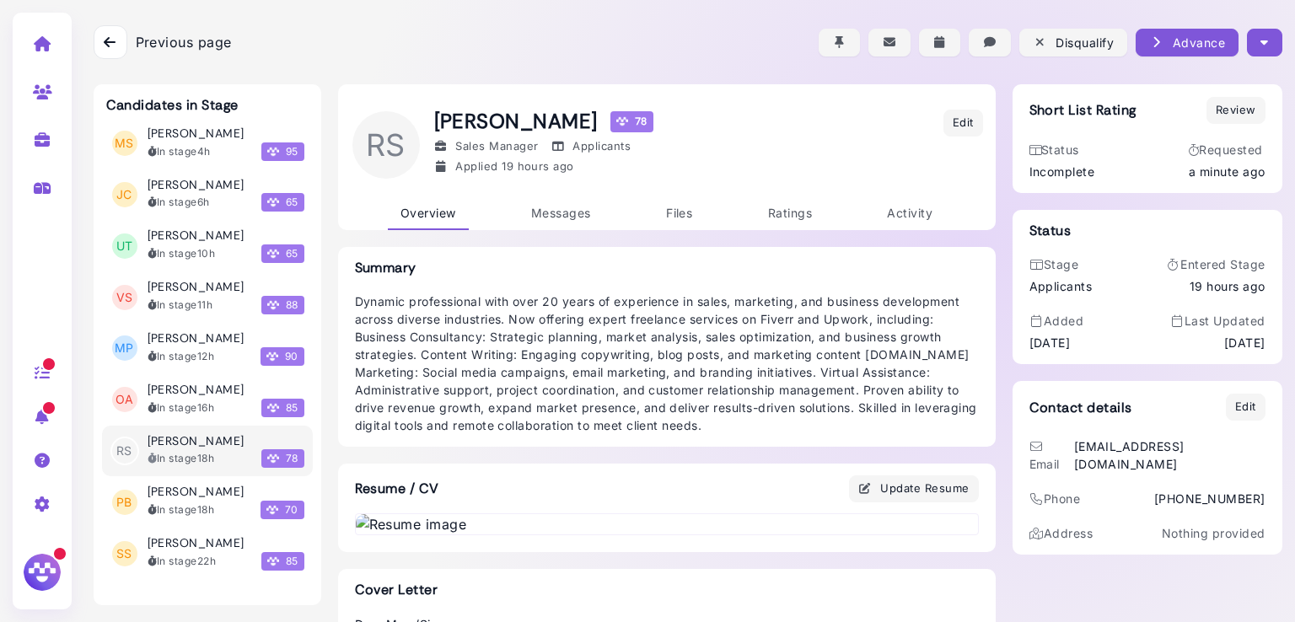
click at [1261, 38] on icon "button" at bounding box center [1265, 43] width 8 height 18
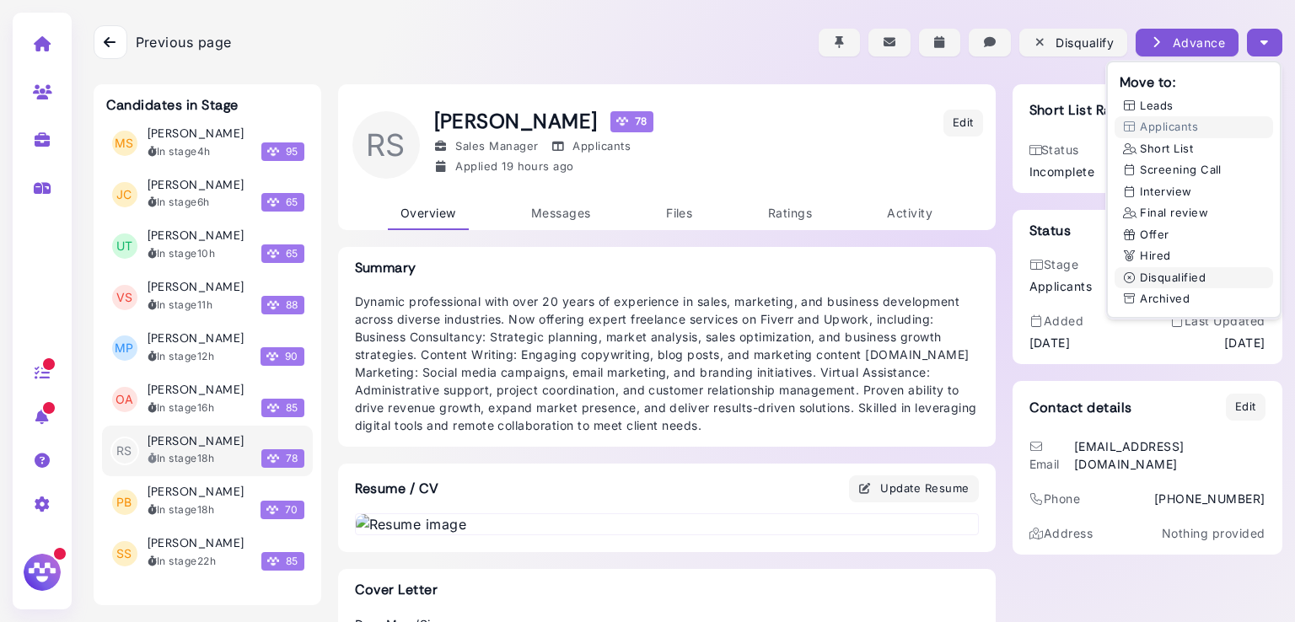
click at [1176, 277] on button "Disqualified" at bounding box center [1194, 278] width 159 height 22
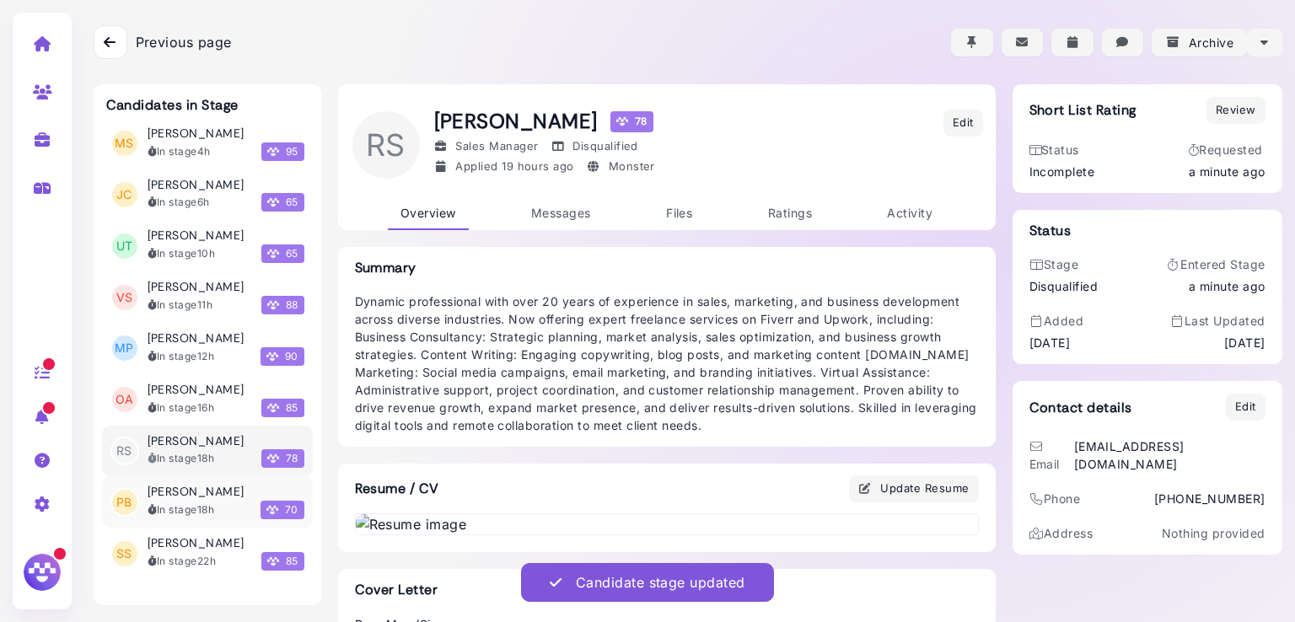
scroll to position [169, 0]
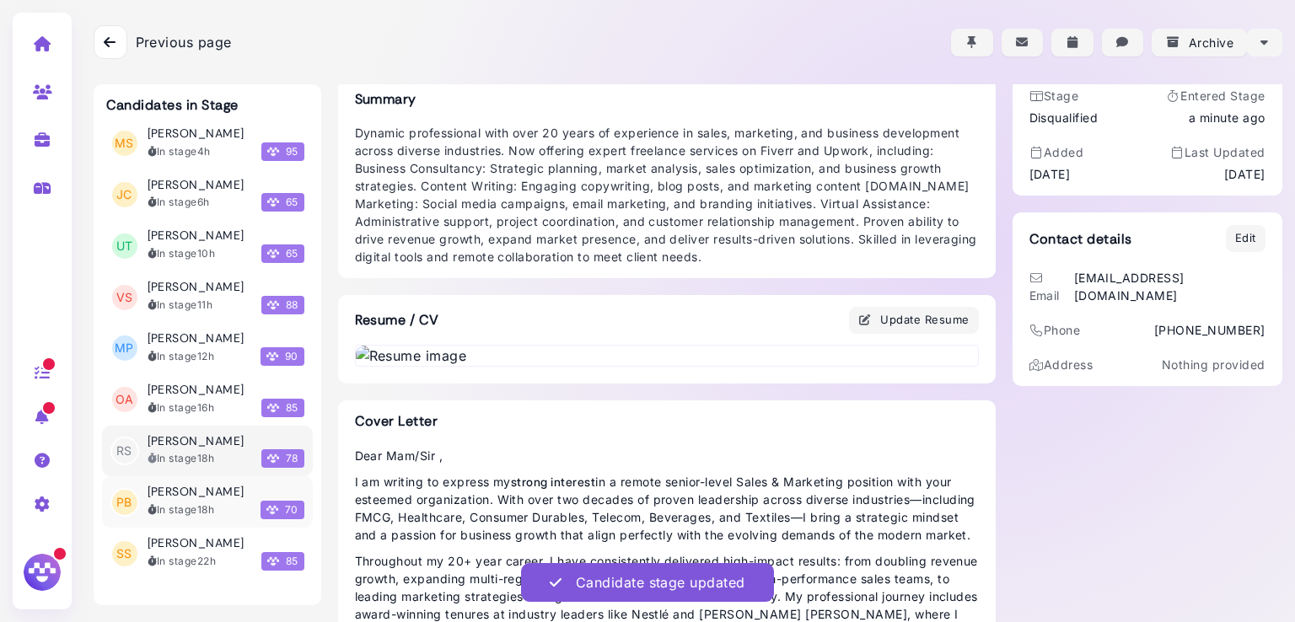
click at [198, 489] on h3 "[PERSON_NAME]" at bounding box center [196, 492] width 97 height 14
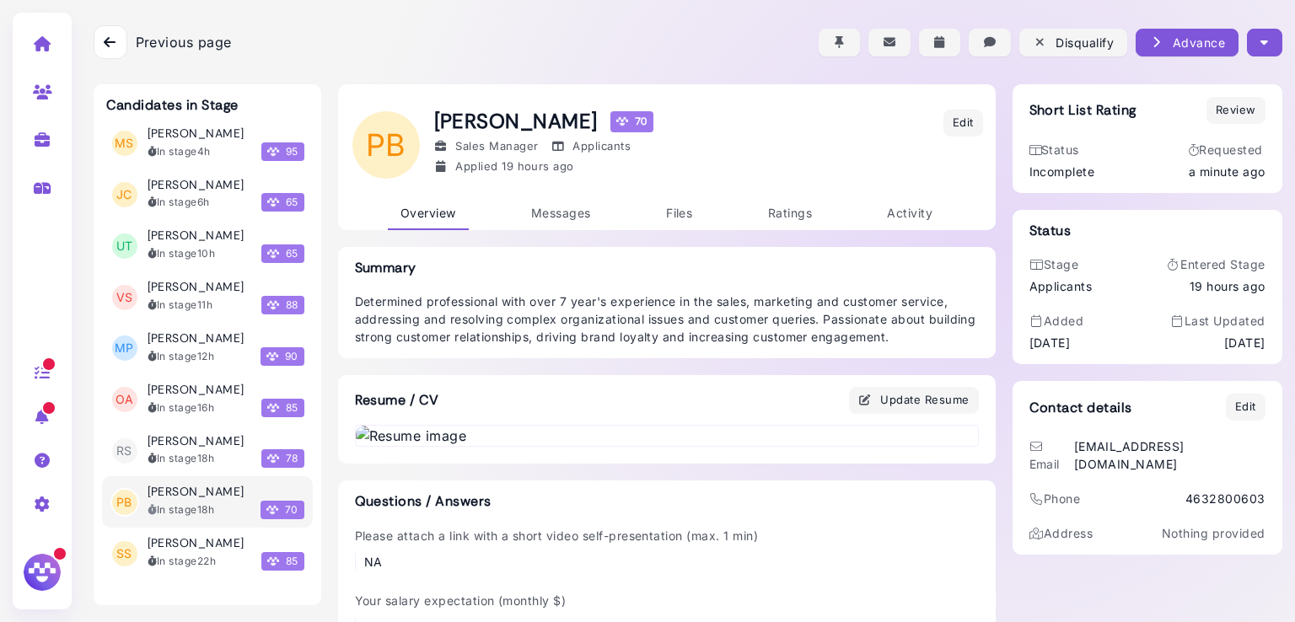
click at [1262, 51] on button "button" at bounding box center [1264, 43] width 35 height 28
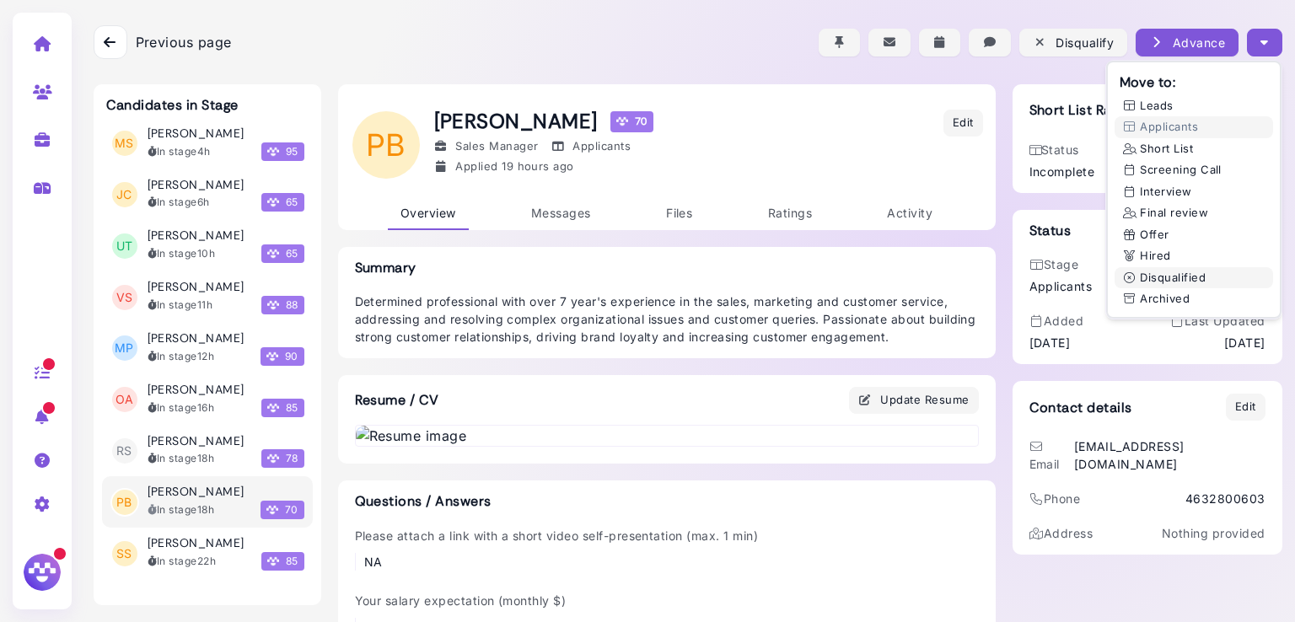
click at [1176, 267] on button "Disqualified" at bounding box center [1194, 278] width 159 height 22
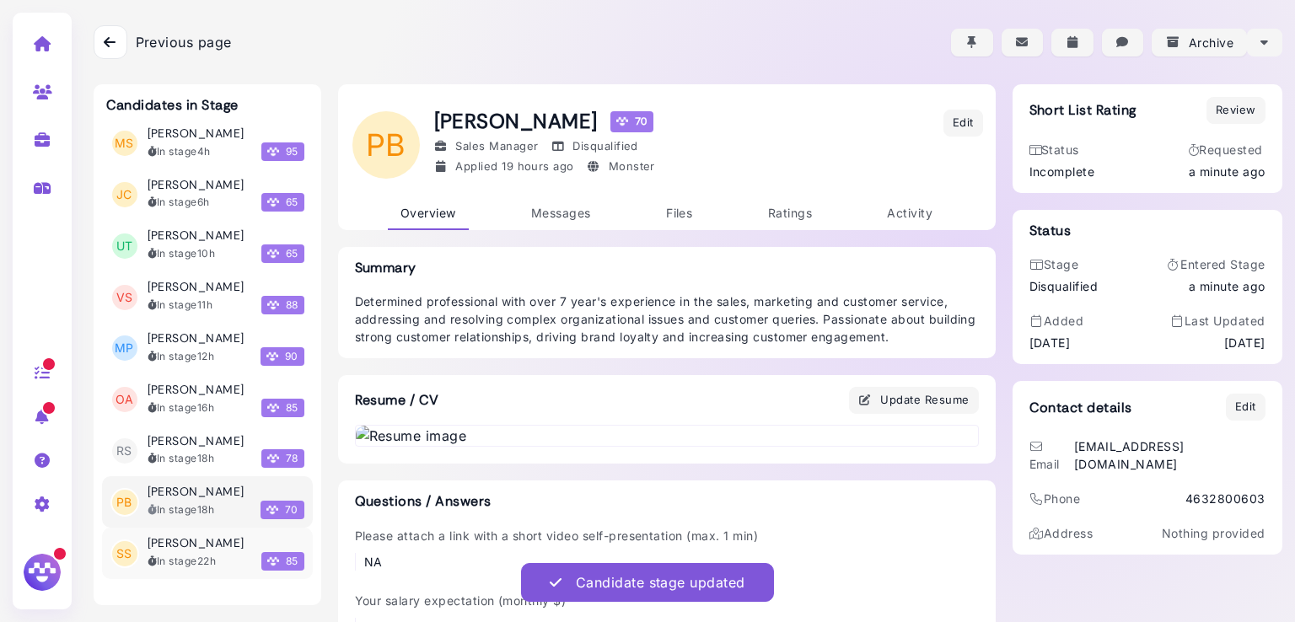
click at [172, 558] on div "In stage 22h" at bounding box center [182, 561] width 69 height 15
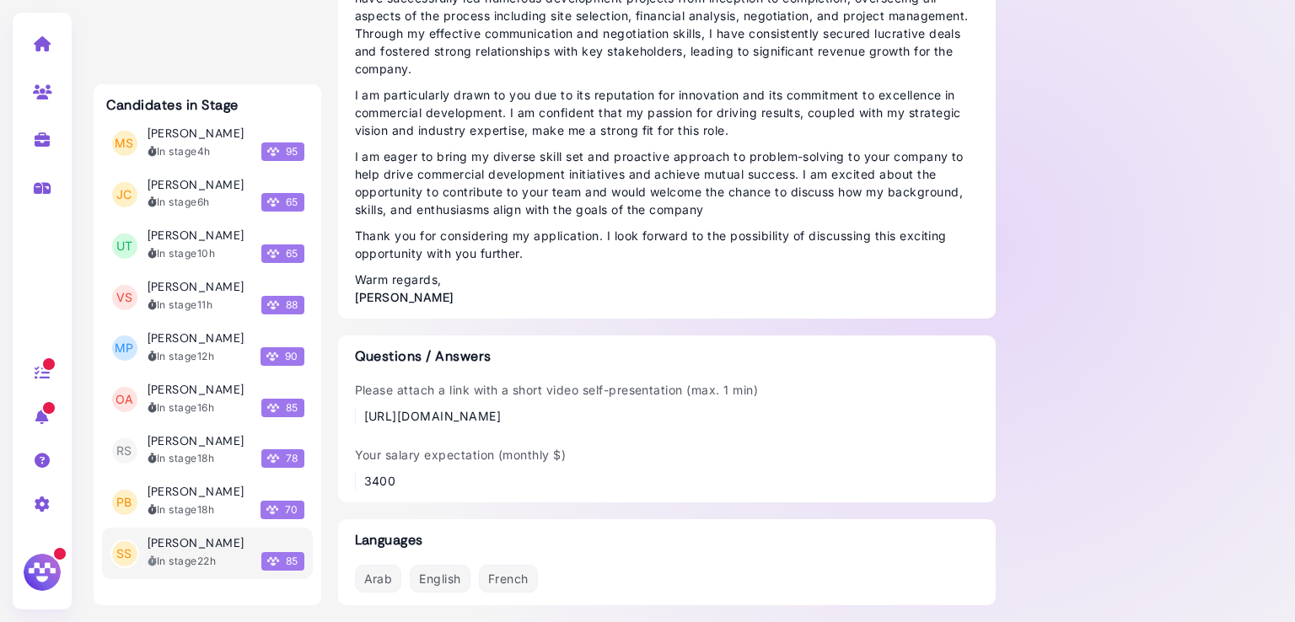
scroll to position [1886, 0]
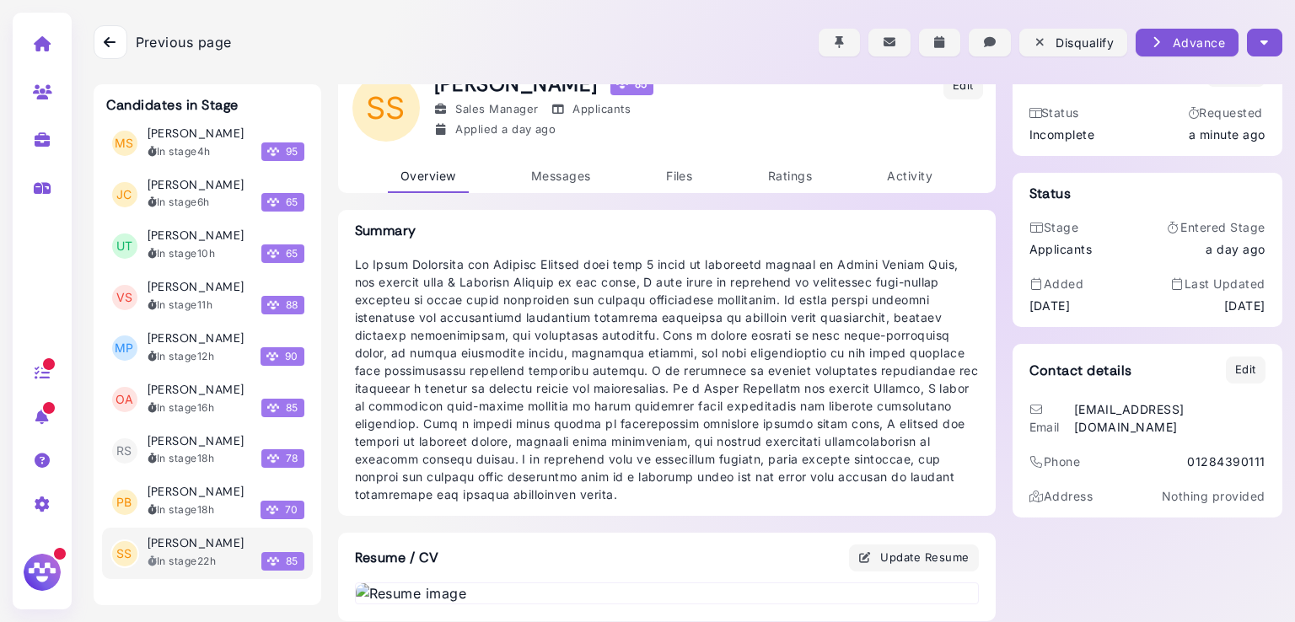
scroll to position [0, 0]
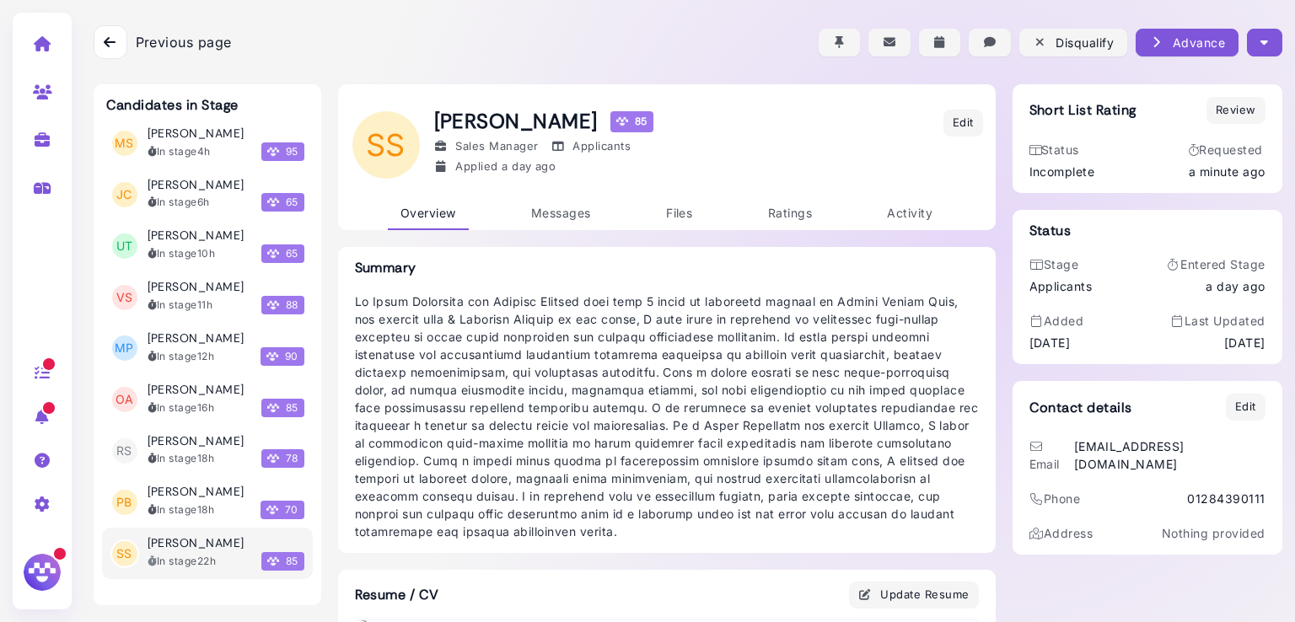
click at [1261, 47] on icon "button" at bounding box center [1265, 43] width 8 height 18
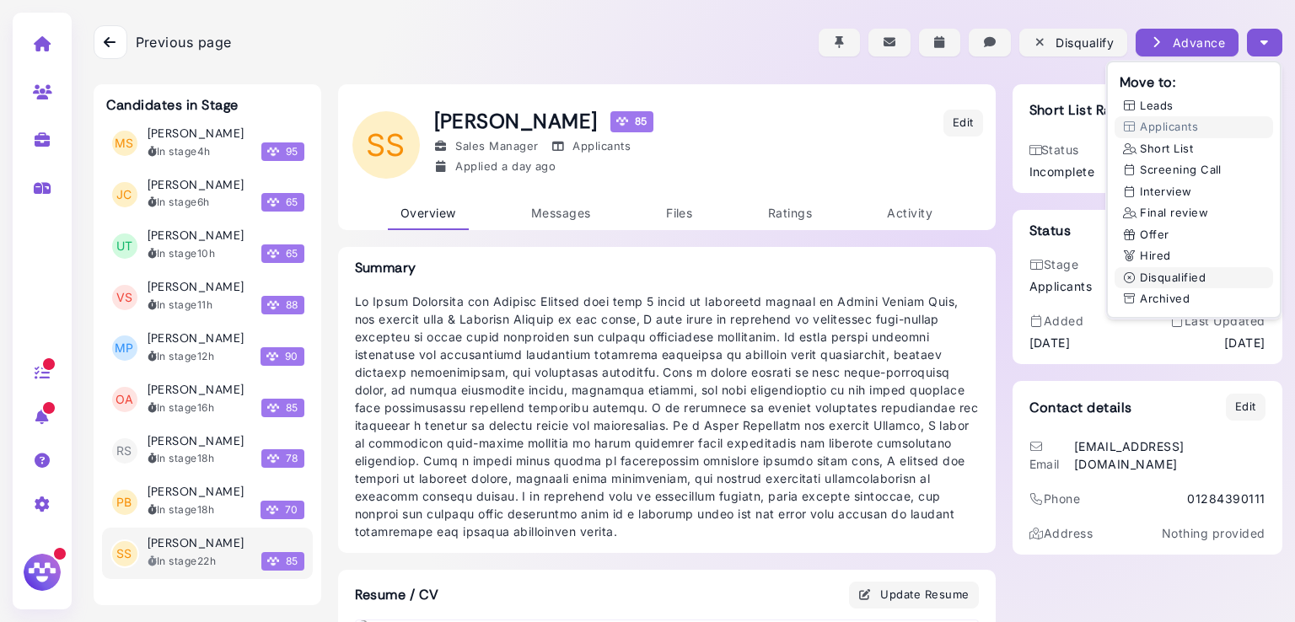
click at [1178, 280] on button "Disqualified" at bounding box center [1194, 278] width 159 height 22
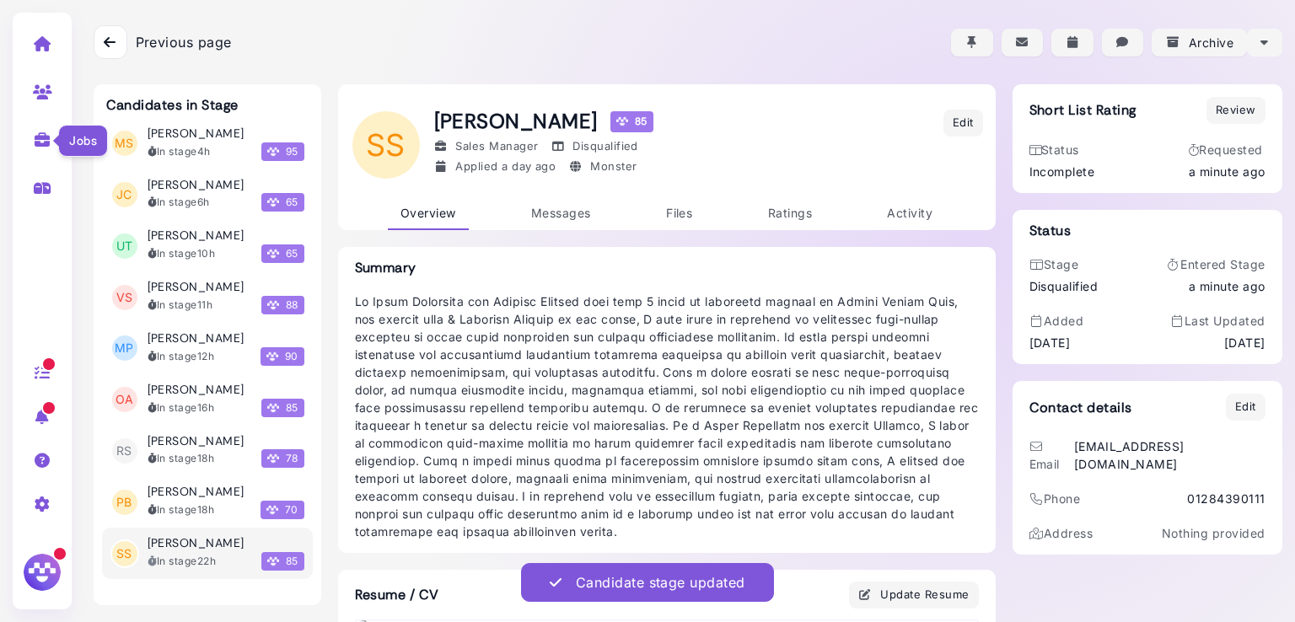
click at [40, 133] on icon at bounding box center [42, 139] width 19 height 15
select select "**********"
select select "**"
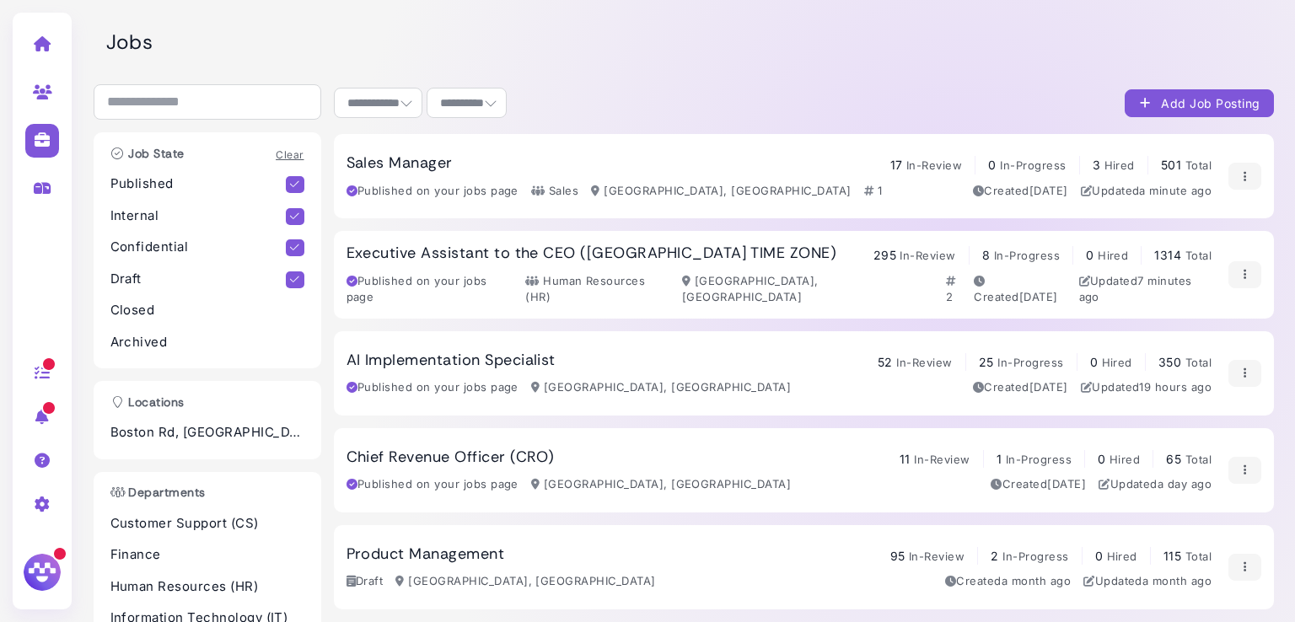
click at [406, 168] on h3 "Sales Manager" at bounding box center [400, 163] width 106 height 19
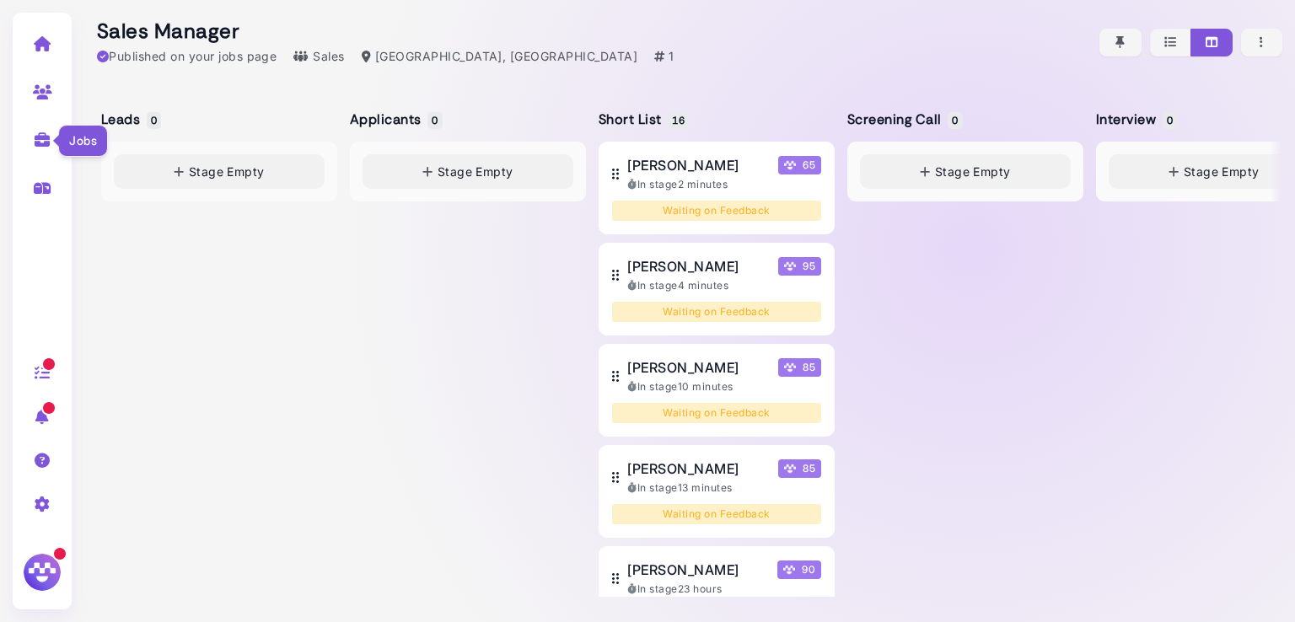
click at [40, 136] on icon at bounding box center [42, 139] width 19 height 15
select select "**********"
select select "**"
